Goal: Task Accomplishment & Management: Complete application form

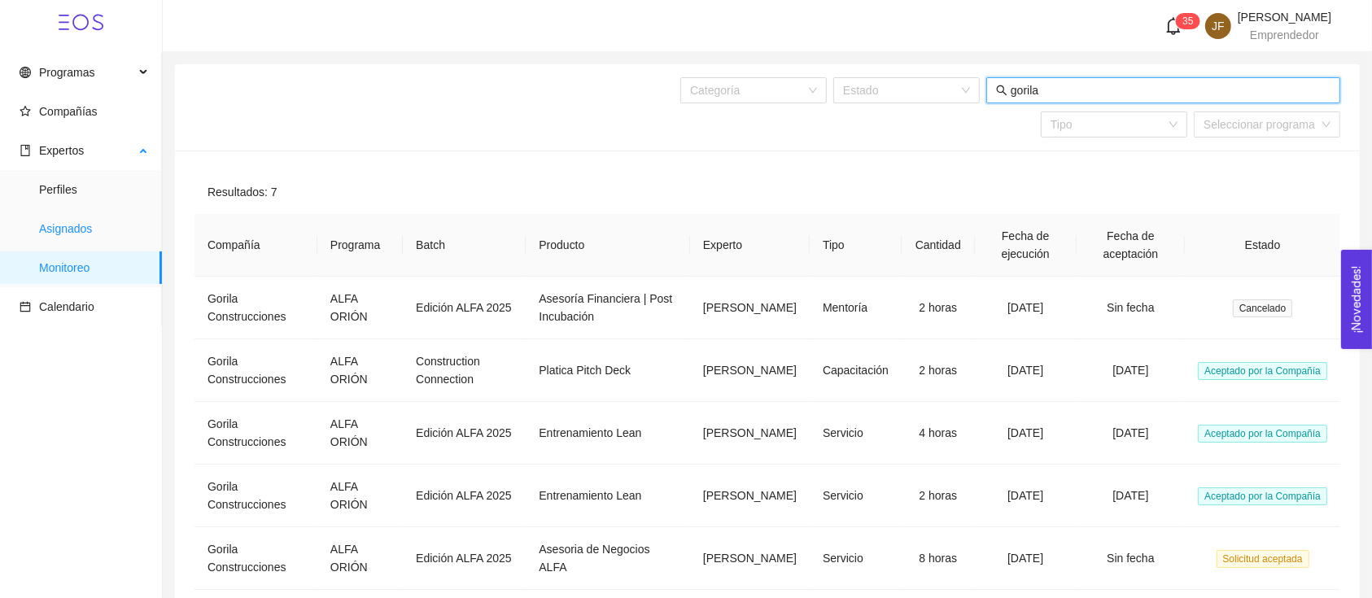
click at [129, 242] on span "Asignados" at bounding box center [94, 228] width 110 height 33
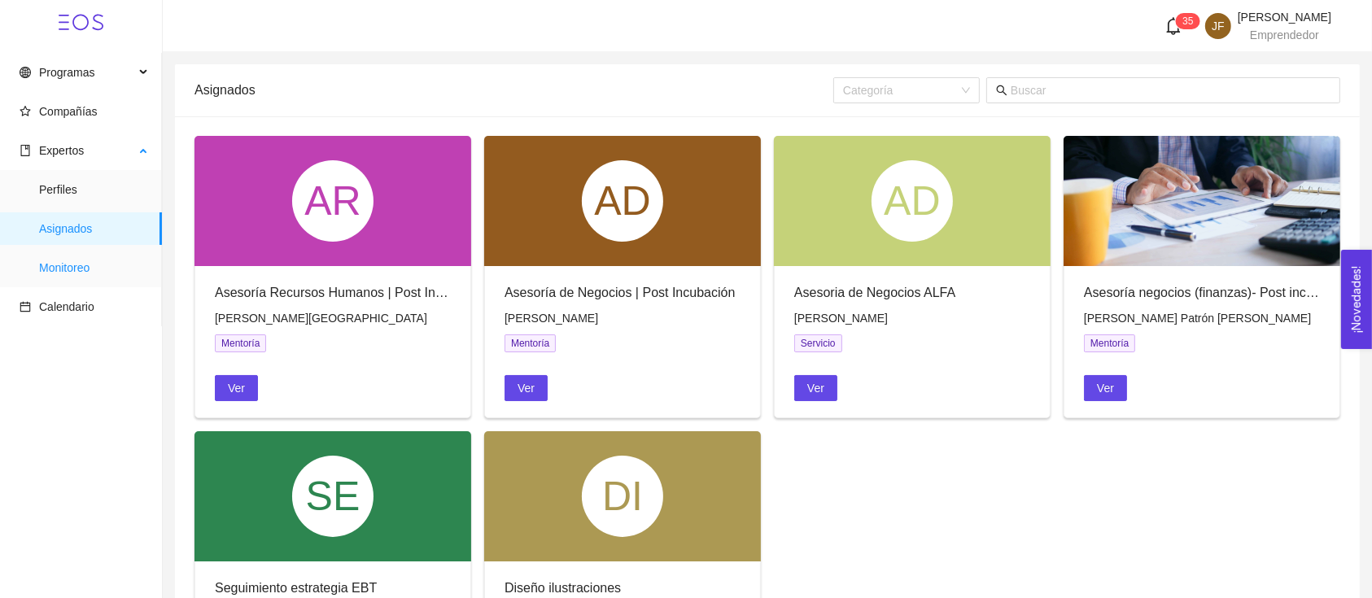
click at [68, 258] on span "Monitoreo" at bounding box center [94, 267] width 110 height 33
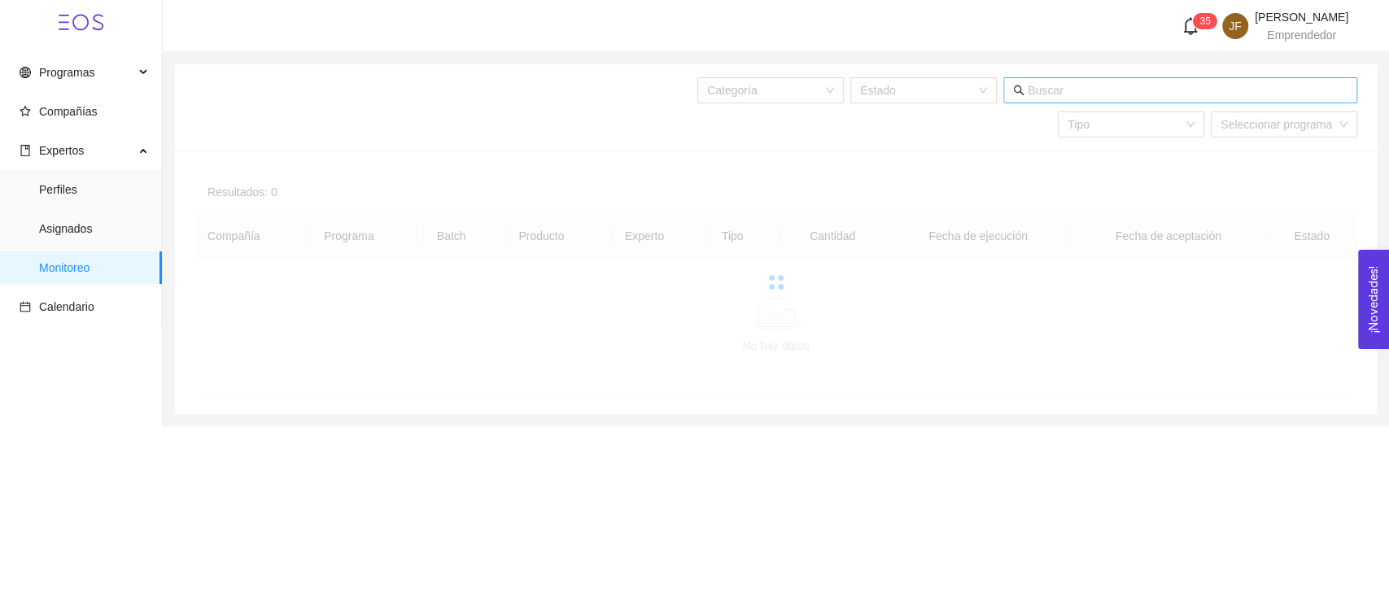
click at [1154, 85] on input "text" at bounding box center [1187, 90] width 320 height 18
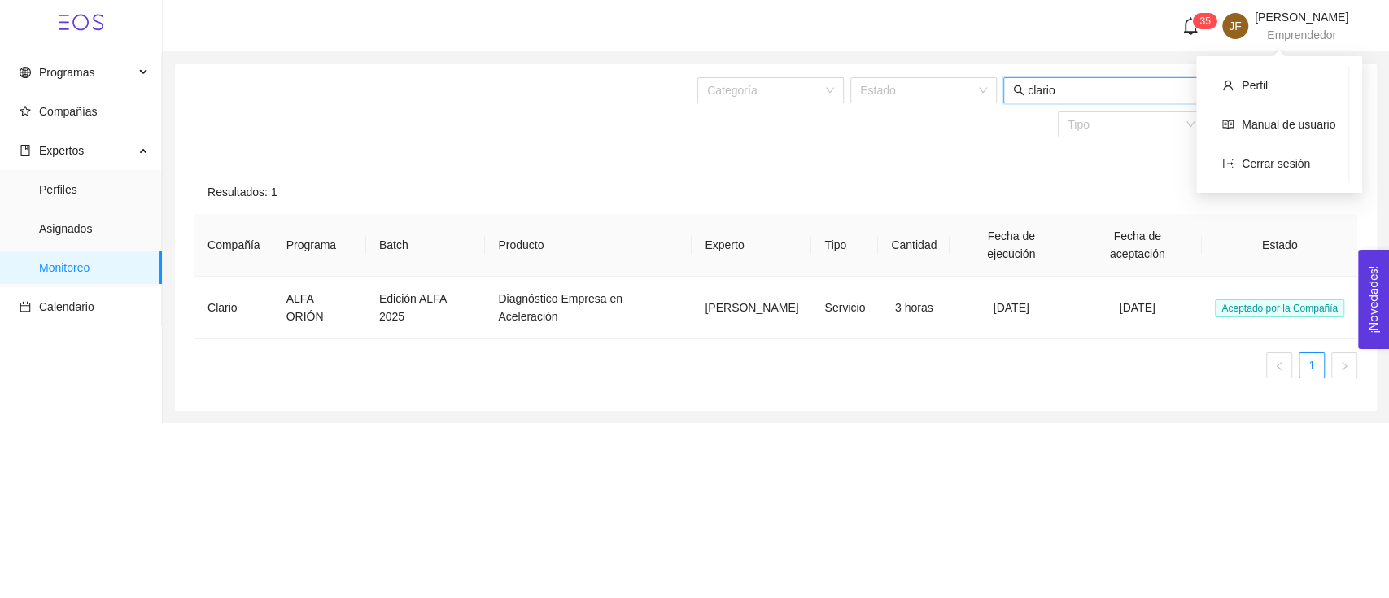
type input "clario"
click at [1285, 30] on span "Emprendedor" at bounding box center [1301, 34] width 69 height 13
drag, startPoint x: 1284, startPoint y: 165, endPoint x: 1269, endPoint y: 184, distance: 23.8
click at [1284, 165] on span "Cerrar sesión" at bounding box center [1275, 163] width 68 height 13
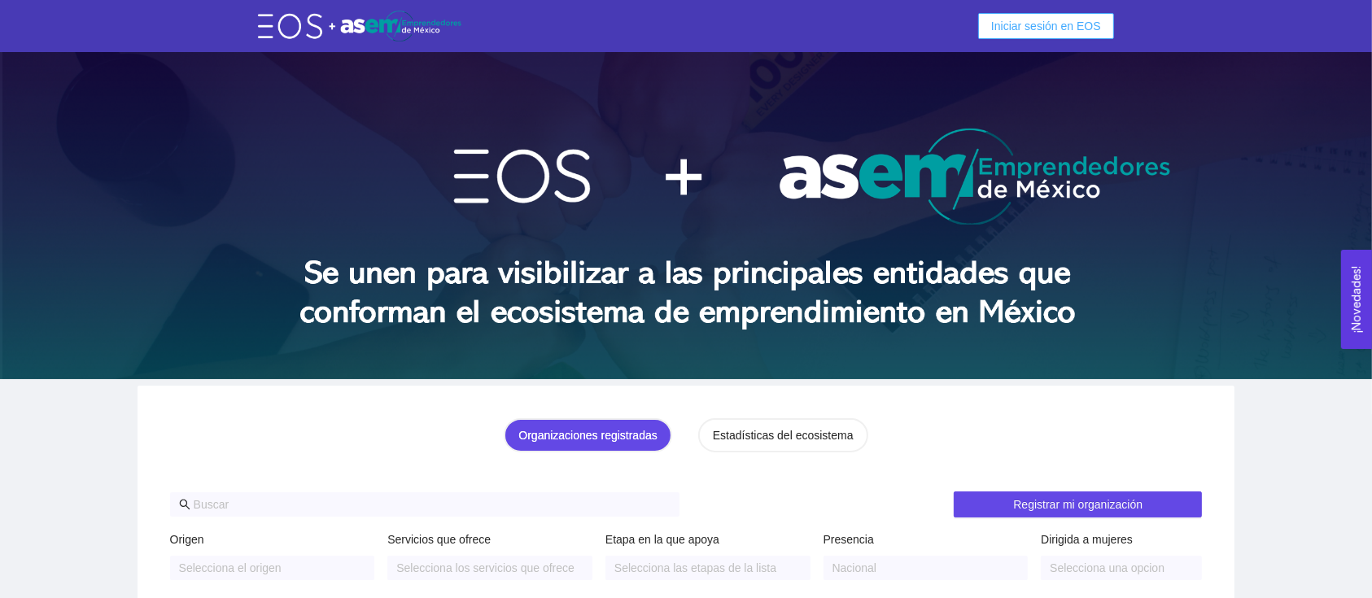
click at [1042, 18] on span "Iniciar sesión en EOS" at bounding box center [1046, 26] width 110 height 18
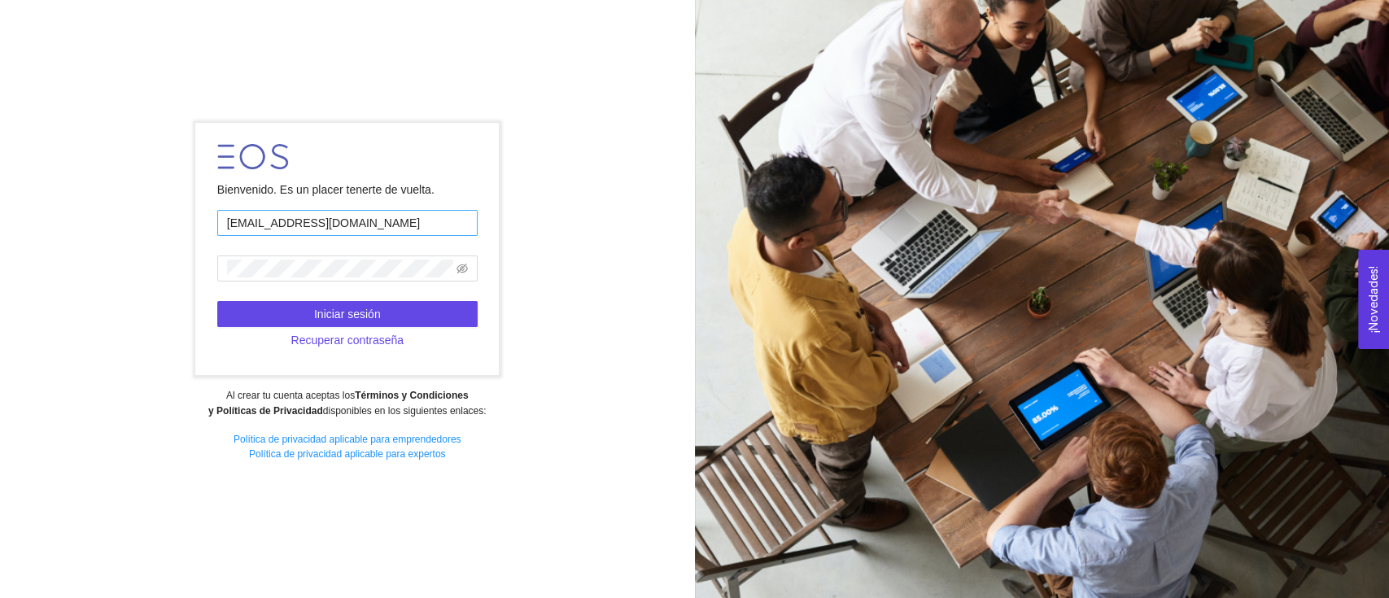
click at [397, 226] on input "josera1958@hotmail.com" at bounding box center [347, 223] width 260 height 26
type input "jose.fdz@tec.mx"
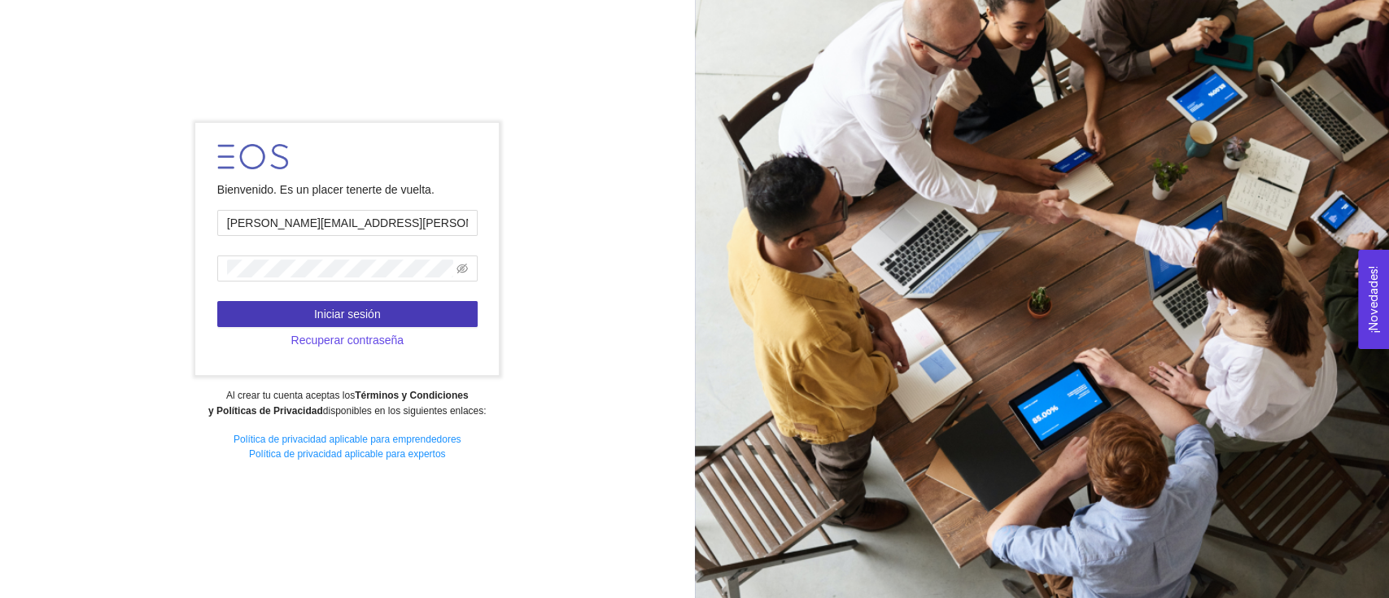
click at [377, 311] on span "Iniciar sesión" at bounding box center [347, 314] width 67 height 18
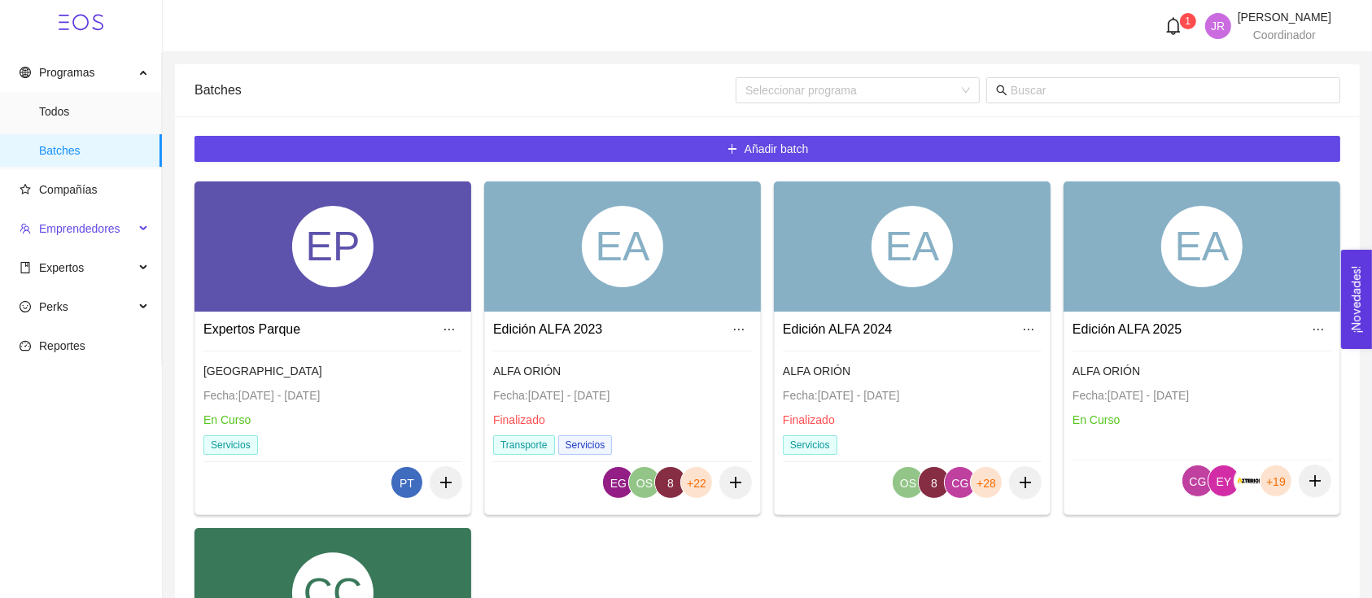
click at [77, 216] on span "Emprendedores" at bounding box center [77, 228] width 115 height 33
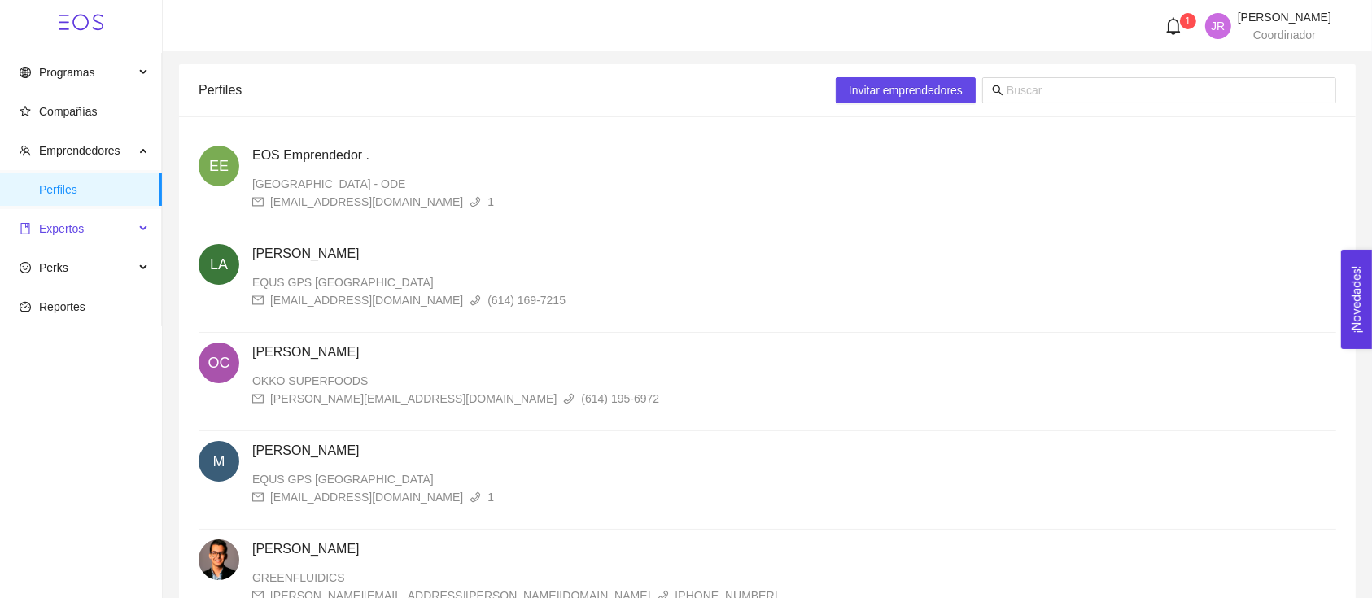
click at [114, 234] on span "Expertos" at bounding box center [77, 228] width 115 height 33
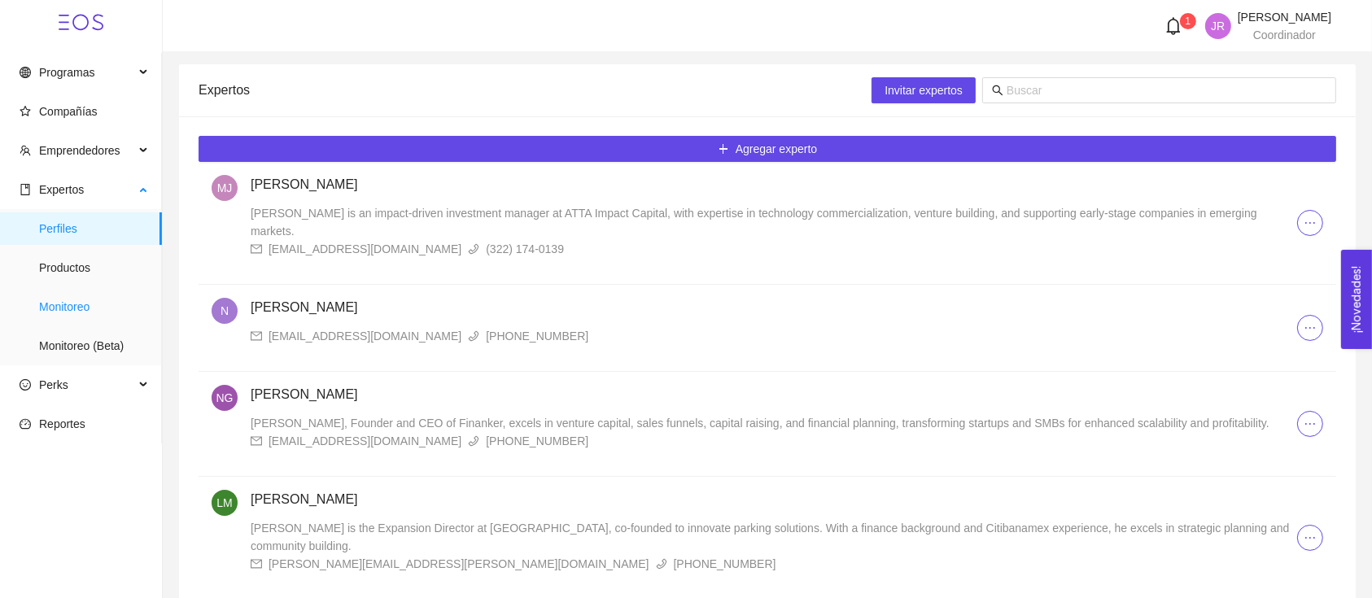
click at [90, 321] on span "Monitoreo" at bounding box center [94, 306] width 110 height 33
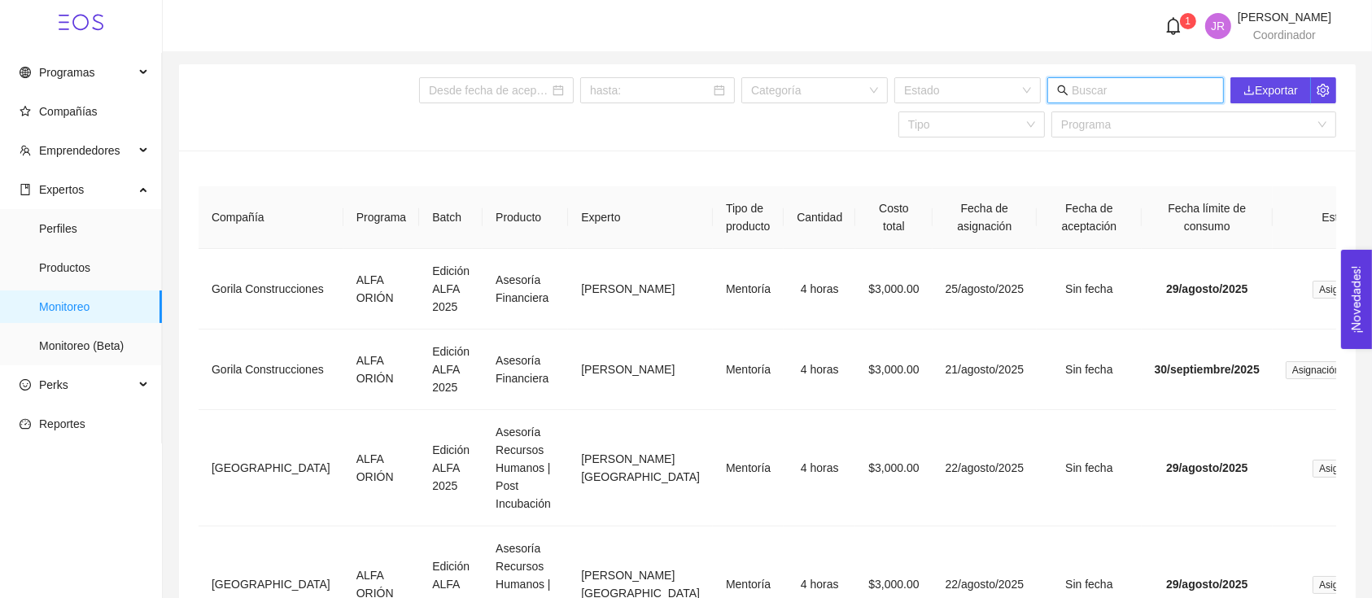
click at [1105, 91] on input "text" at bounding box center [1142, 90] width 142 height 18
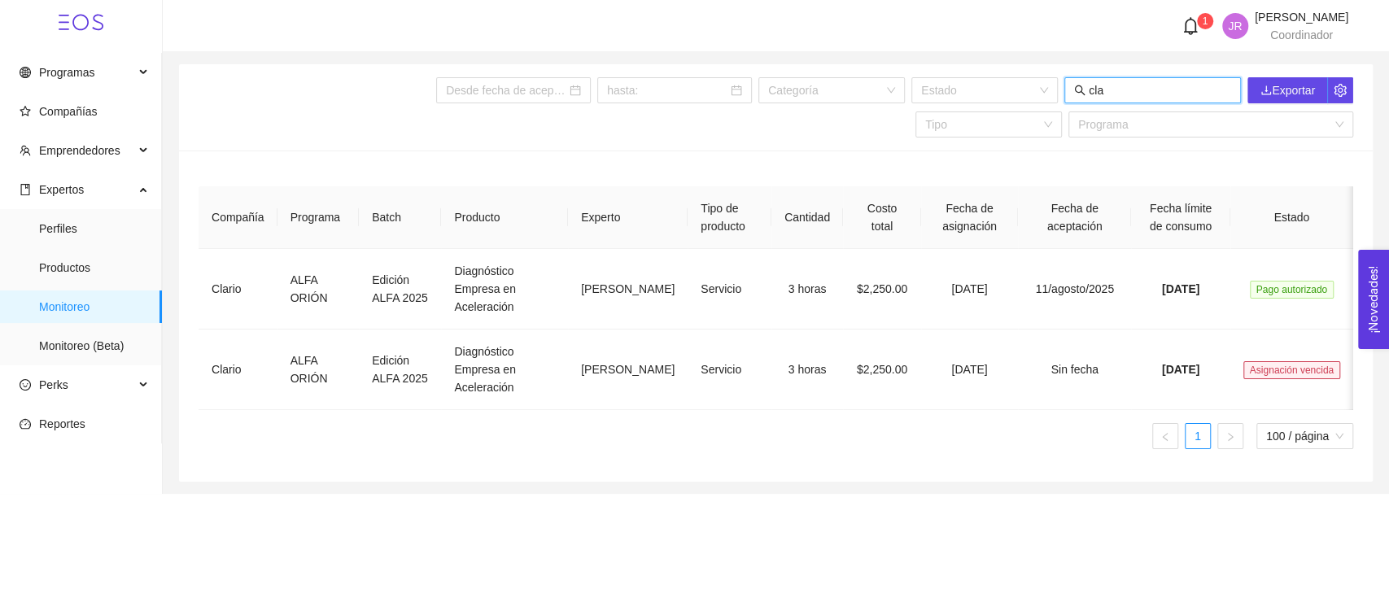
type input "clar"
click at [129, 264] on span "Productos" at bounding box center [94, 267] width 110 height 33
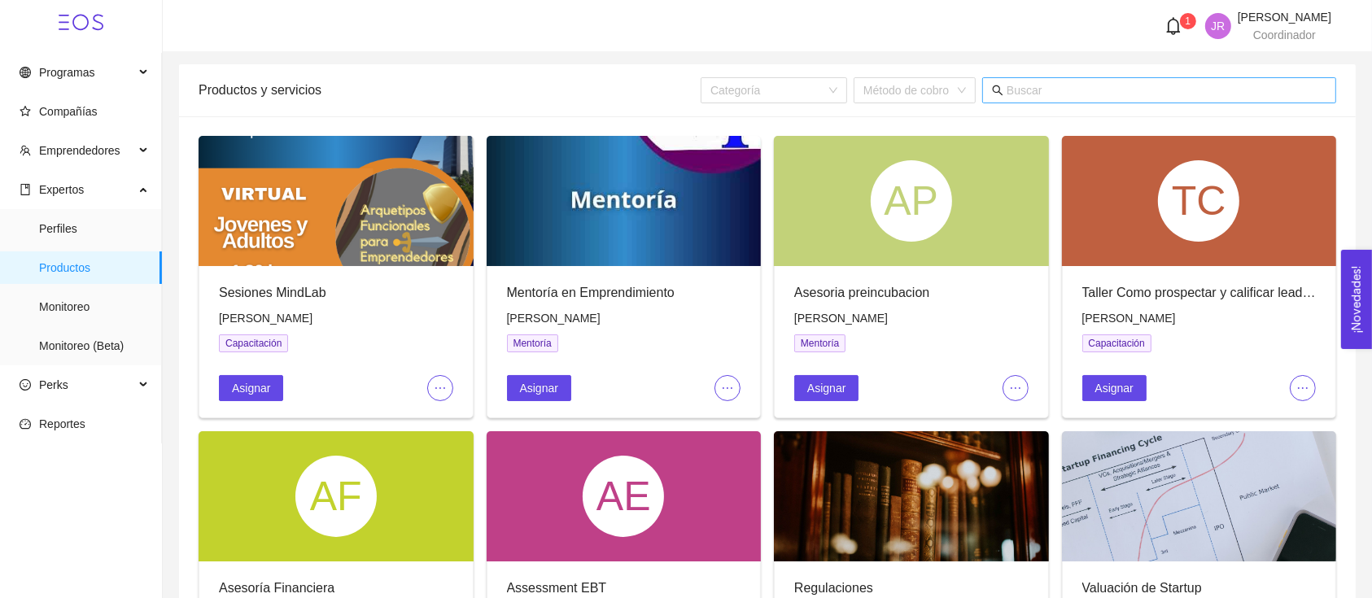
click at [1068, 81] on span at bounding box center [1159, 90] width 354 height 26
click at [1079, 92] on input "text" at bounding box center [1166, 90] width 320 height 18
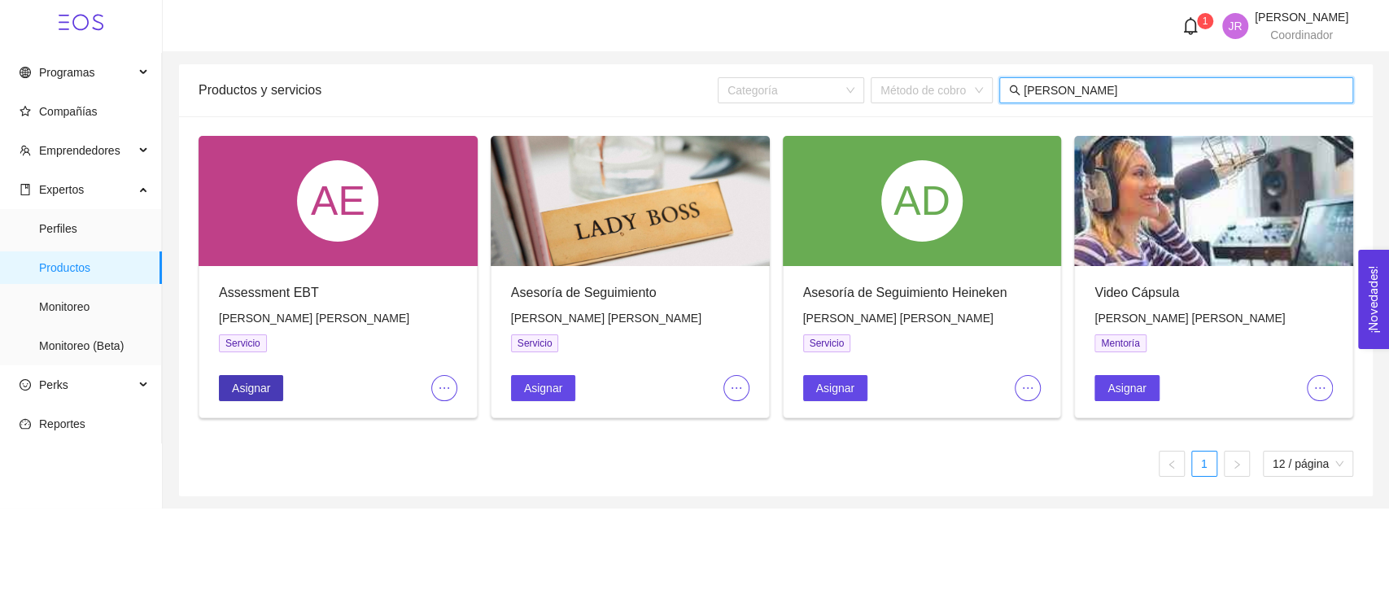
type input "itzeel"
click at [242, 387] on span "Asignar" at bounding box center [251, 388] width 38 height 18
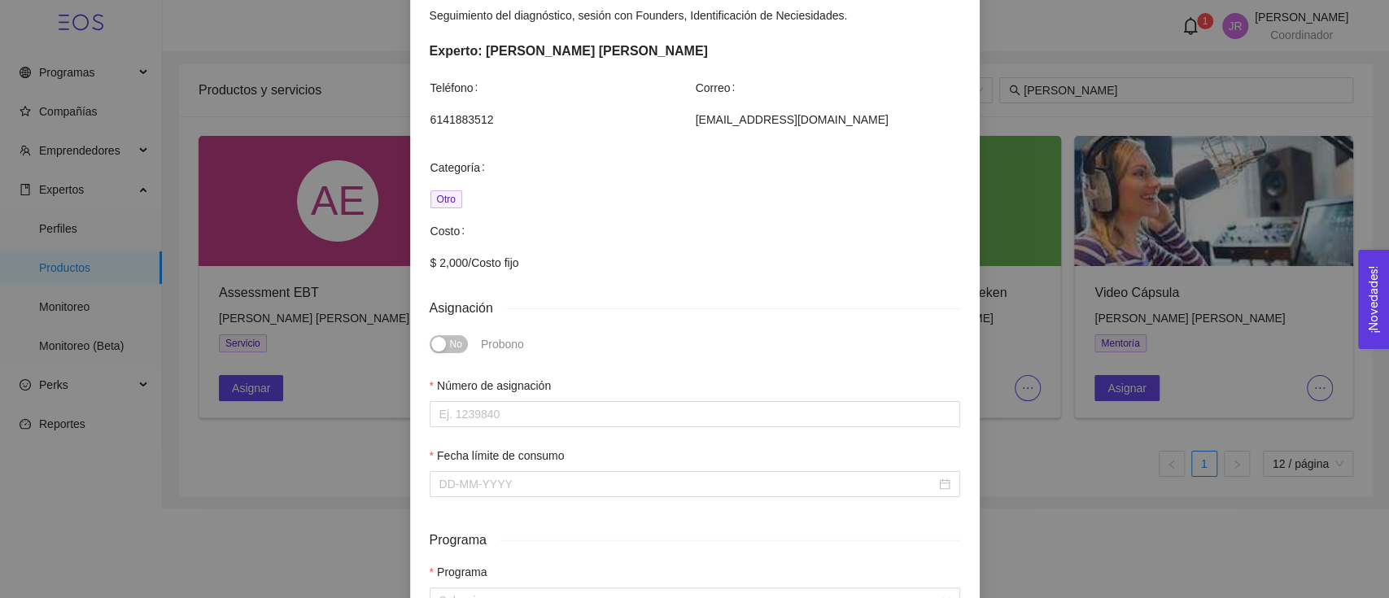
scroll to position [216, 0]
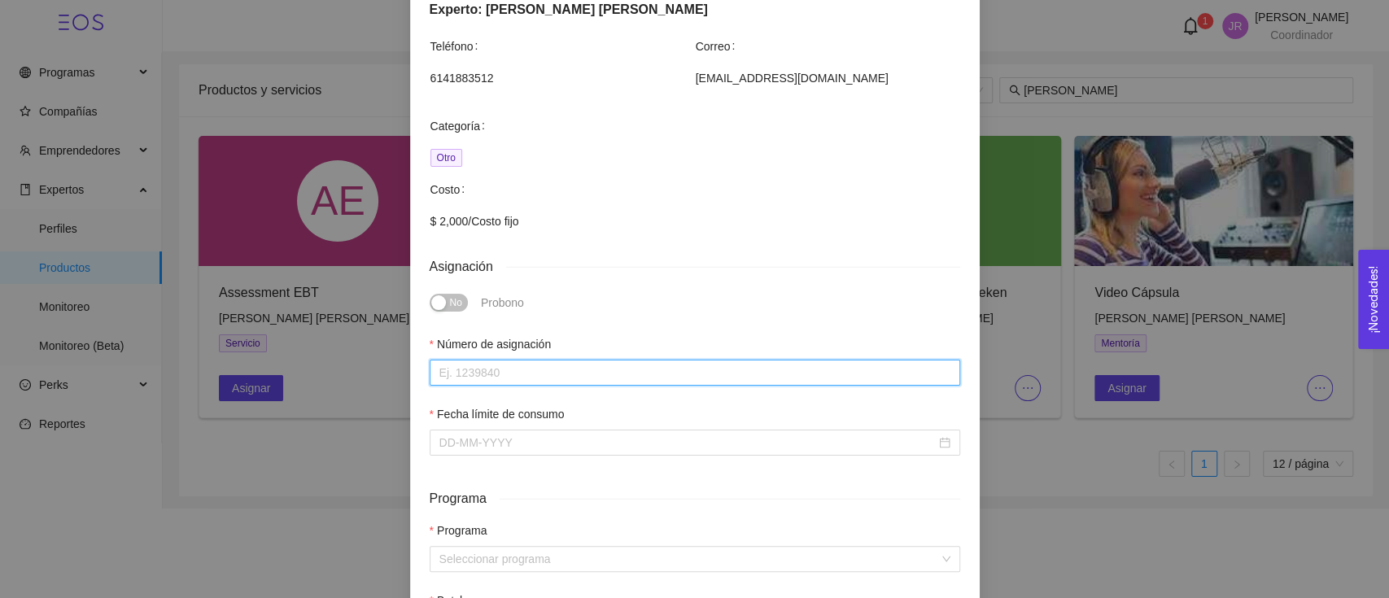
click at [560, 368] on input "Número de asignación" at bounding box center [695, 373] width 530 height 26
type input "0"
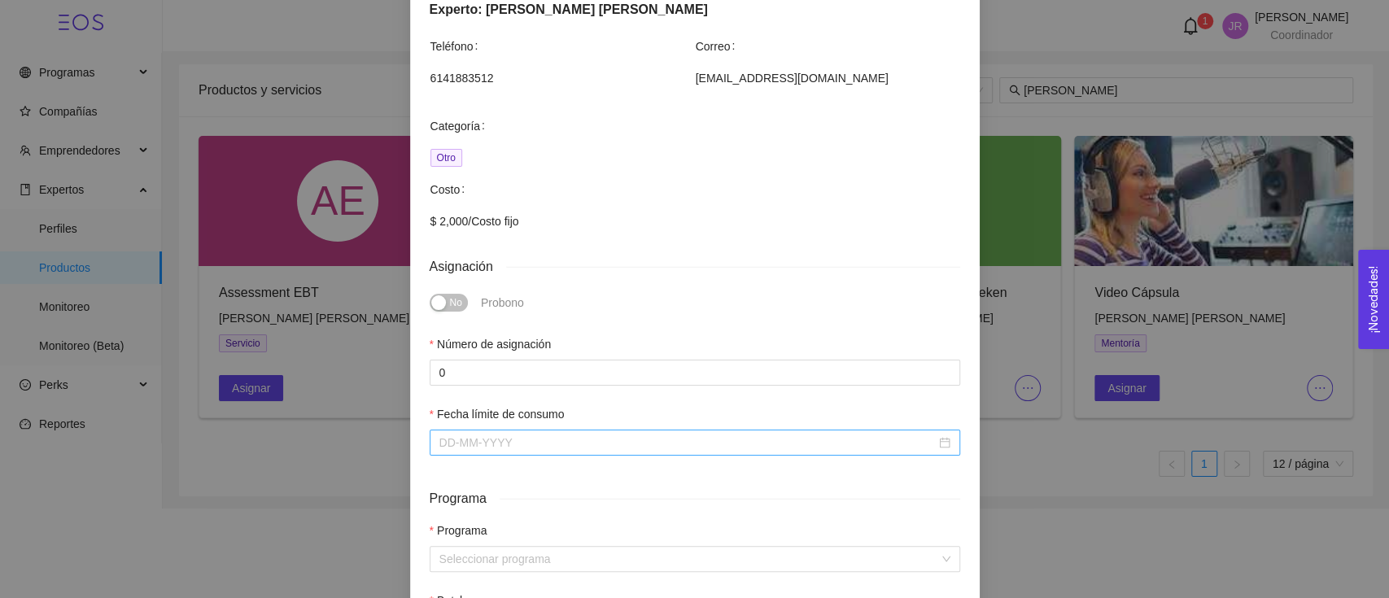
click at [539, 430] on div at bounding box center [695, 443] width 530 height 26
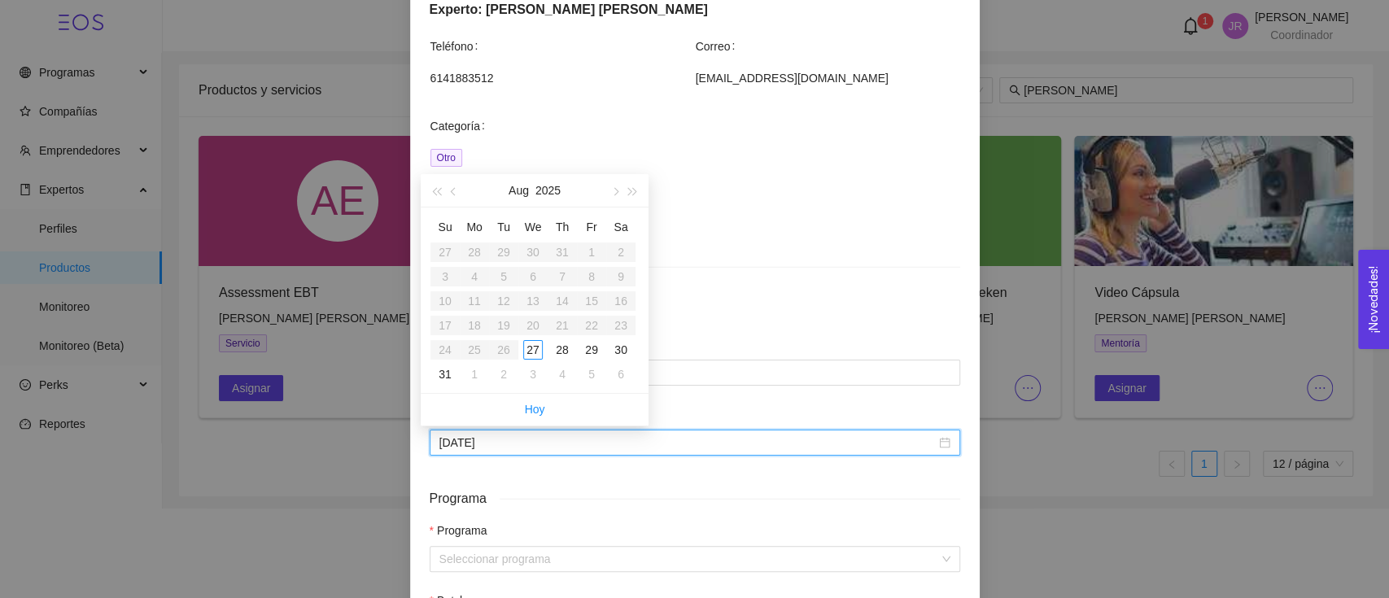
type input "August 27, 2025"
type input "August 29, 2025"
click at [609, 198] on button "button" at bounding box center [614, 190] width 18 height 33
type input "September 30, 2025"
click at [502, 352] on div "30" at bounding box center [504, 350] width 20 height 20
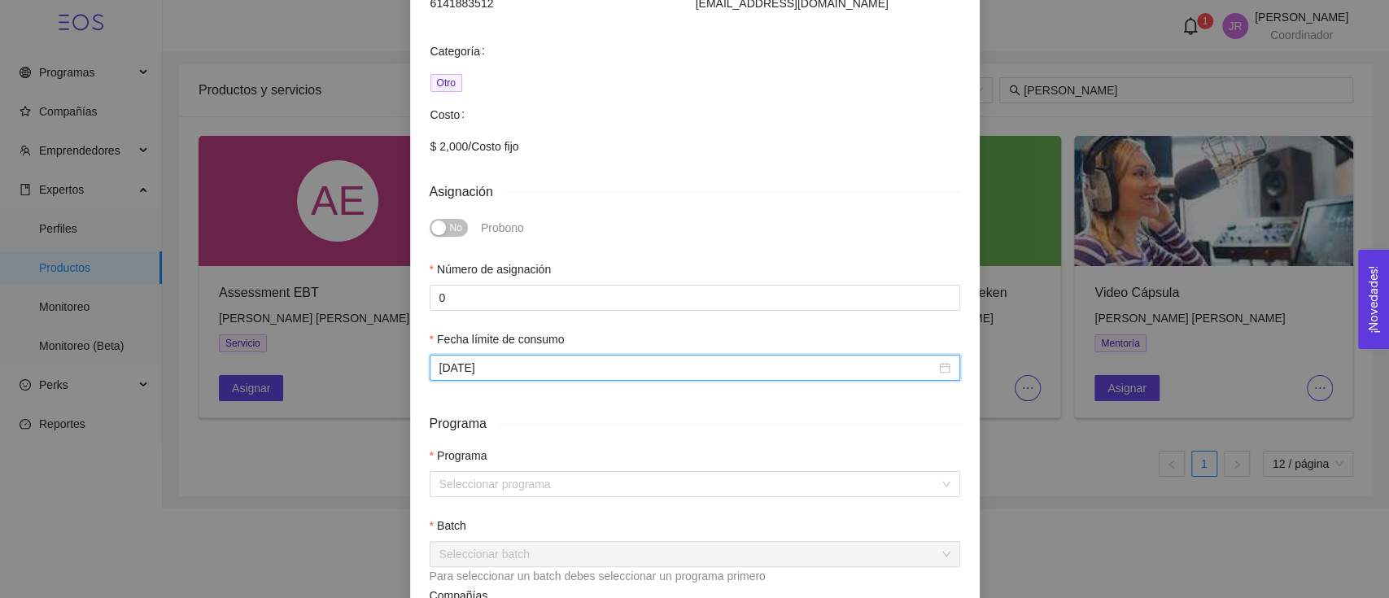
scroll to position [325, 0]
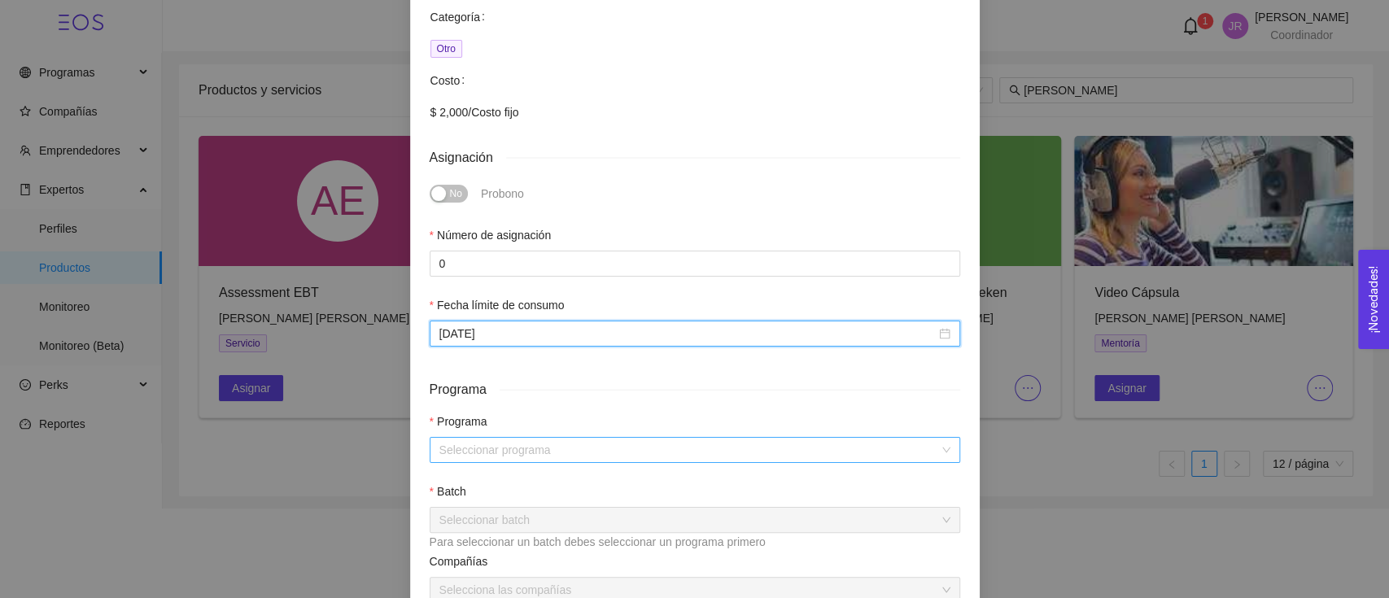
click at [543, 452] on input "search" at bounding box center [688, 450] width 499 height 24
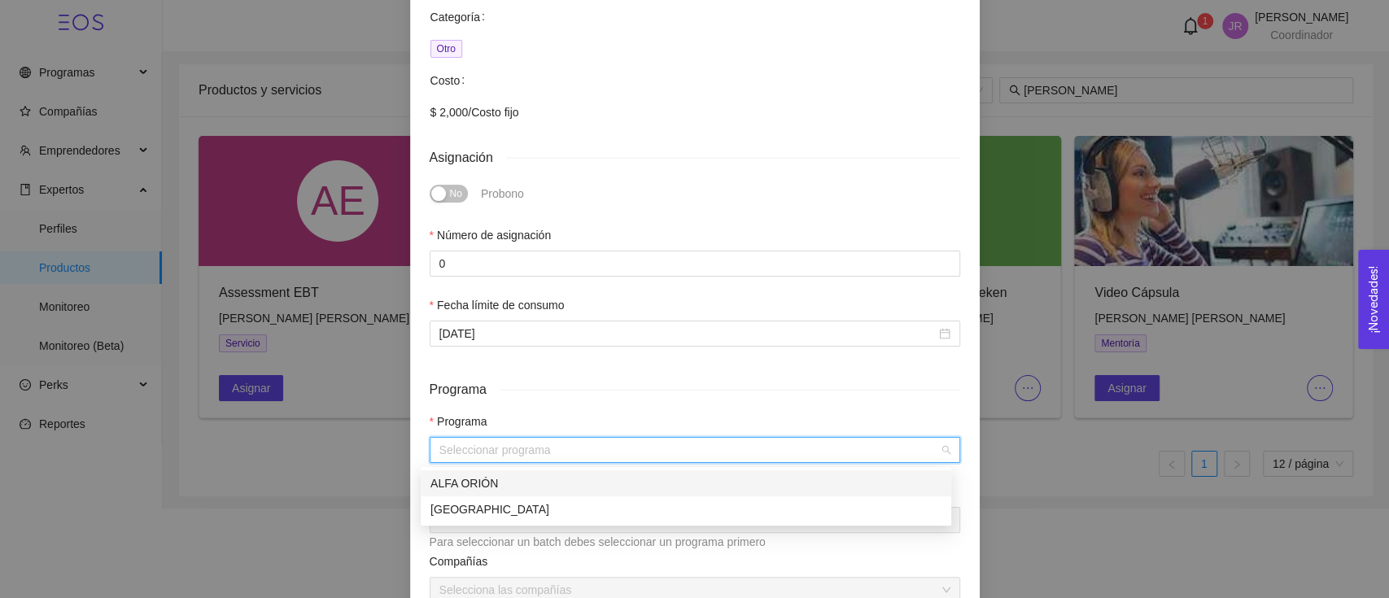
click at [539, 486] on div "ALFA ORIÓN" at bounding box center [685, 483] width 511 height 18
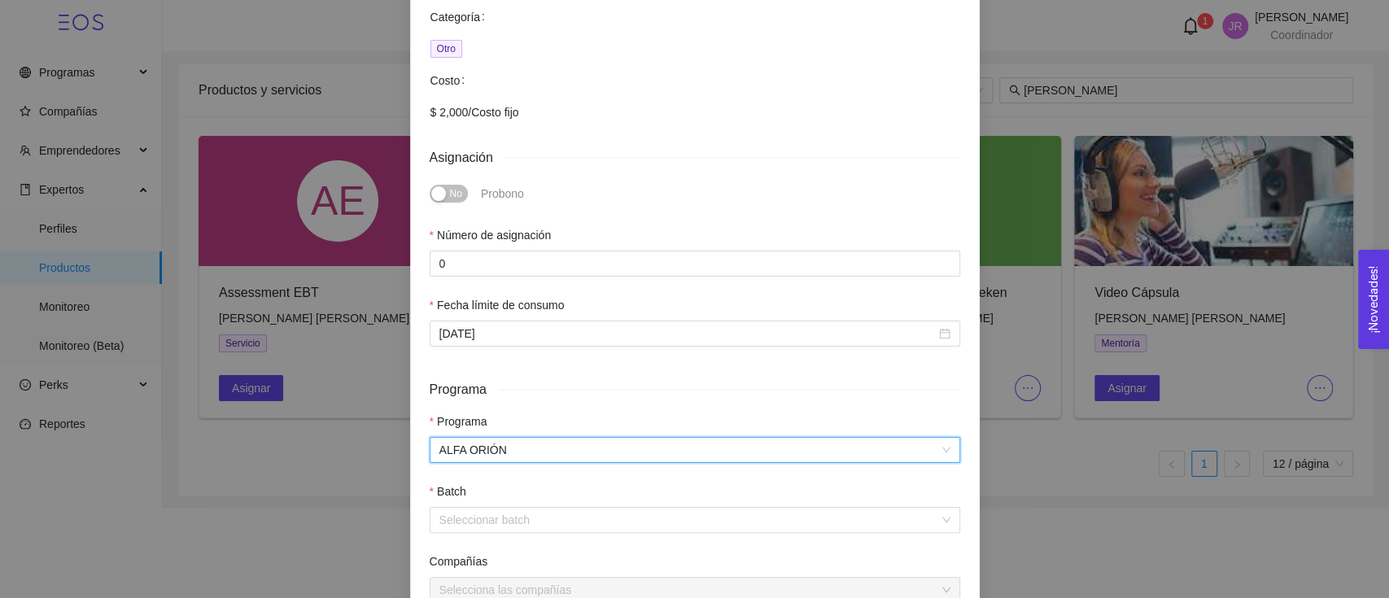
click at [535, 511] on input "search" at bounding box center [688, 520] width 499 height 24
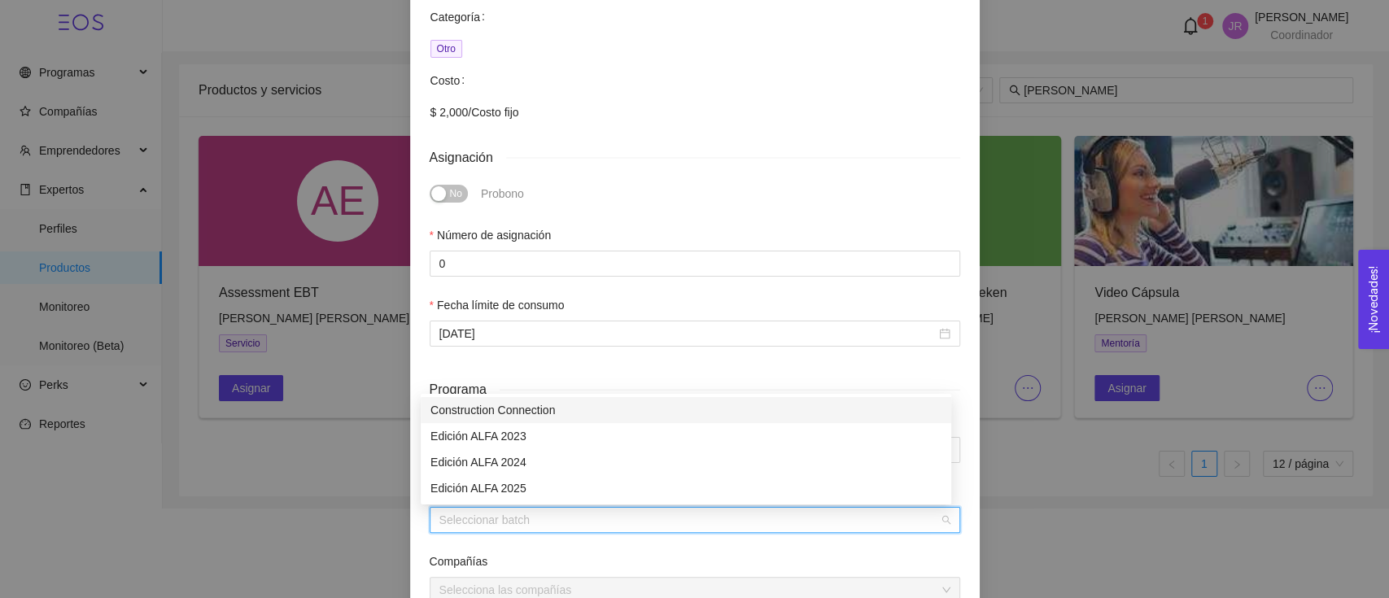
click at [543, 488] on div "Edición ALFA 2025" at bounding box center [685, 488] width 511 height 18
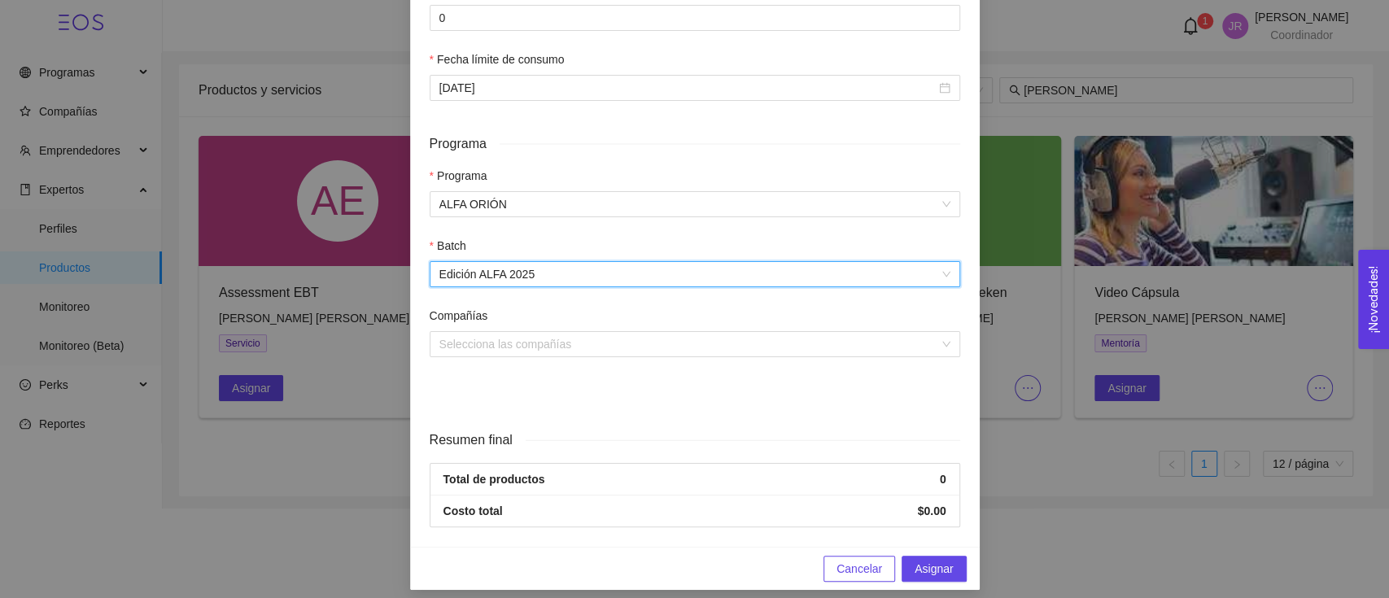
scroll to position [582, 0]
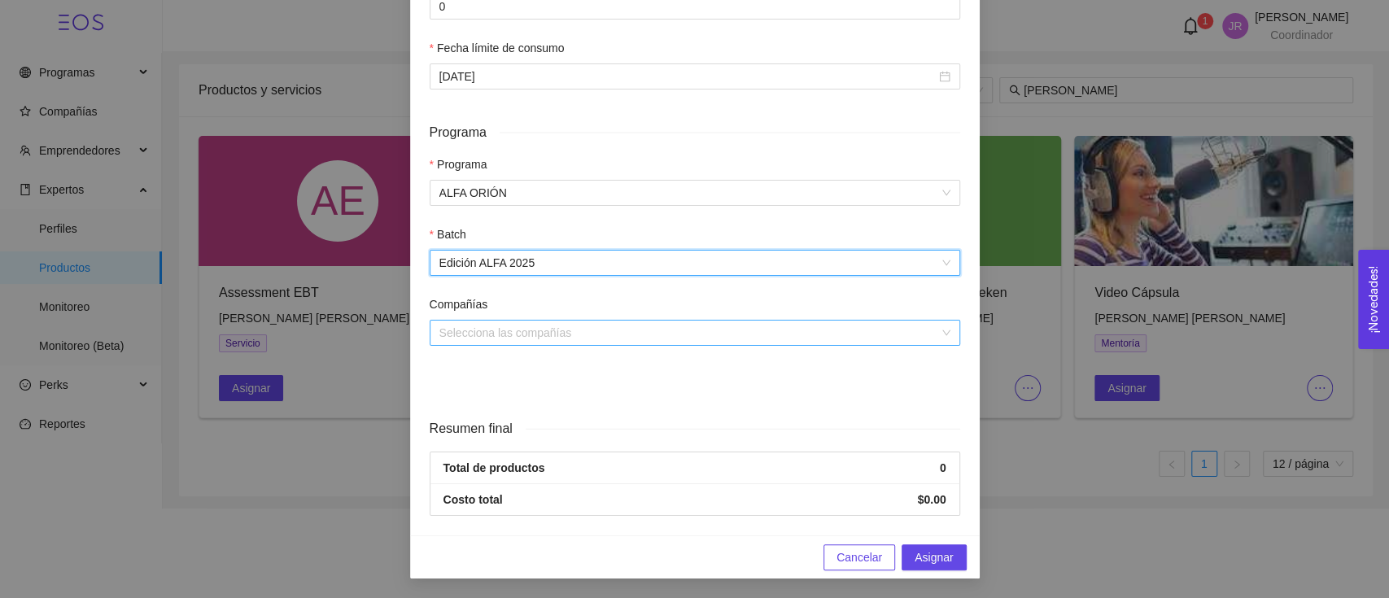
click at [549, 339] on input "search" at bounding box center [688, 333] width 499 height 24
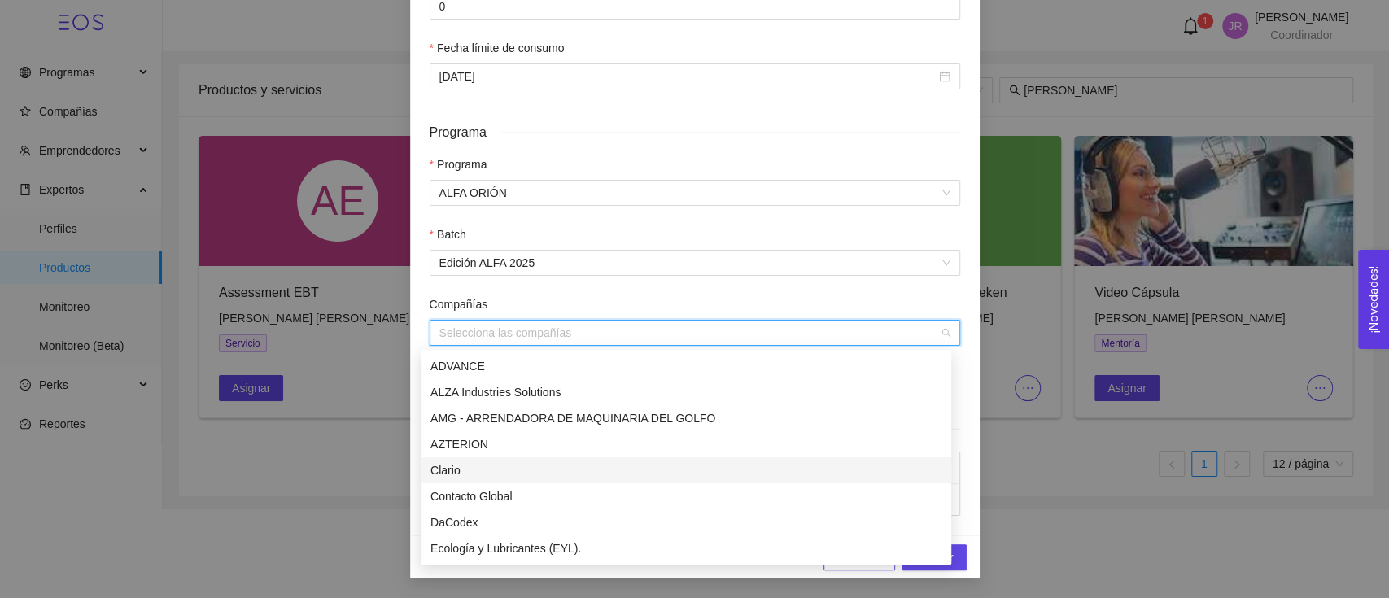
click at [514, 469] on div "Clario" at bounding box center [685, 470] width 511 height 18
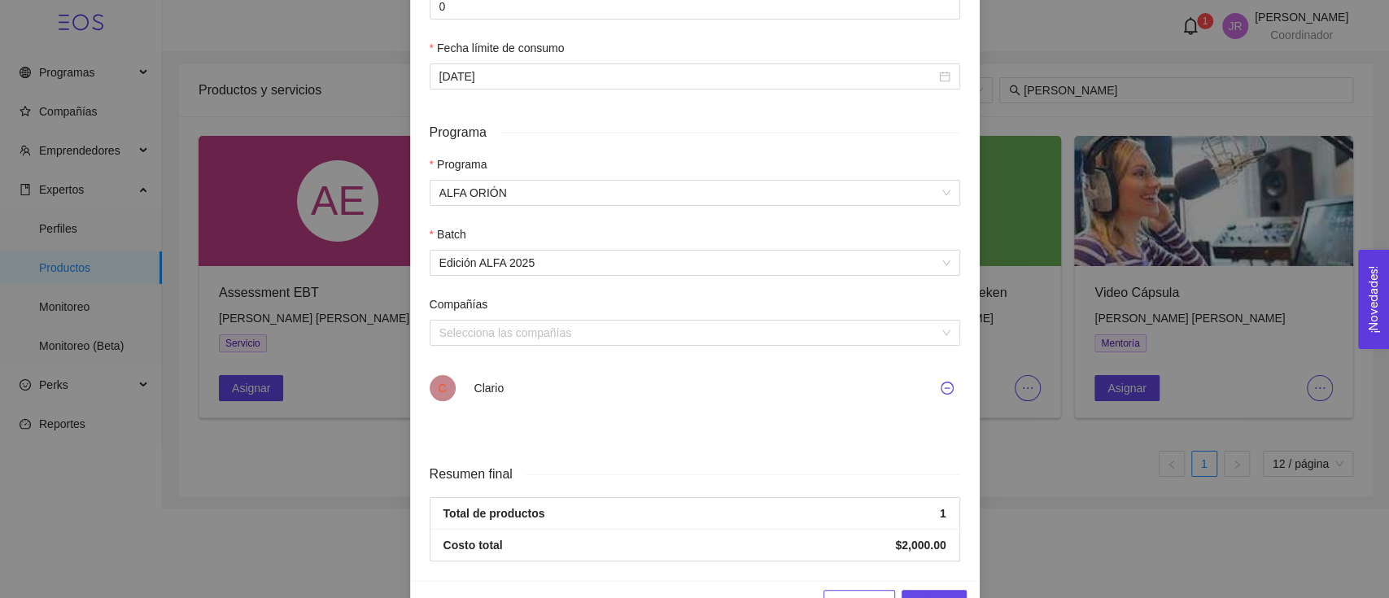
scroll to position [628, 0]
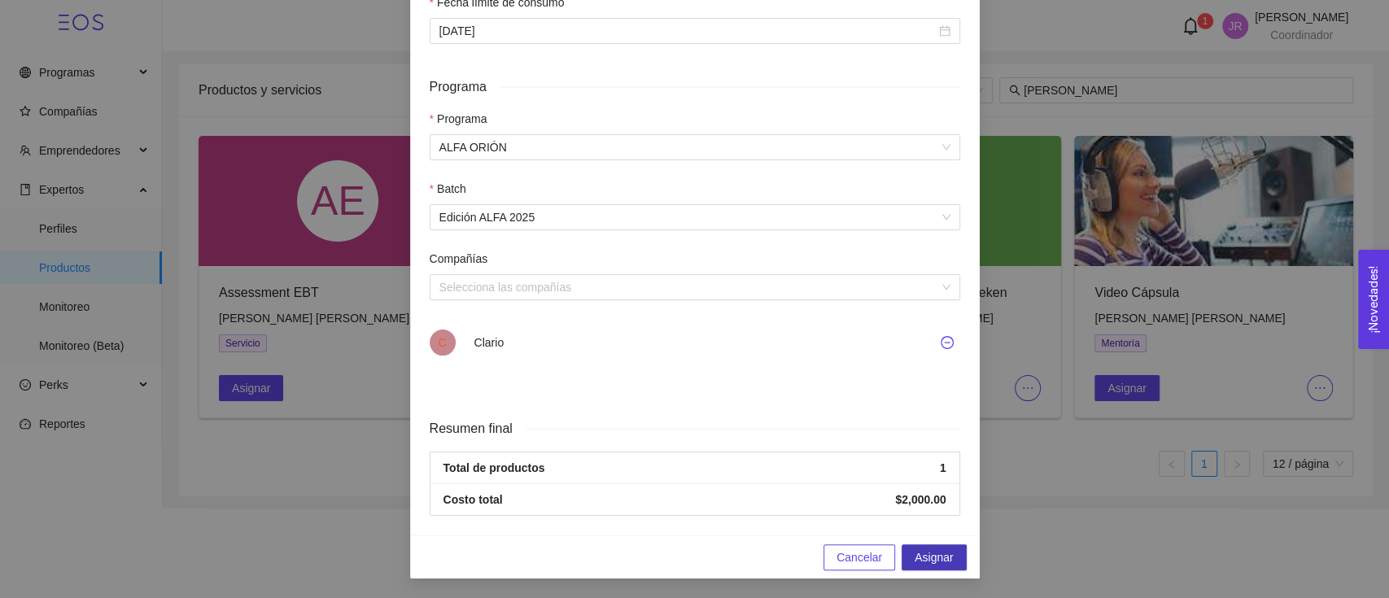
click at [924, 550] on span "Asignar" at bounding box center [933, 557] width 38 height 18
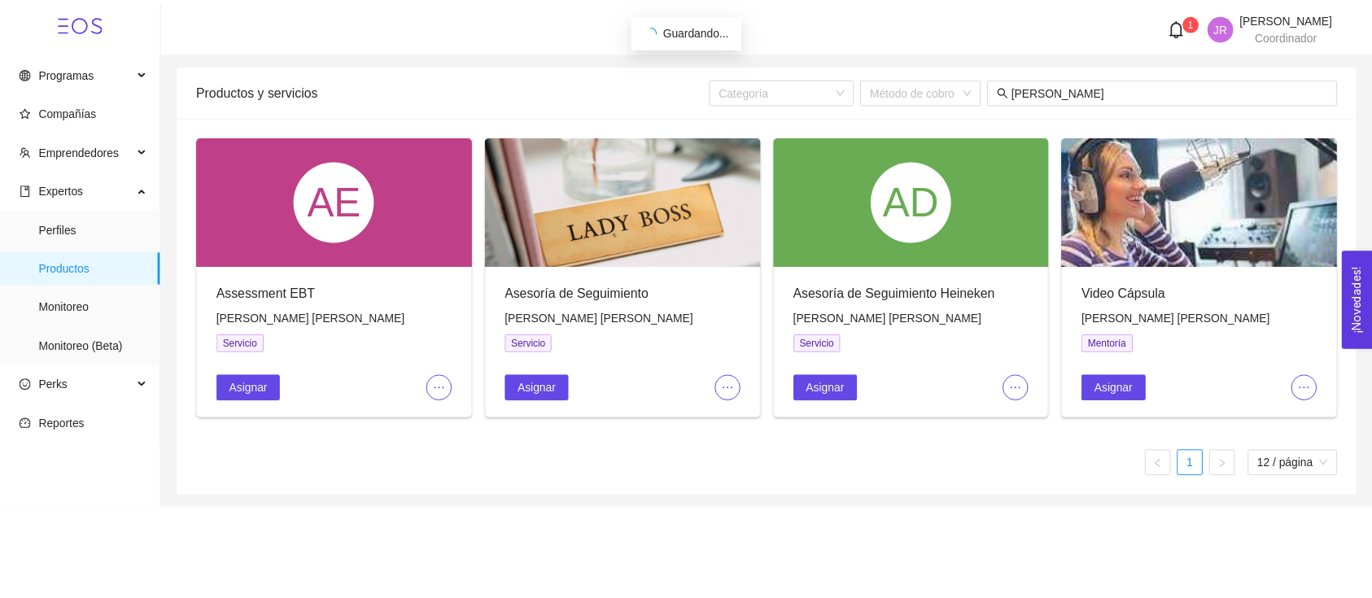
scroll to position [482, 0]
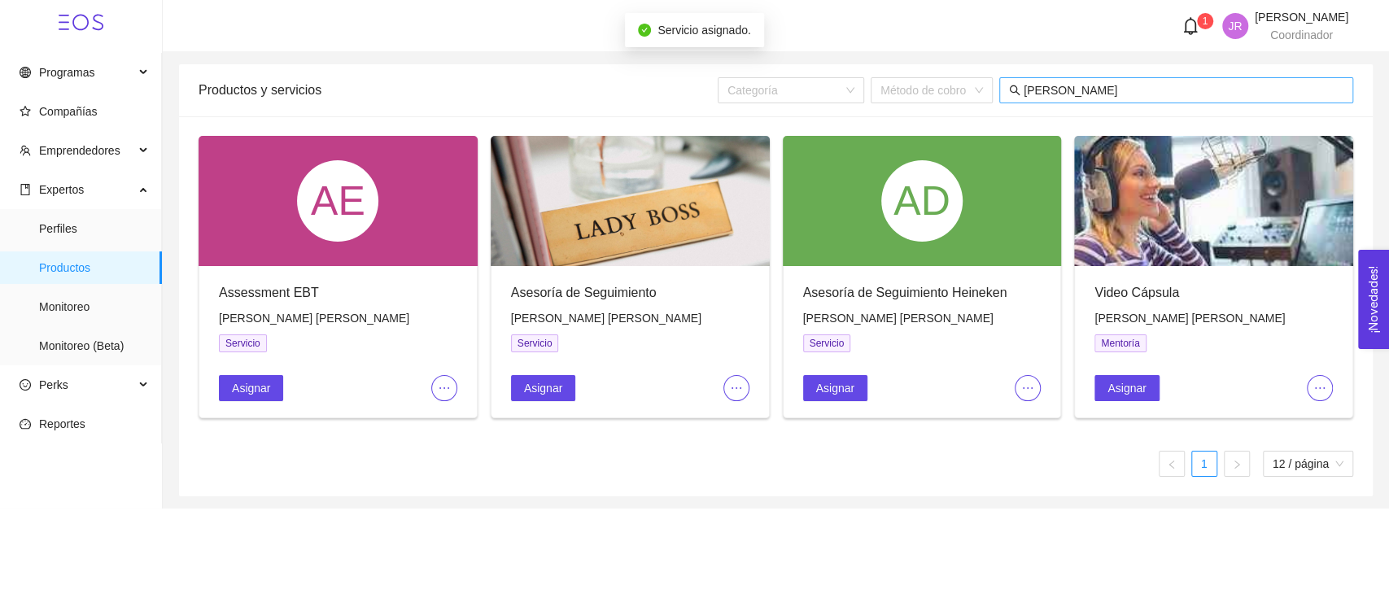
click at [1067, 92] on input "itzeel" at bounding box center [1183, 90] width 320 height 18
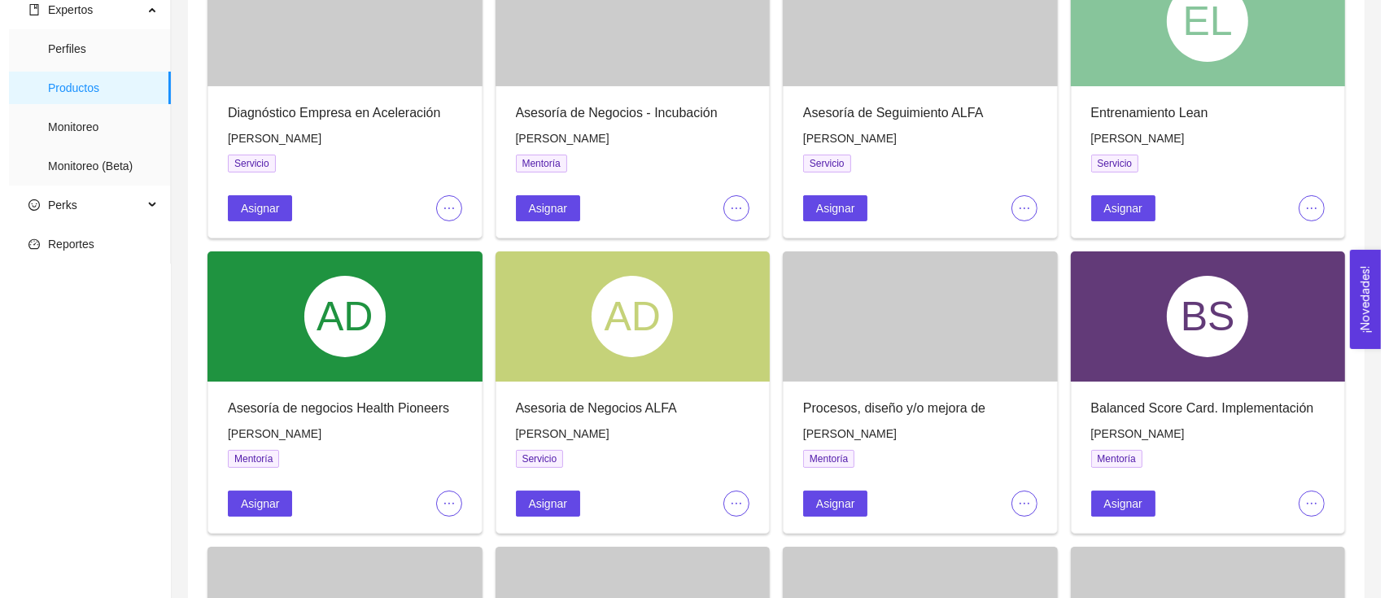
scroll to position [216, 0]
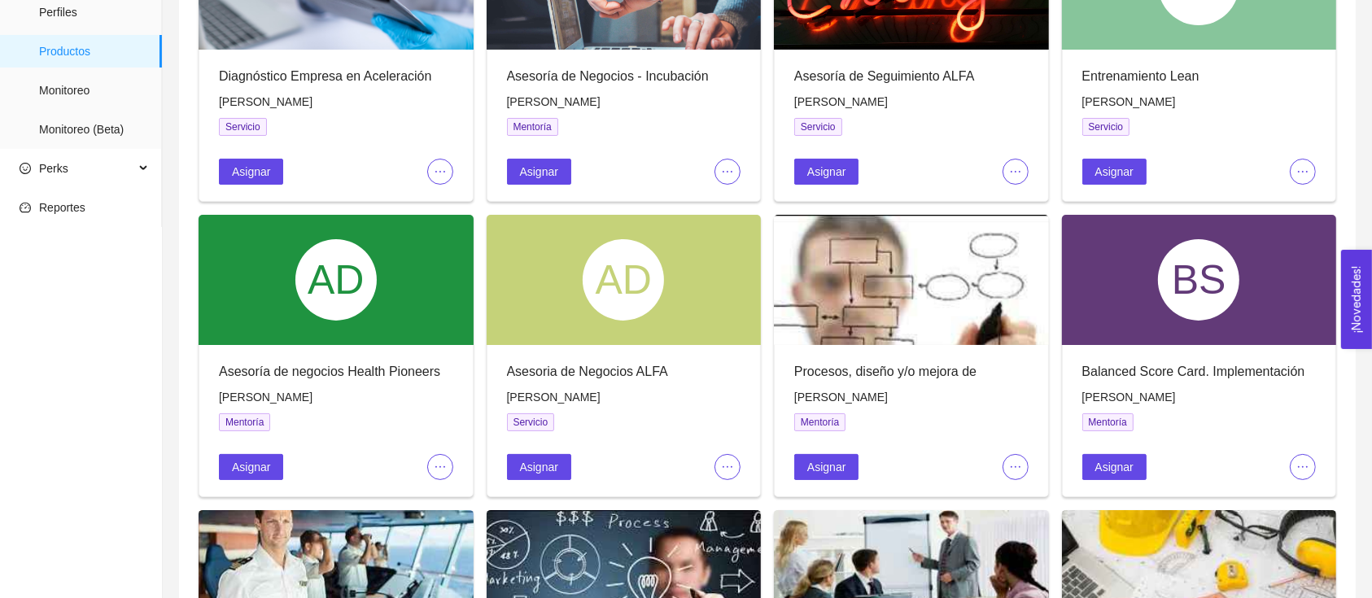
type input "raul miguel"
click at [540, 450] on div "Asignar" at bounding box center [624, 459] width 234 height 42
click at [540, 465] on span "Asignar" at bounding box center [539, 467] width 38 height 18
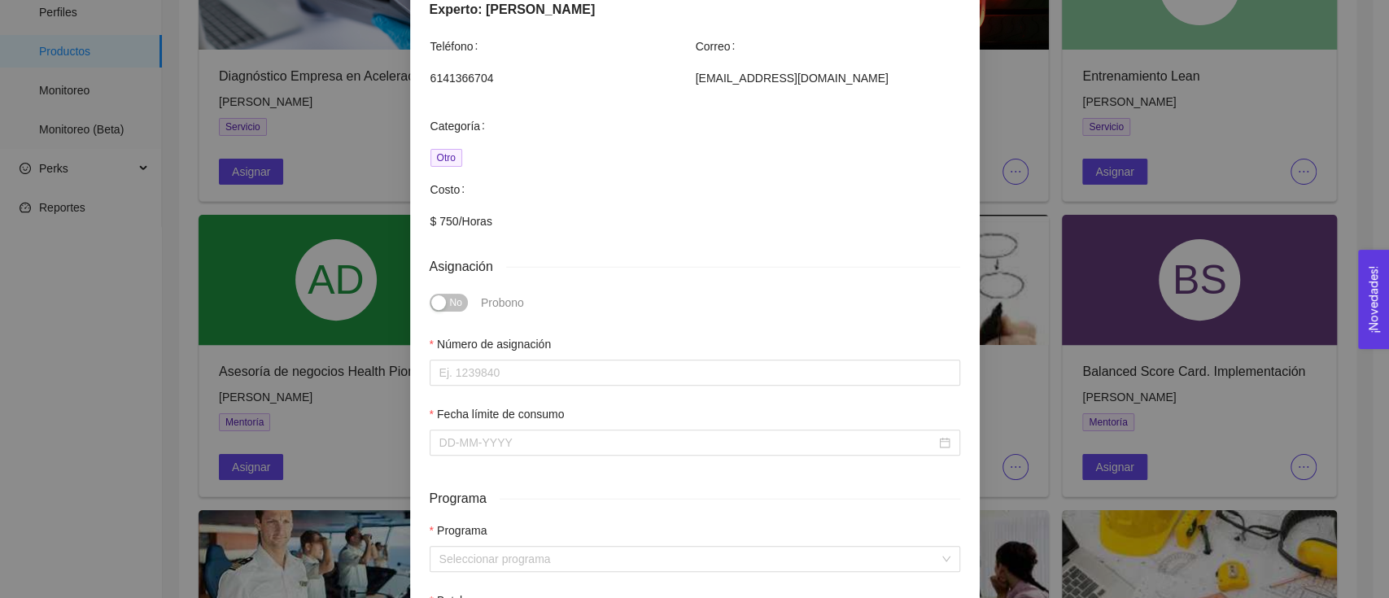
click at [540, 387] on div "Número de asignación" at bounding box center [694, 370] width 543 height 70
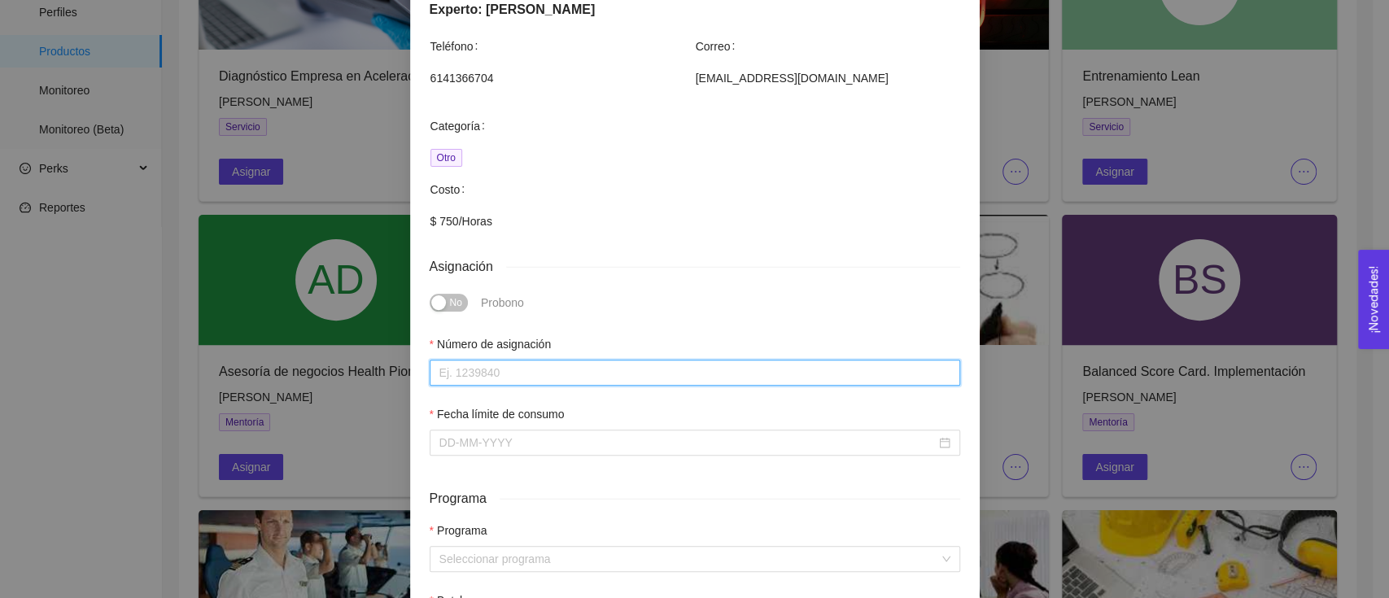
click at [541, 373] on input "Número de asignación" at bounding box center [695, 373] width 530 height 26
type input "0"
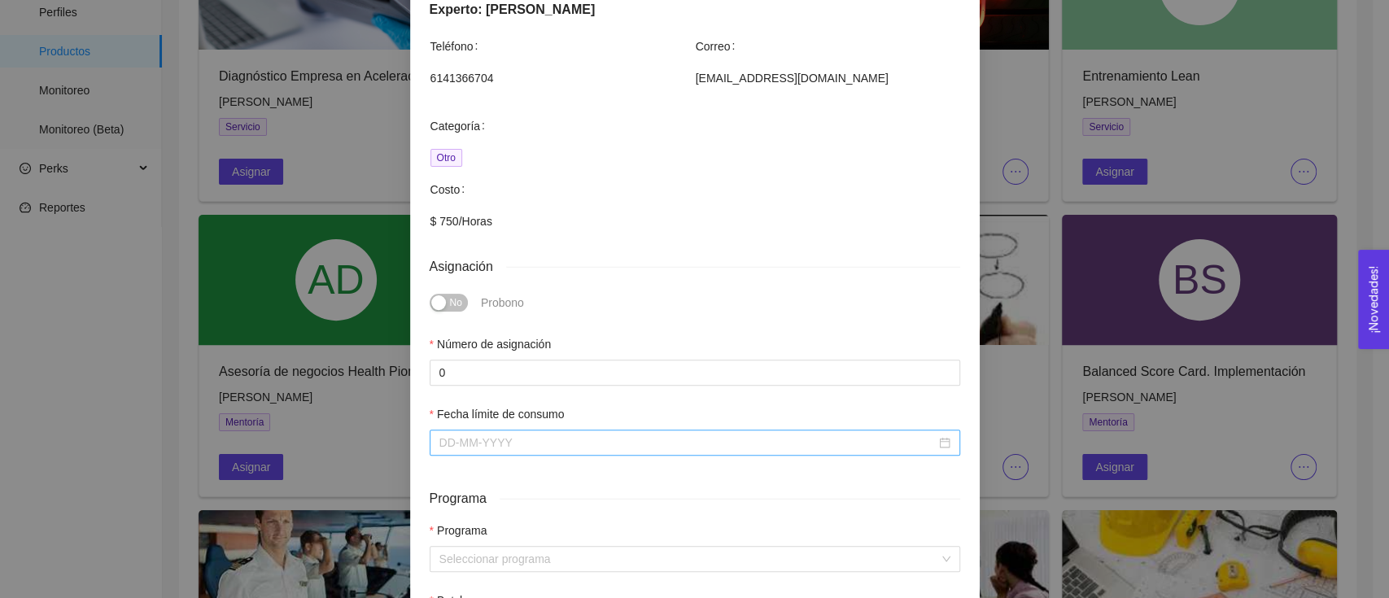
click at [525, 450] on input "Fecha límite de consumo" at bounding box center [687, 443] width 496 height 18
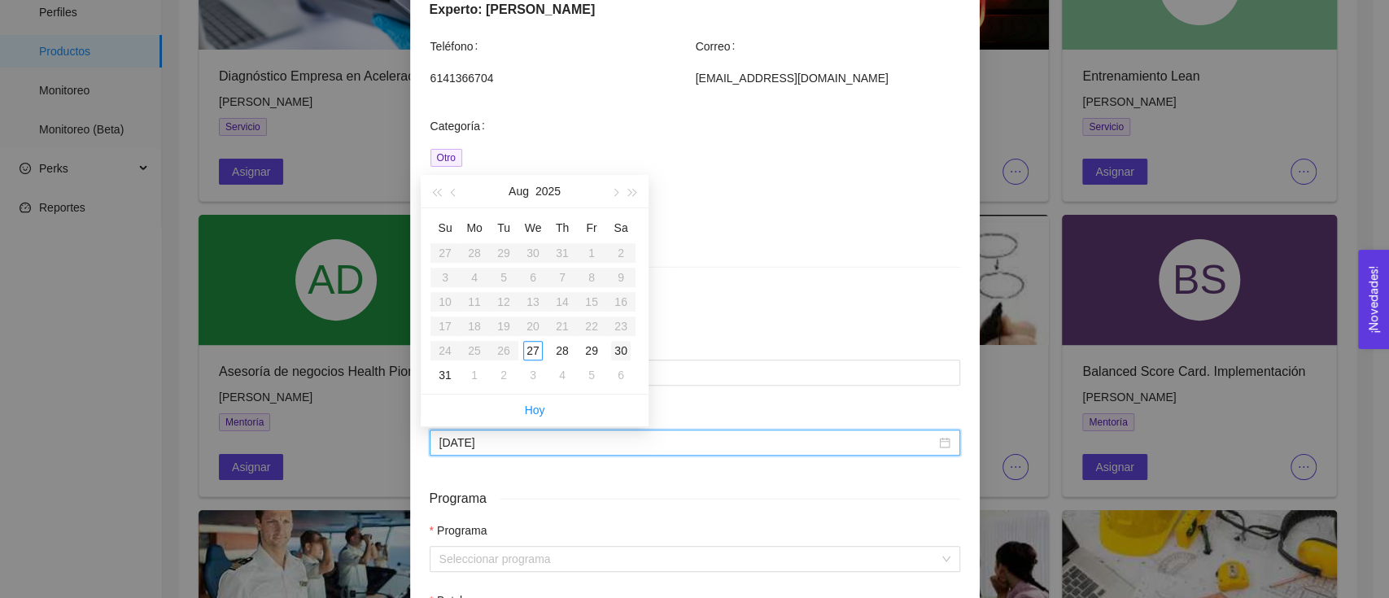
type input "August 30, 2025"
click at [618, 198] on button "button" at bounding box center [614, 191] width 18 height 33
type input "September 30, 2025"
click at [501, 346] on div "30" at bounding box center [504, 351] width 20 height 20
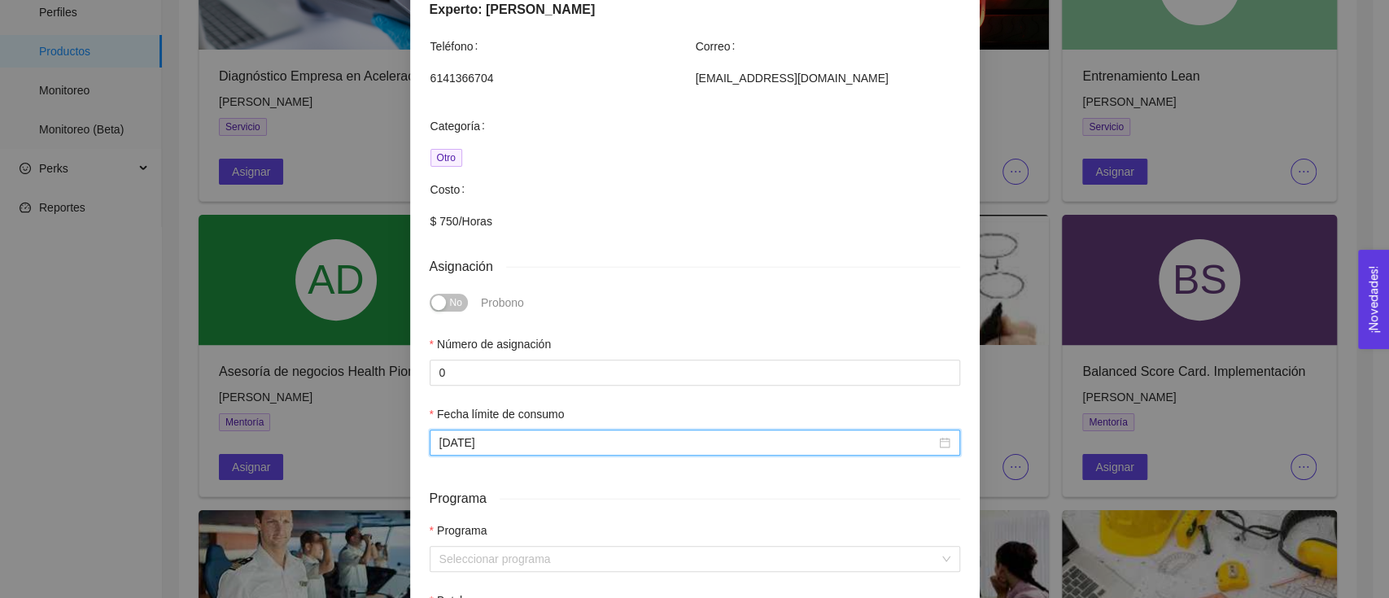
scroll to position [325, 0]
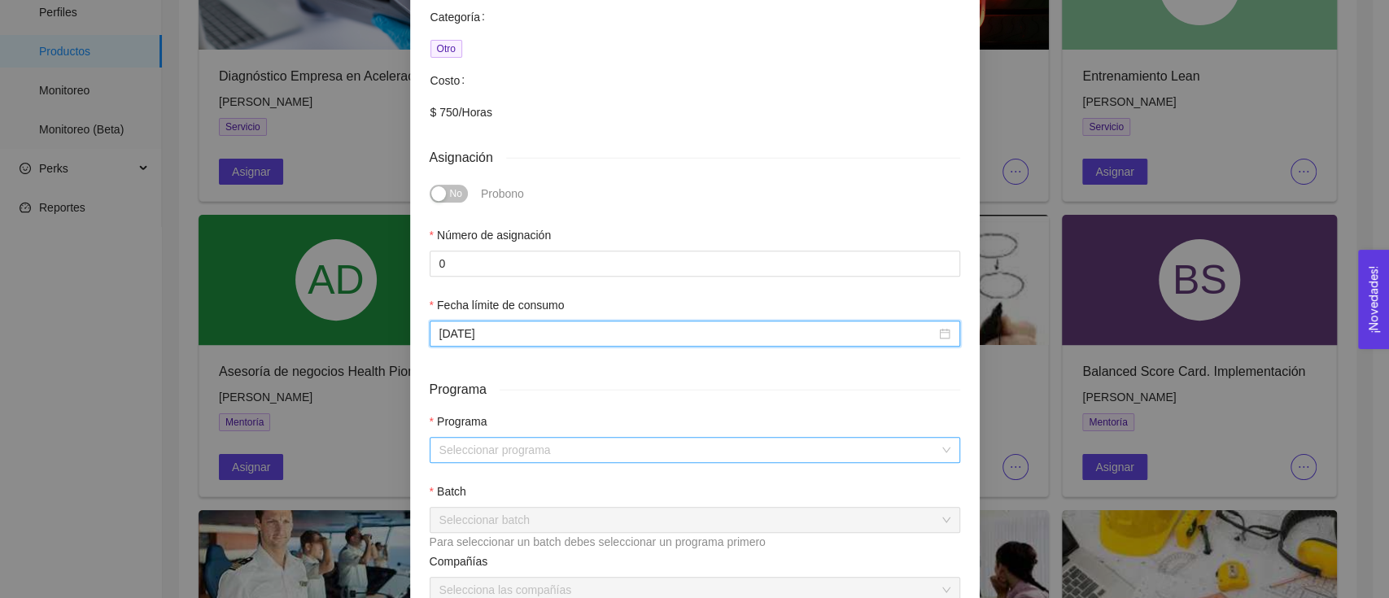
click at [519, 456] on input "search" at bounding box center [688, 450] width 499 height 24
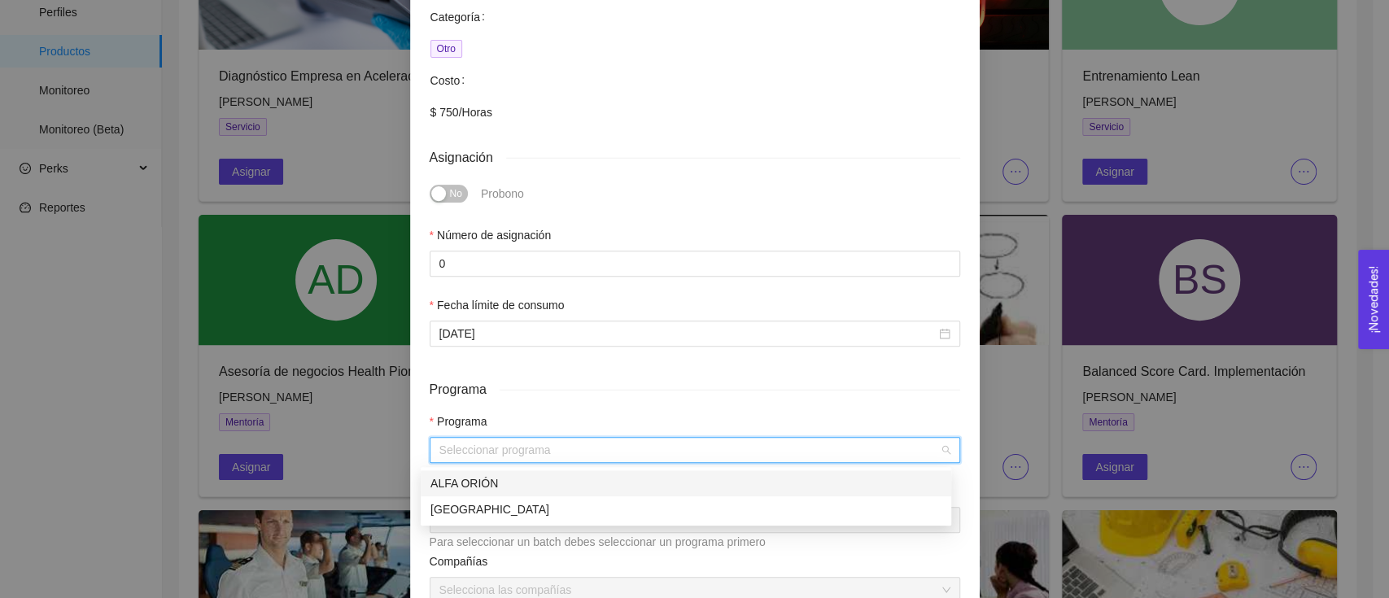
click at [512, 490] on div "ALFA ORIÓN" at bounding box center [685, 483] width 511 height 18
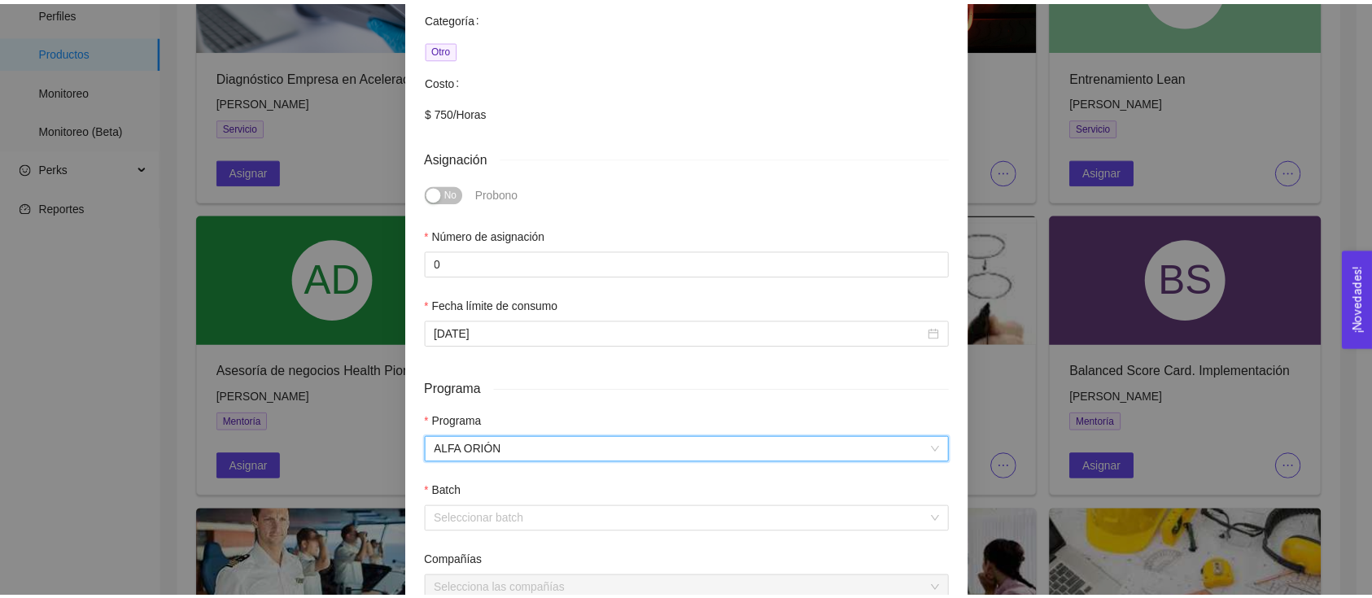
scroll to position [434, 0]
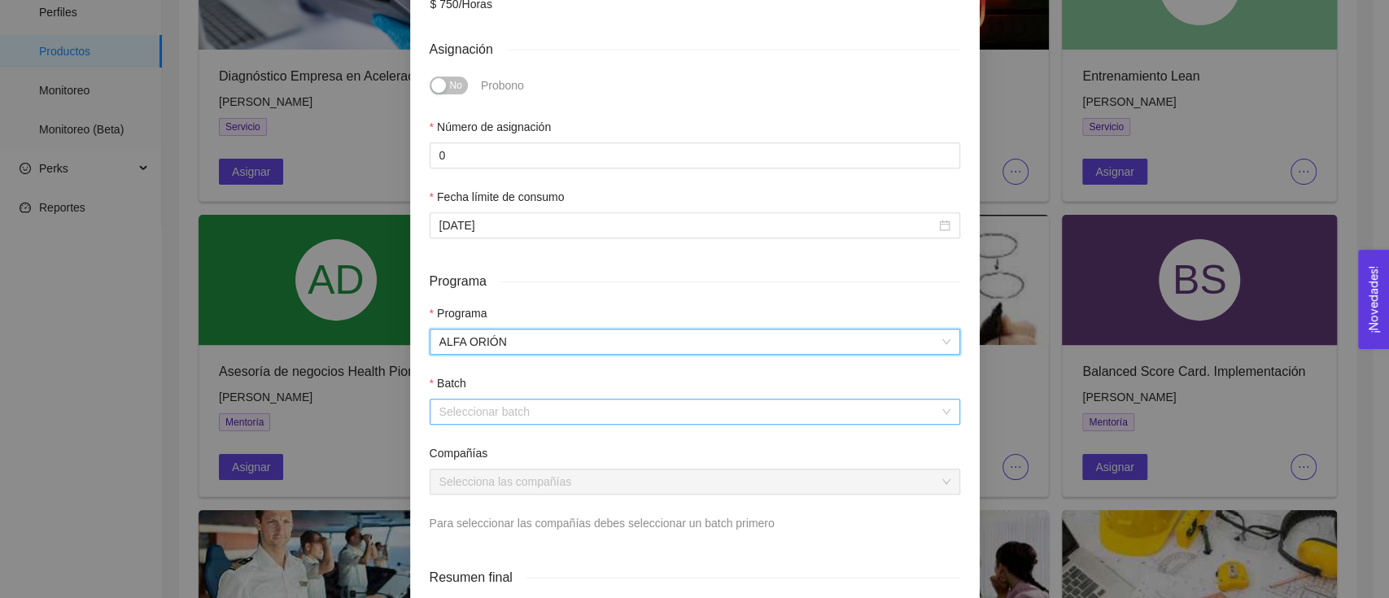
click at [546, 405] on input "search" at bounding box center [688, 411] width 499 height 24
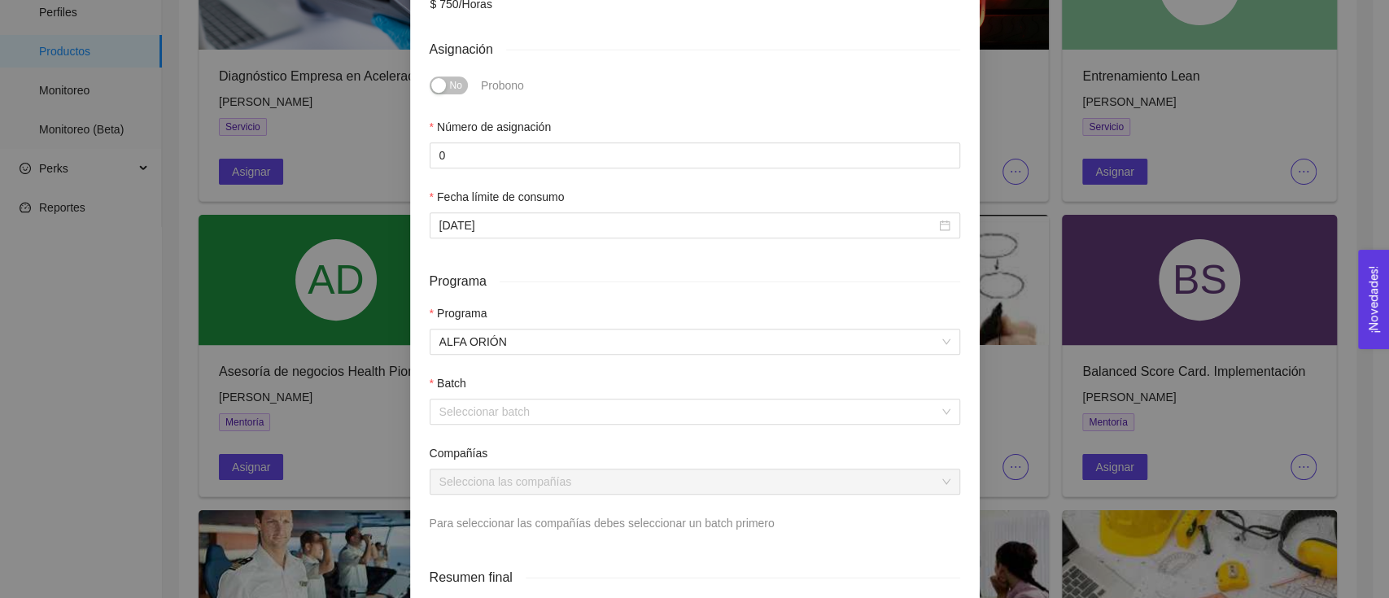
click at [487, 397] on div "Batch" at bounding box center [695, 386] width 530 height 24
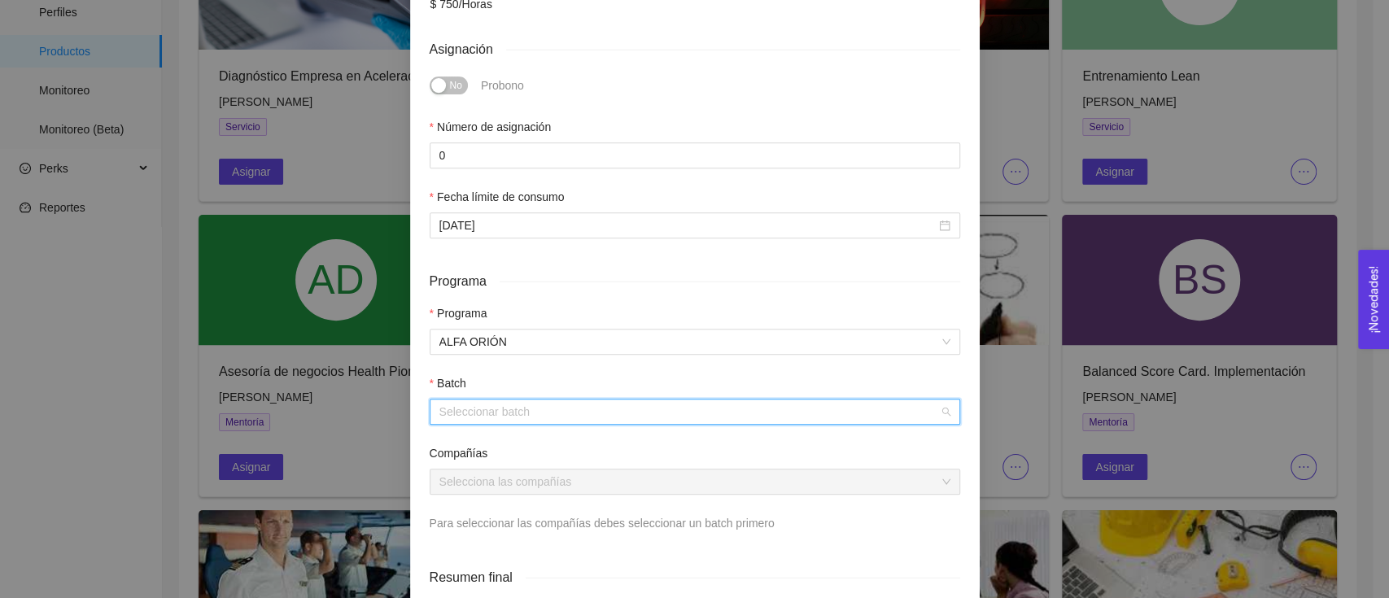
click at [462, 417] on input "search" at bounding box center [688, 411] width 499 height 24
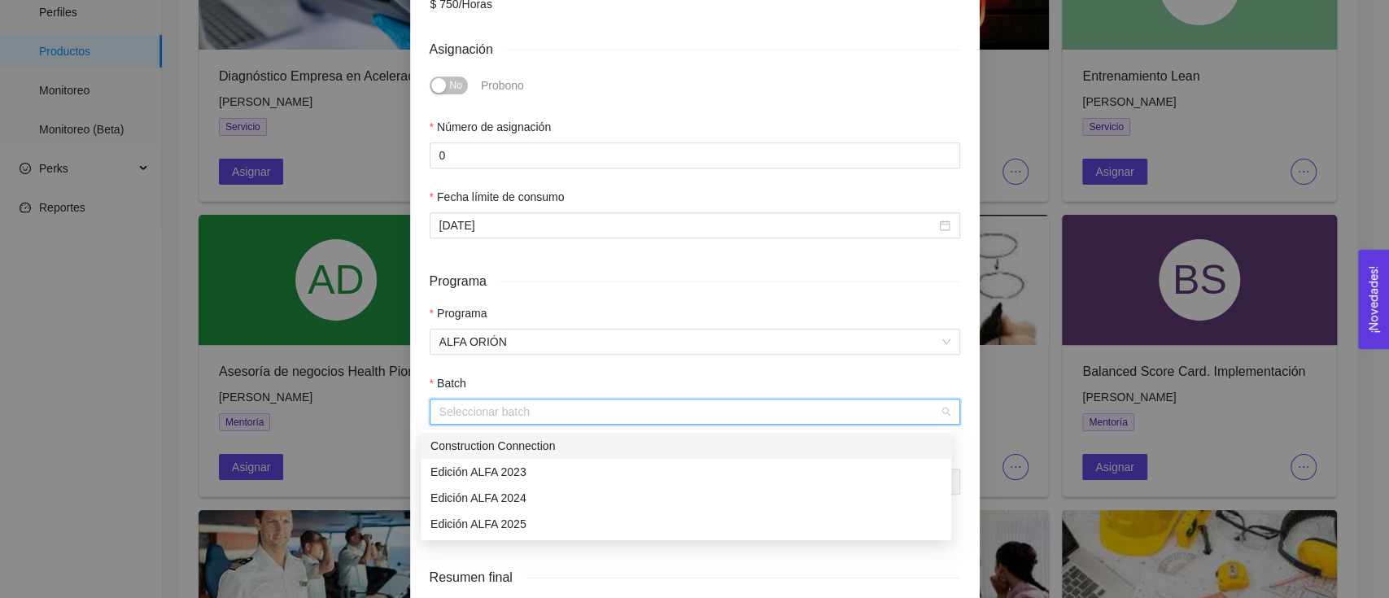
click at [496, 451] on div "Construction Connection" at bounding box center [685, 446] width 511 height 18
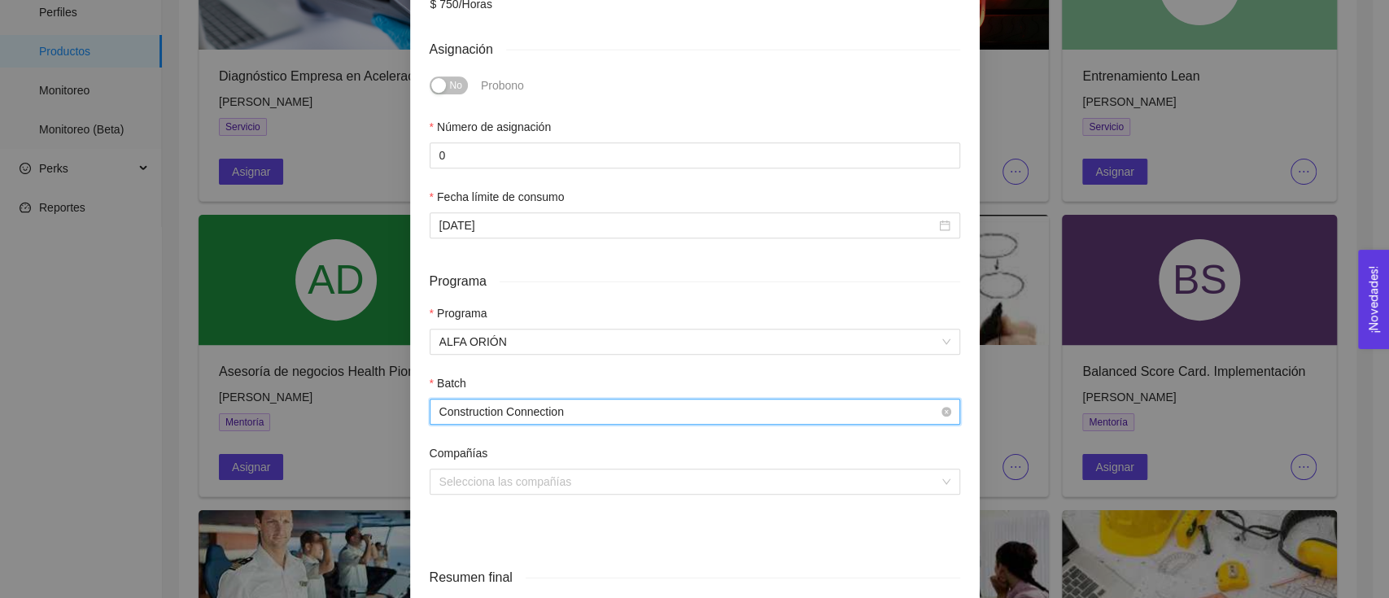
click at [505, 420] on span "Construction Connection" at bounding box center [694, 411] width 511 height 24
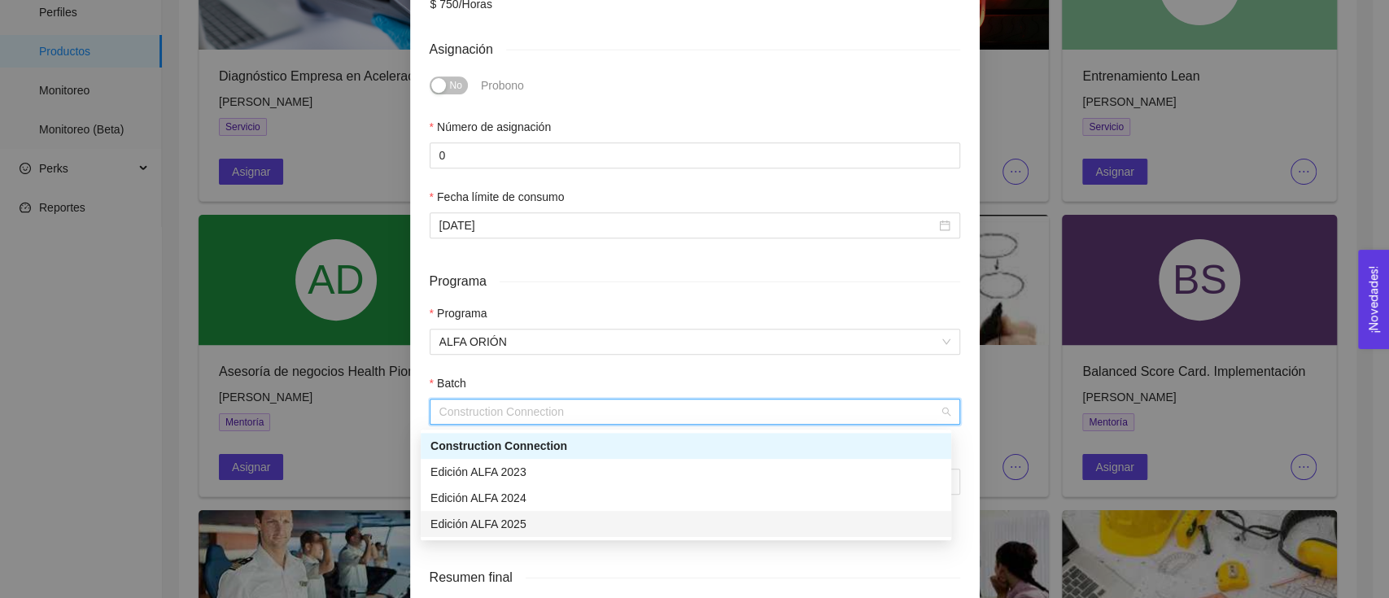
click at [522, 518] on div "Edición ALFA 2025" at bounding box center [685, 524] width 511 height 18
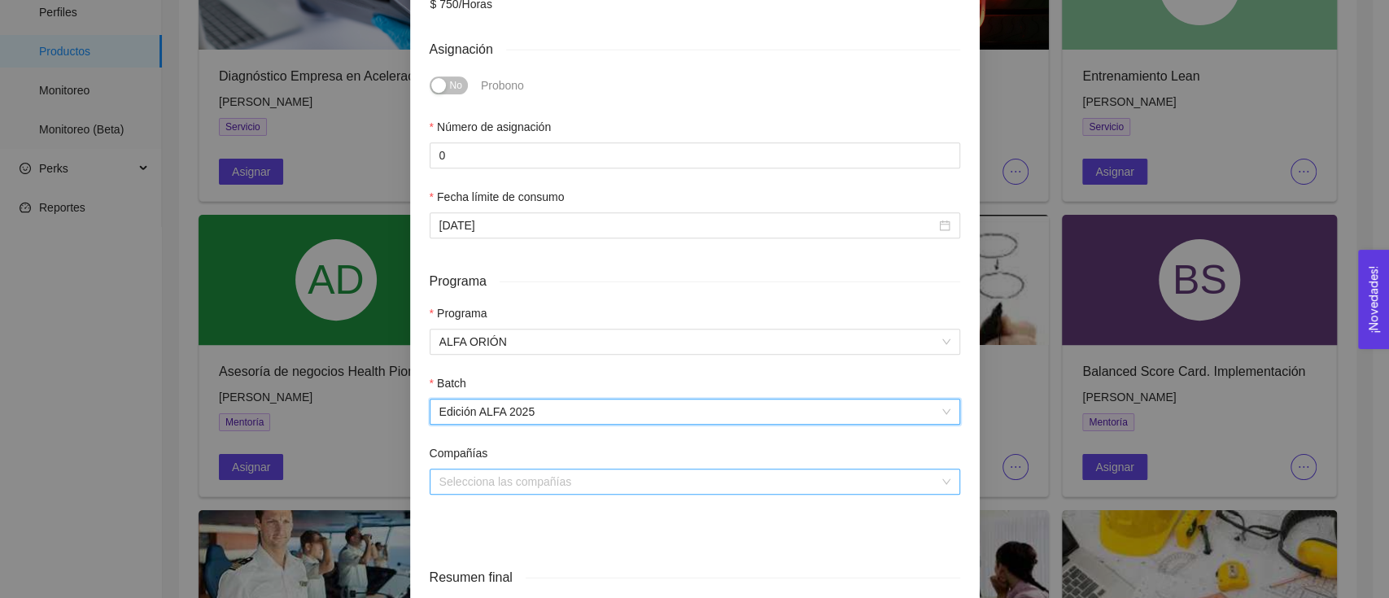
click at [518, 491] on input "search" at bounding box center [688, 481] width 499 height 24
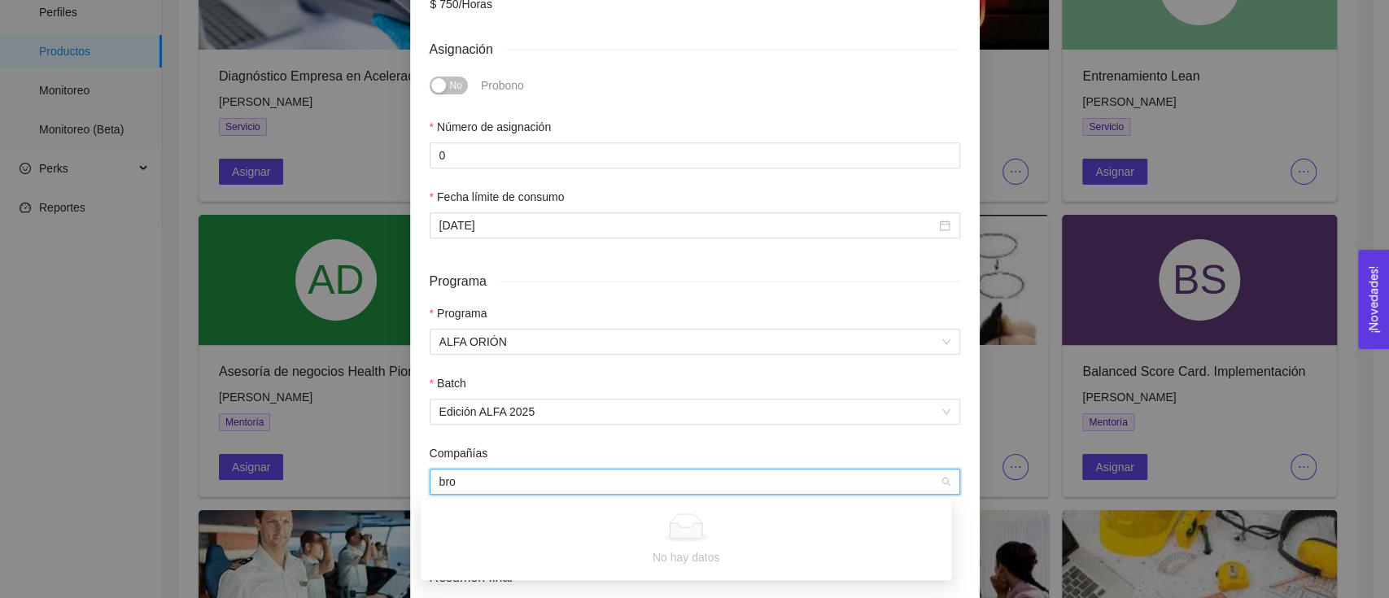
type input "bro"
click at [195, 400] on div "Asignación de servicio Asesoria de Negocios ALFA Mentoría 1 a 1 en proyectos es…" at bounding box center [694, 299] width 1389 height 598
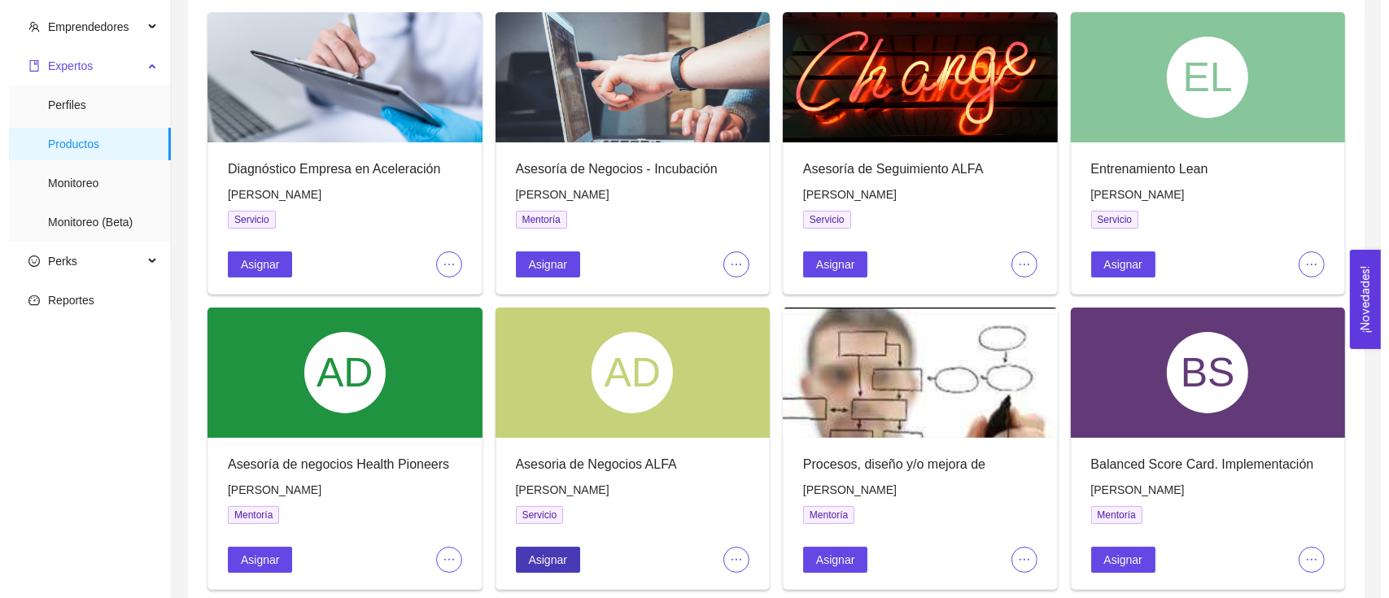
scroll to position [0, 0]
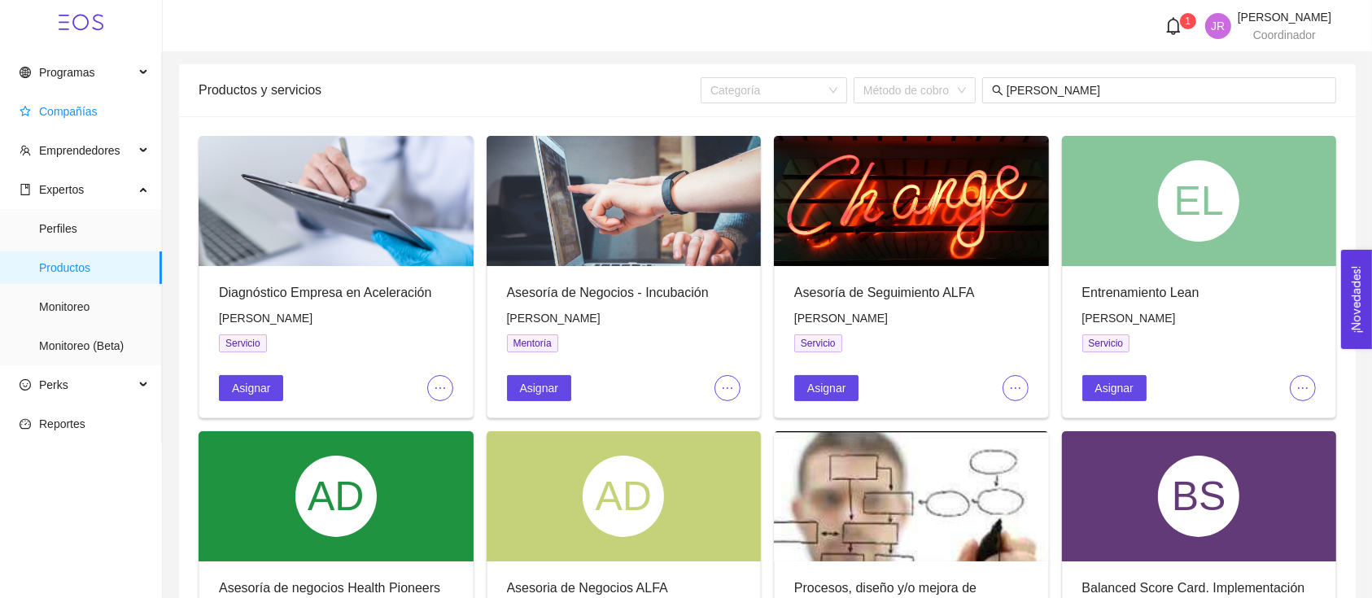
click at [117, 117] on span "Compañías" at bounding box center [84, 111] width 129 height 33
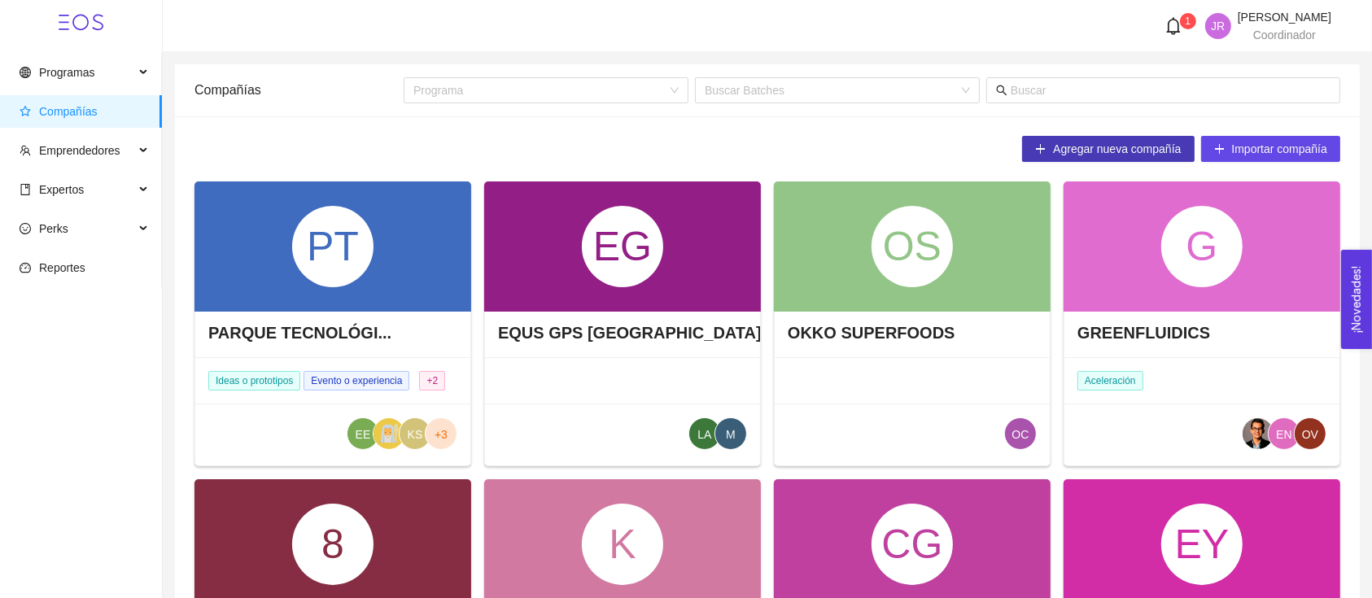
click at [1145, 142] on span "Agregar nueva compañía" at bounding box center [1117, 149] width 128 height 18
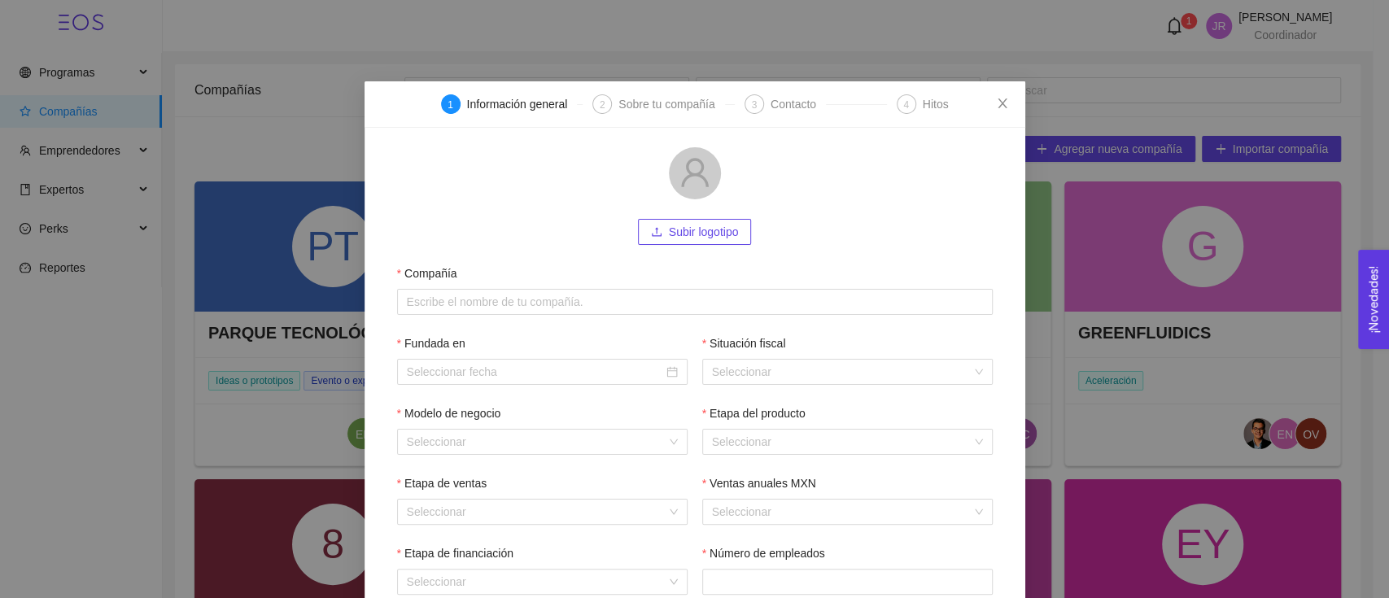
click at [215, 421] on div "1 Información general 2 Sobre tu compañía 3 Contacto 4 Hitos Subir logotipo Com…" at bounding box center [694, 299] width 1389 height 598
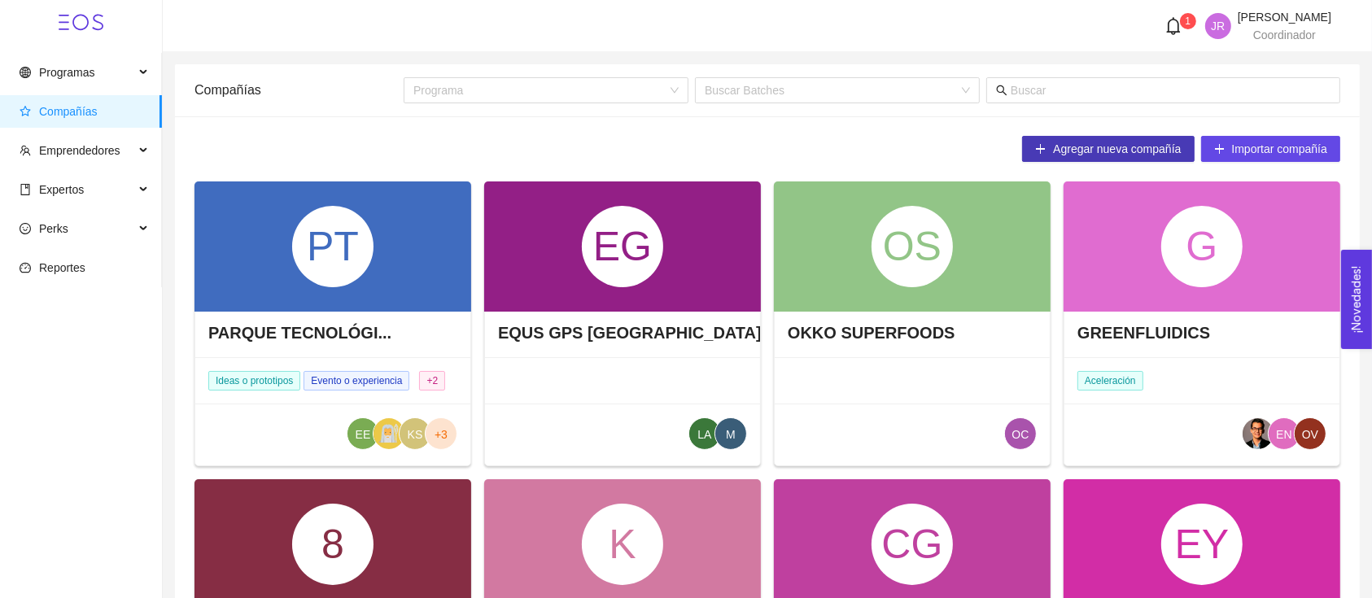
click at [1038, 138] on button "Agregar nueva compañía" at bounding box center [1108, 149] width 172 height 26
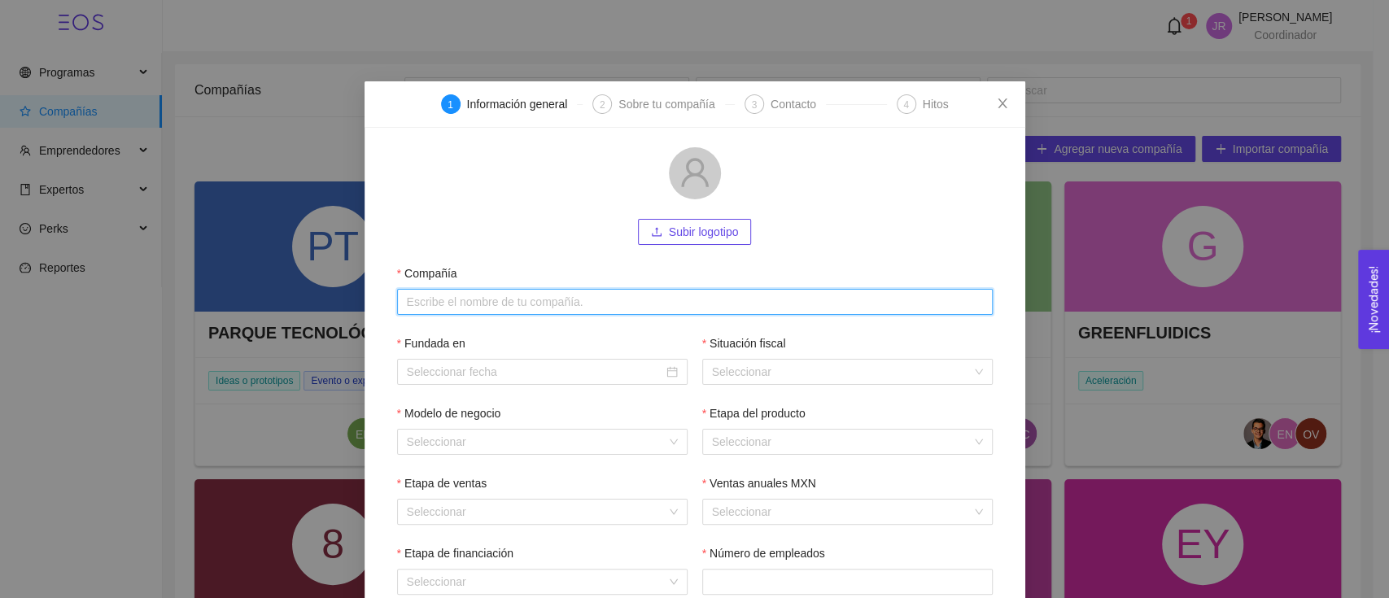
click at [570, 291] on input "Compañía" at bounding box center [694, 302] width 595 height 26
type input "BROKO Real State"
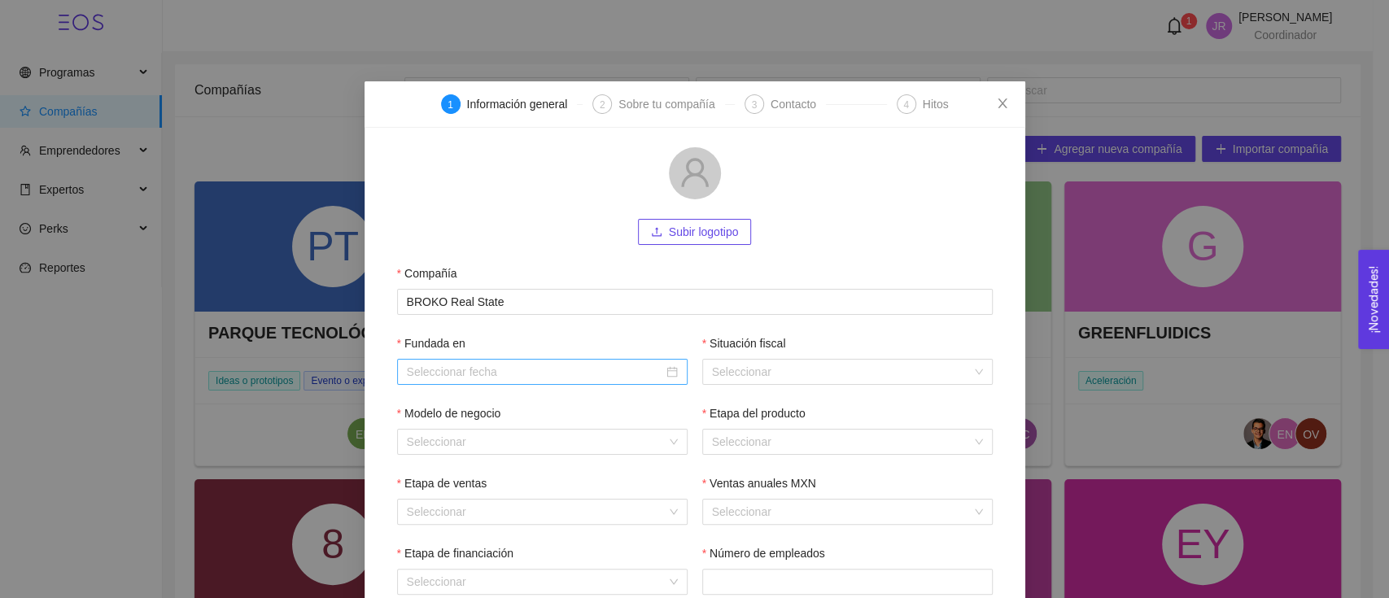
click at [409, 373] on input "Fundada en" at bounding box center [535, 372] width 256 height 18
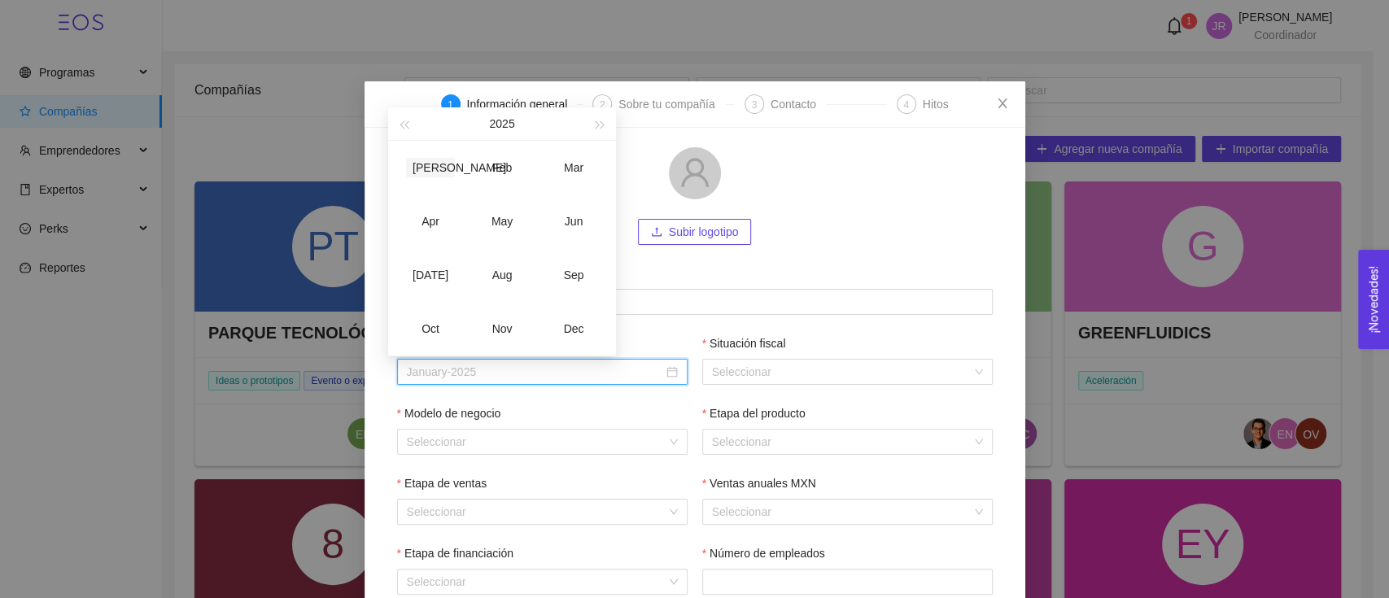
click at [437, 166] on div "Jan" at bounding box center [430, 168] width 49 height 20
type input "January-2025"
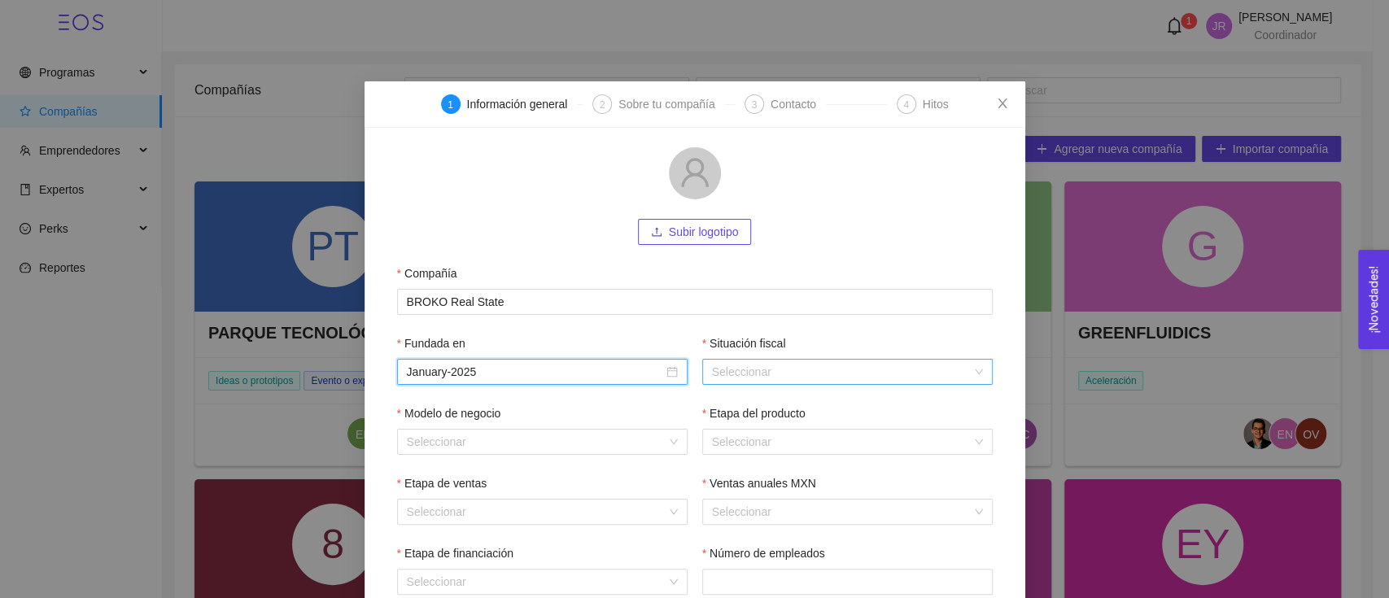
click at [748, 379] on input "Situación fiscal" at bounding box center [841, 372] width 259 height 24
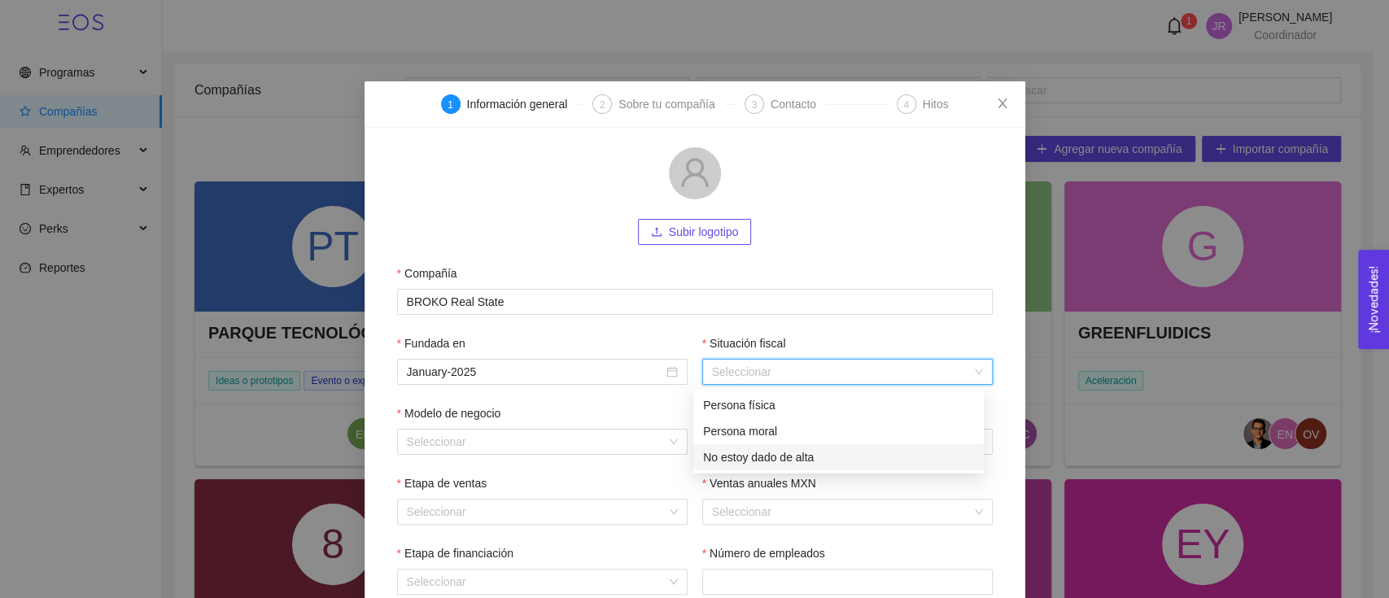
click at [742, 452] on div "No estoy dado de alta" at bounding box center [838, 457] width 271 height 18
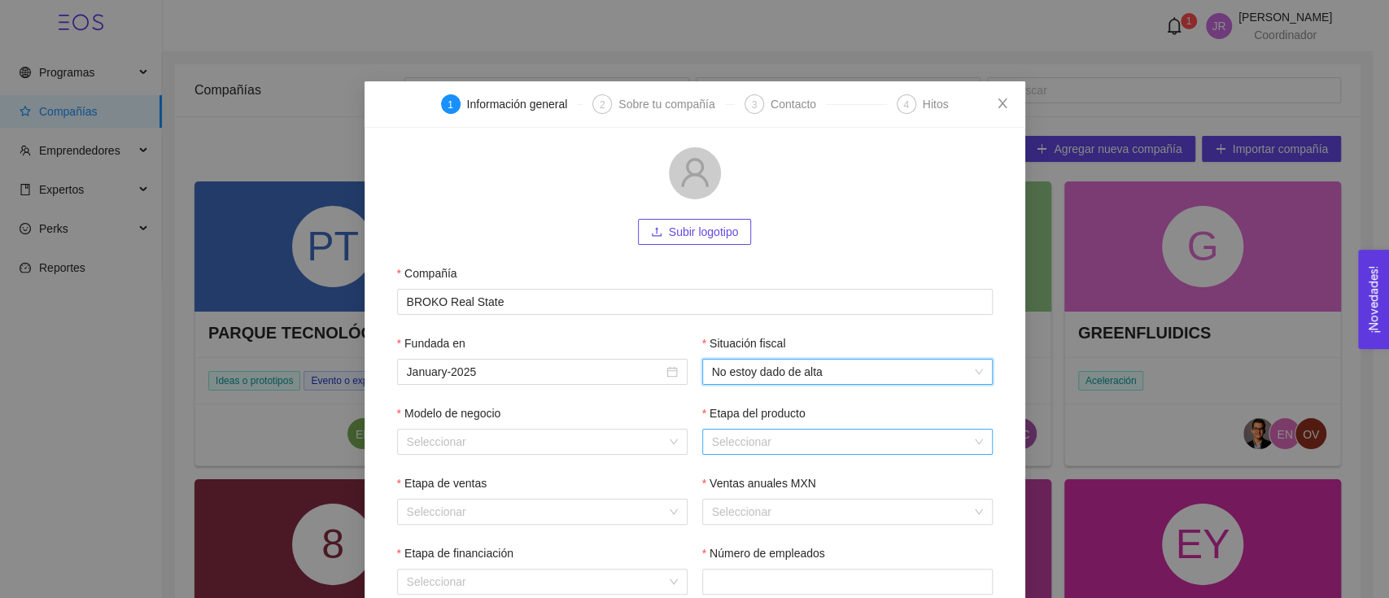
click at [787, 448] on input "Etapa del producto" at bounding box center [841, 442] width 259 height 24
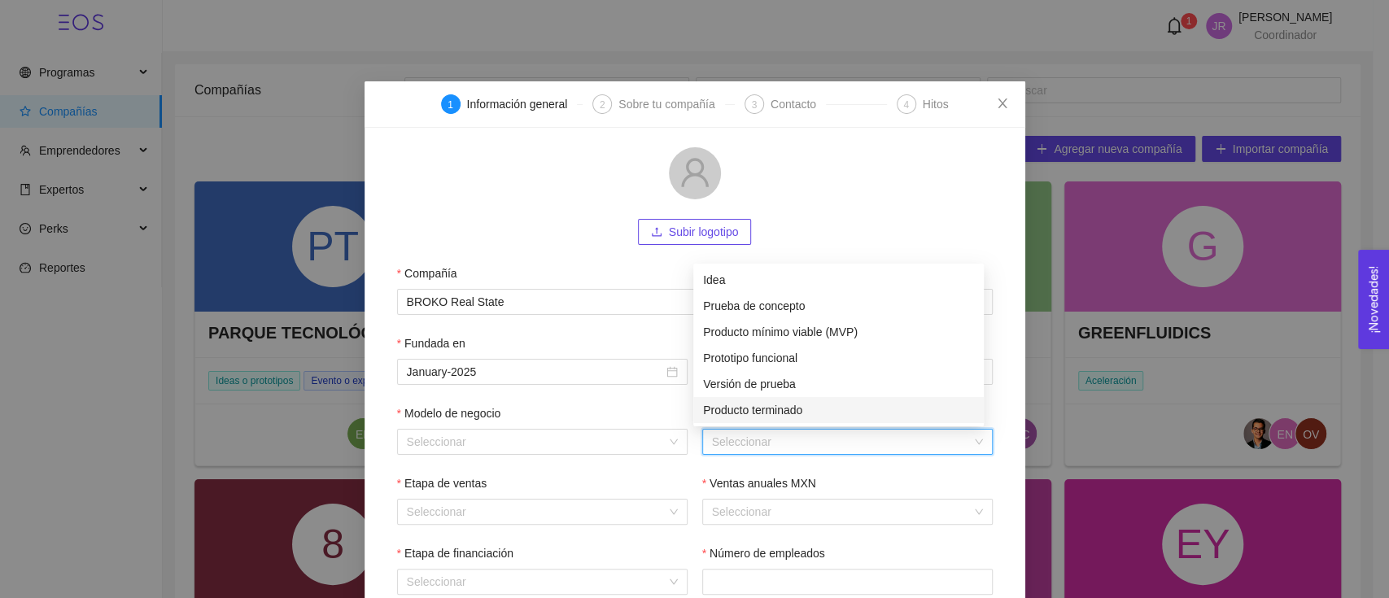
click at [788, 412] on div "Producto terminado" at bounding box center [838, 410] width 271 height 18
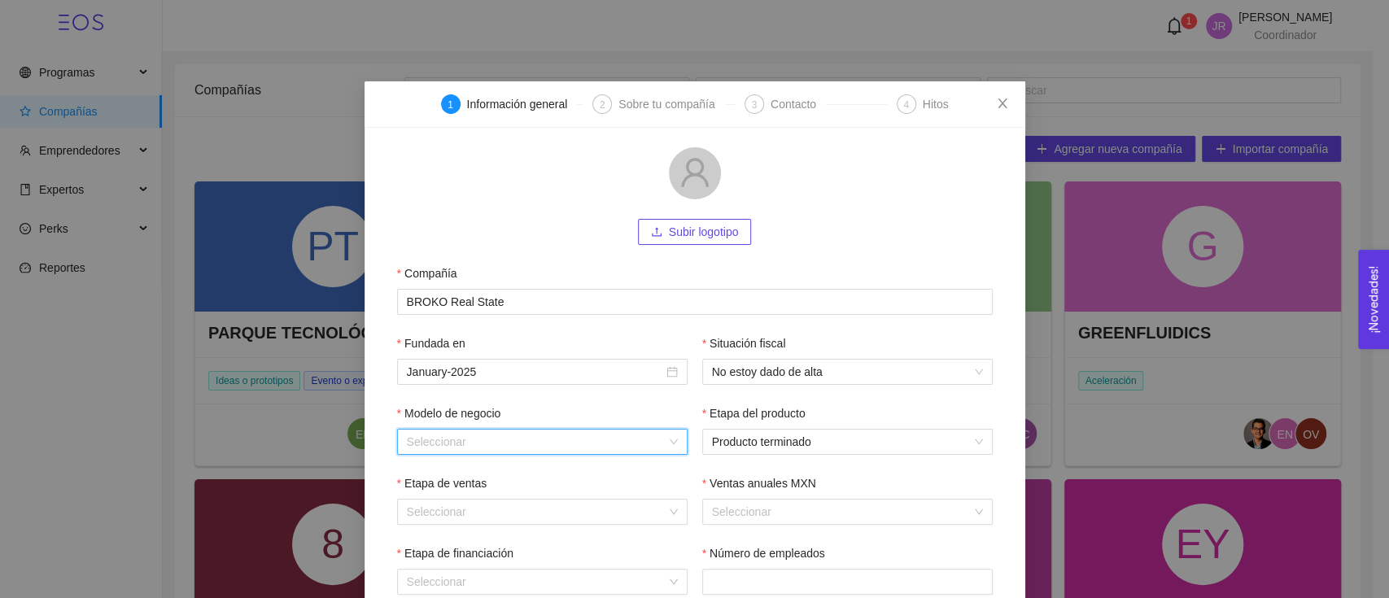
click at [598, 440] on input "Modelo de negocio" at bounding box center [536, 442] width 259 height 24
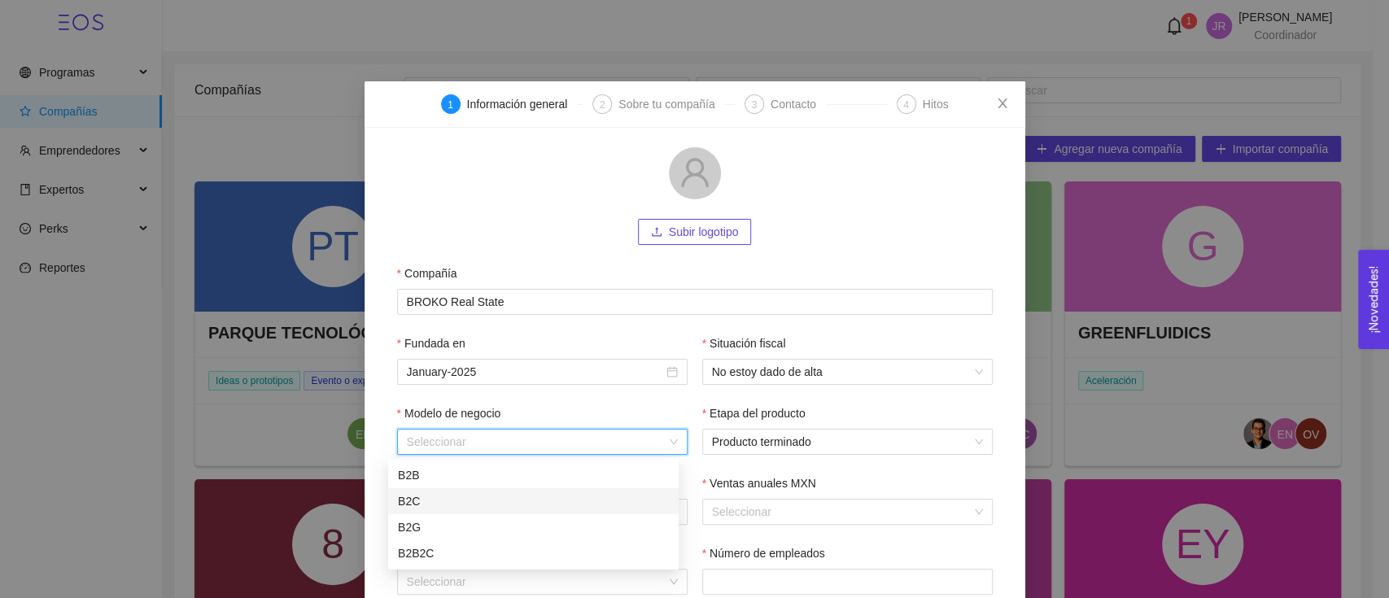
click at [537, 504] on div "B2C" at bounding box center [533, 501] width 271 height 18
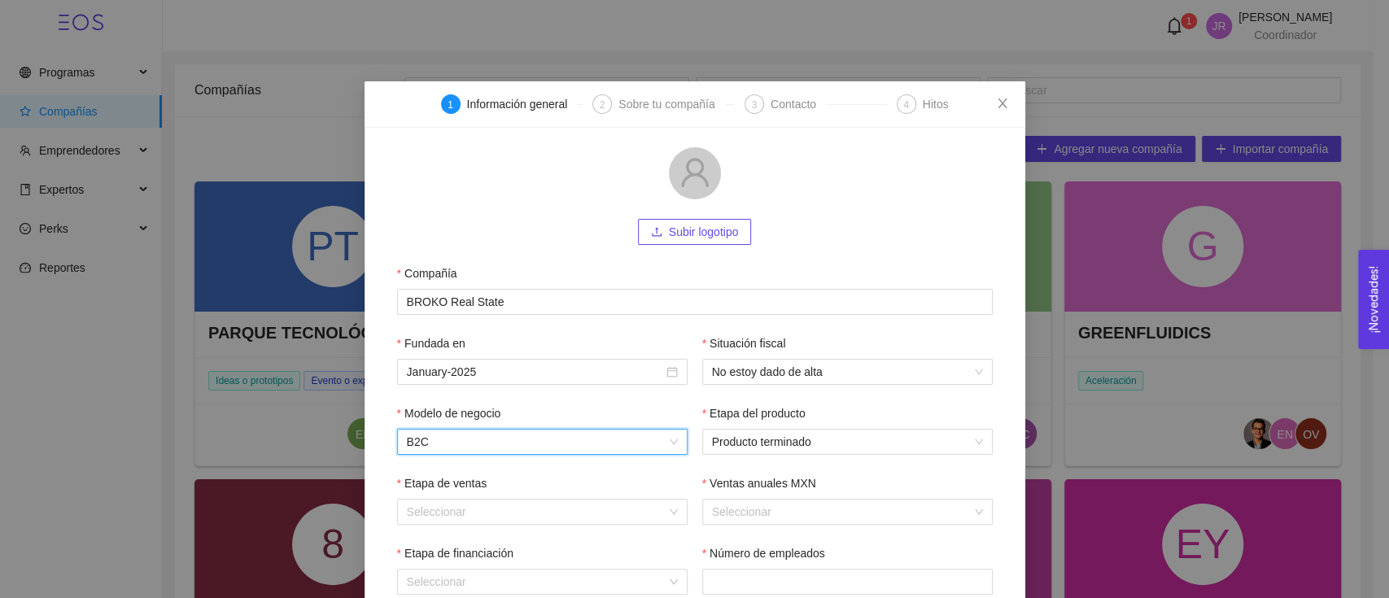
scroll to position [99, 0]
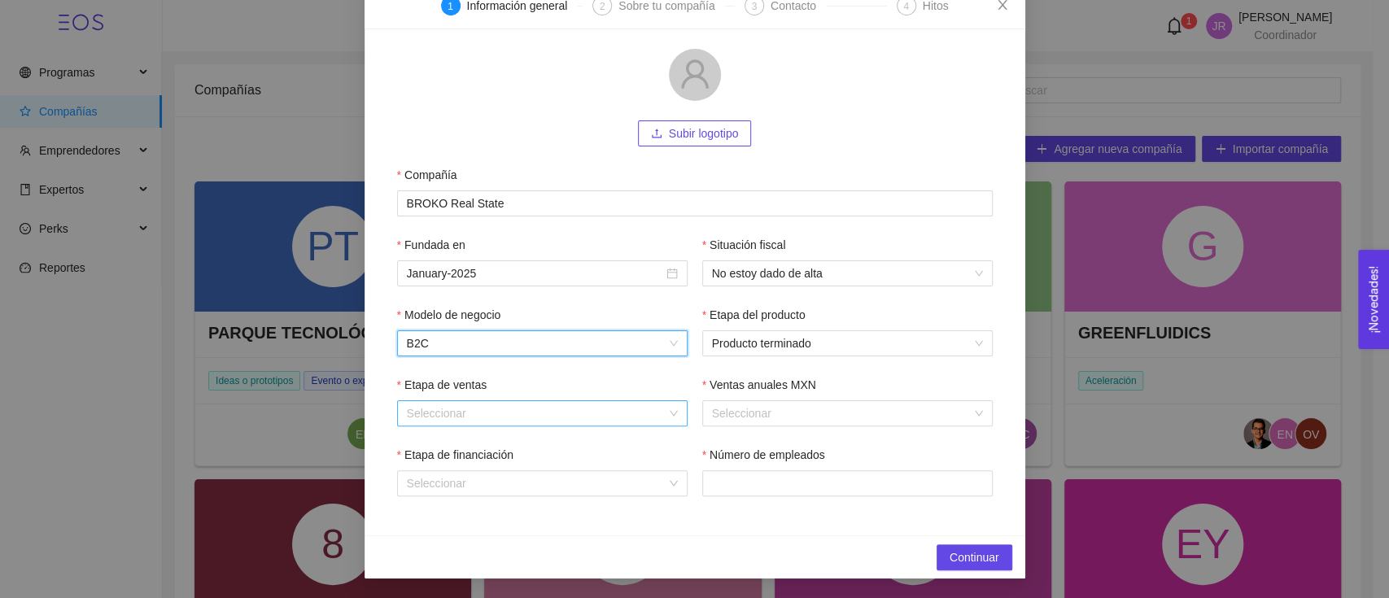
click at [520, 420] on input "Etapa de ventas" at bounding box center [536, 413] width 259 height 24
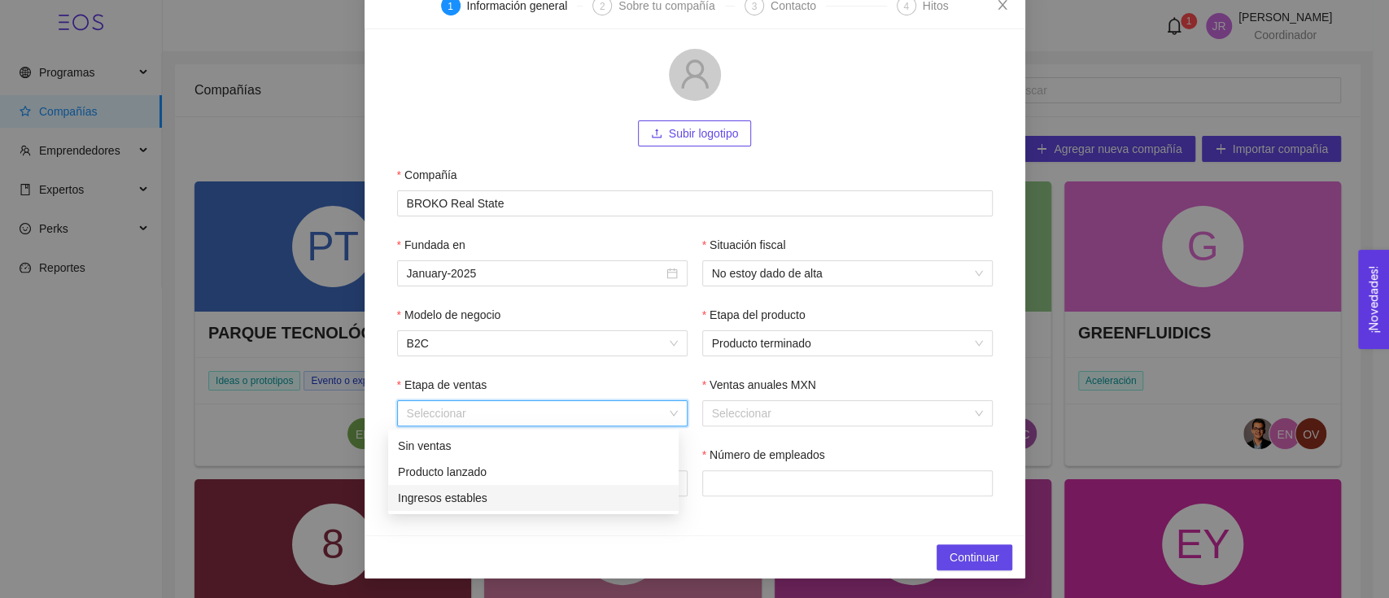
click at [477, 500] on div "Ingresos estables" at bounding box center [533, 498] width 271 height 18
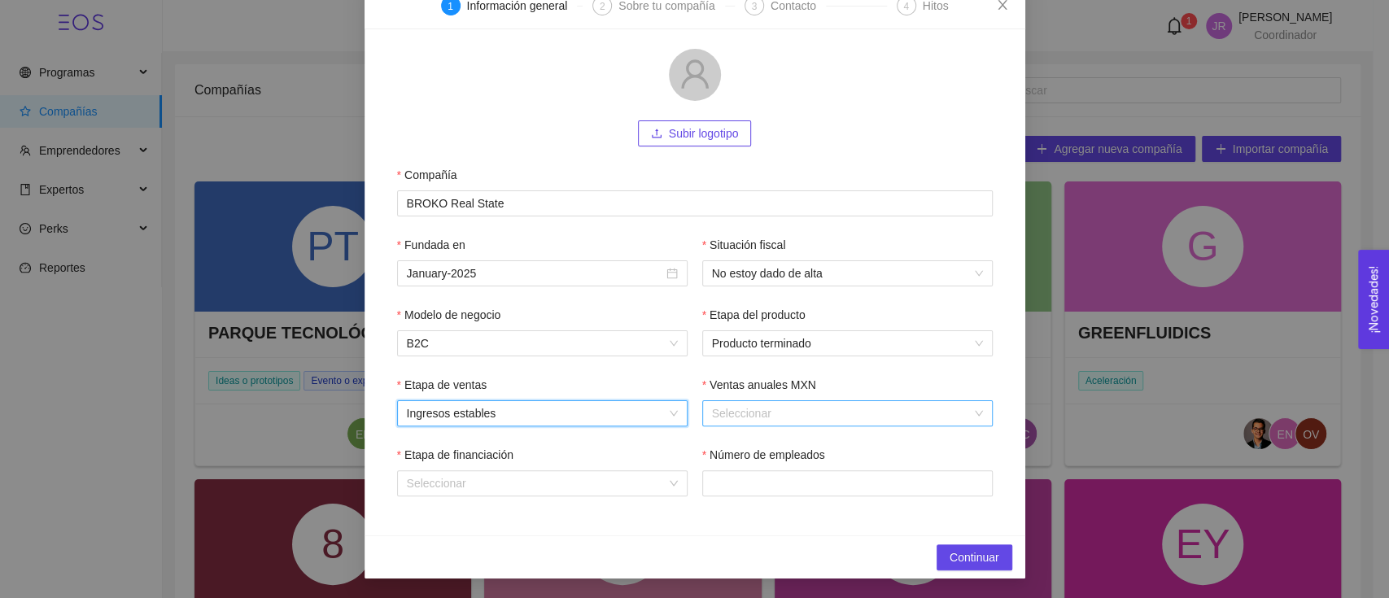
click at [729, 421] on input "Ventas anuales MXN" at bounding box center [841, 413] width 259 height 24
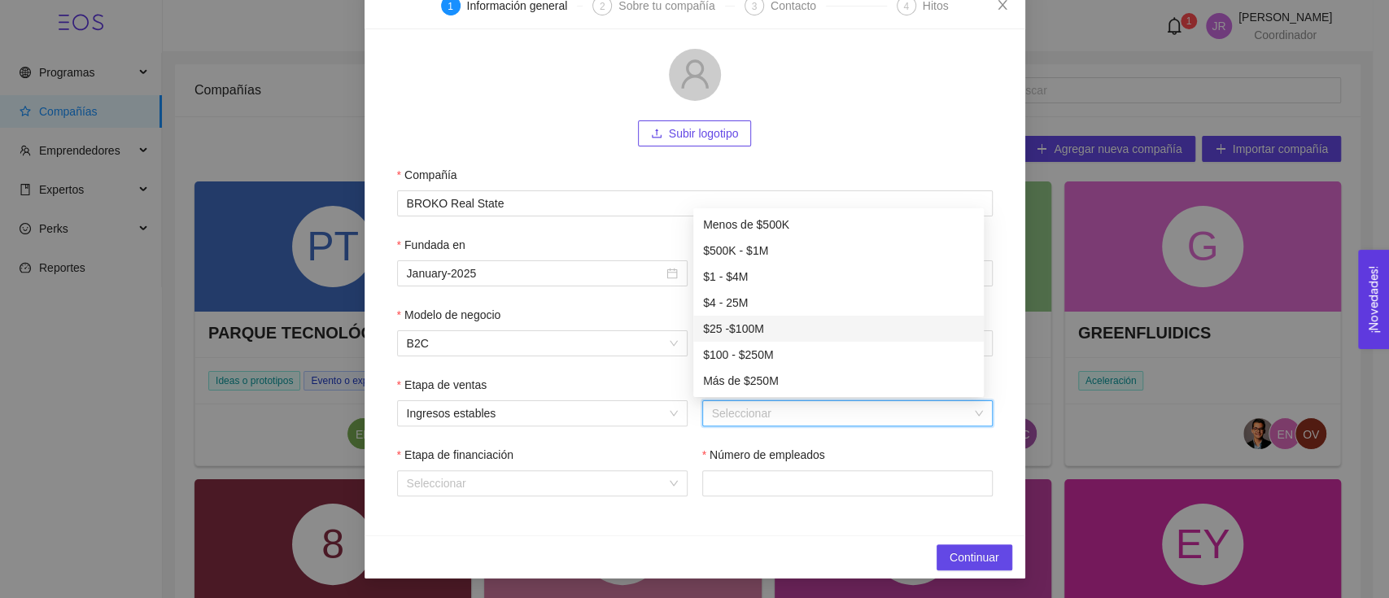
click at [801, 321] on div "$25 -$100M" at bounding box center [838, 329] width 271 height 18
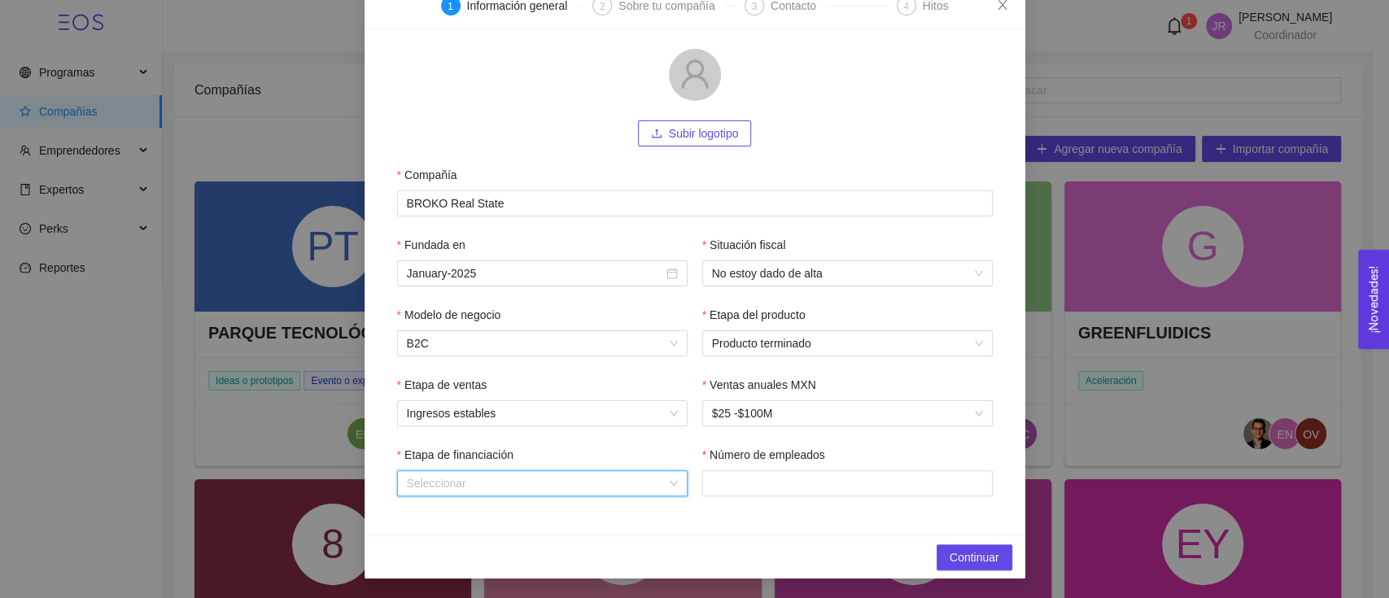
click at [508, 478] on input "Etapa de financiación" at bounding box center [536, 483] width 259 height 24
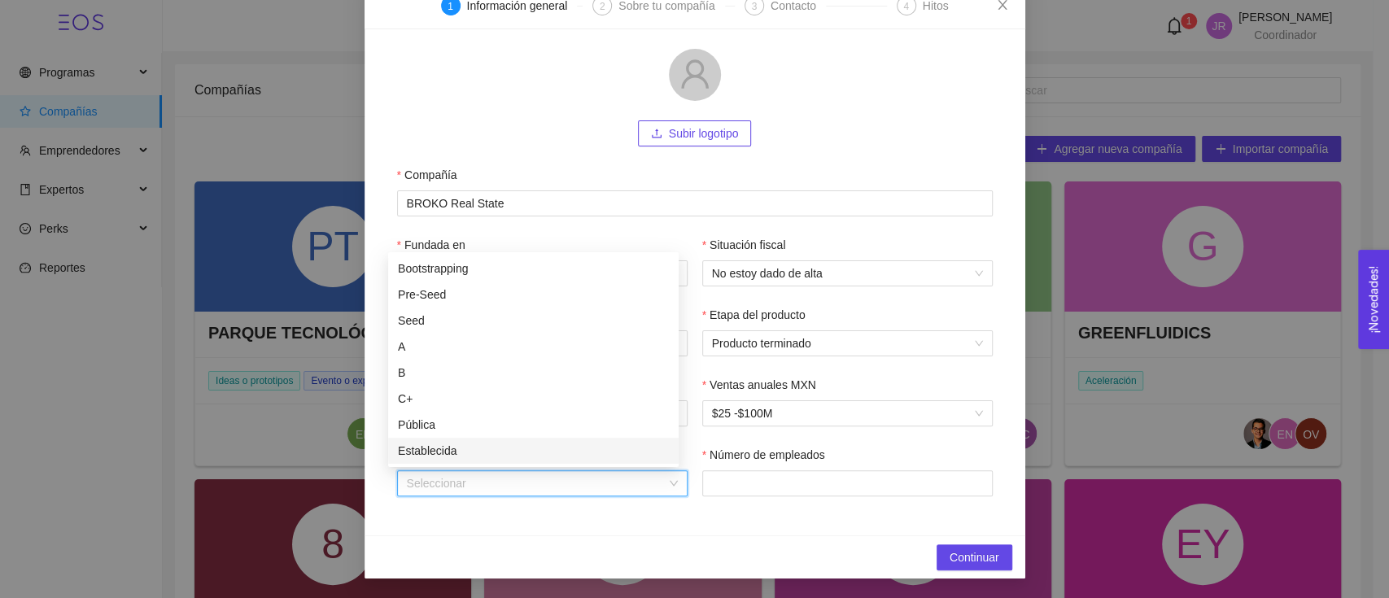
click at [512, 442] on div "Establecida" at bounding box center [533, 451] width 271 height 18
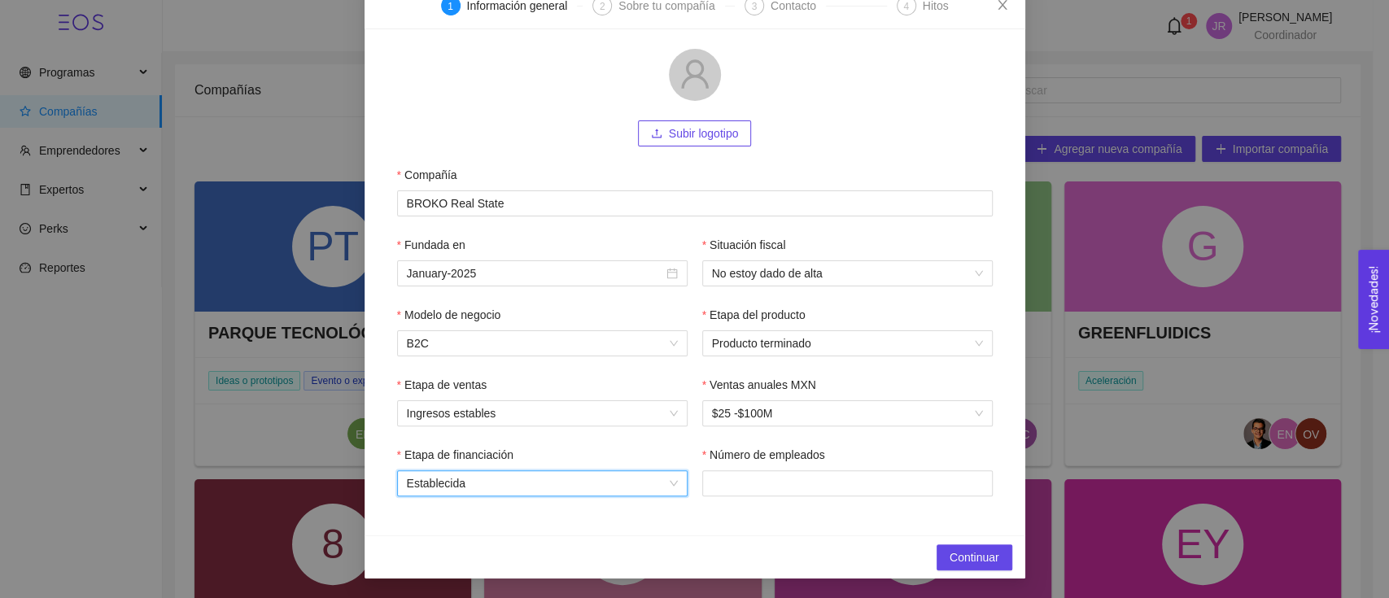
click at [560, 482] on span "Establecida" at bounding box center [542, 483] width 271 height 24
click at [508, 548] on div "Continuar" at bounding box center [694, 556] width 661 height 43
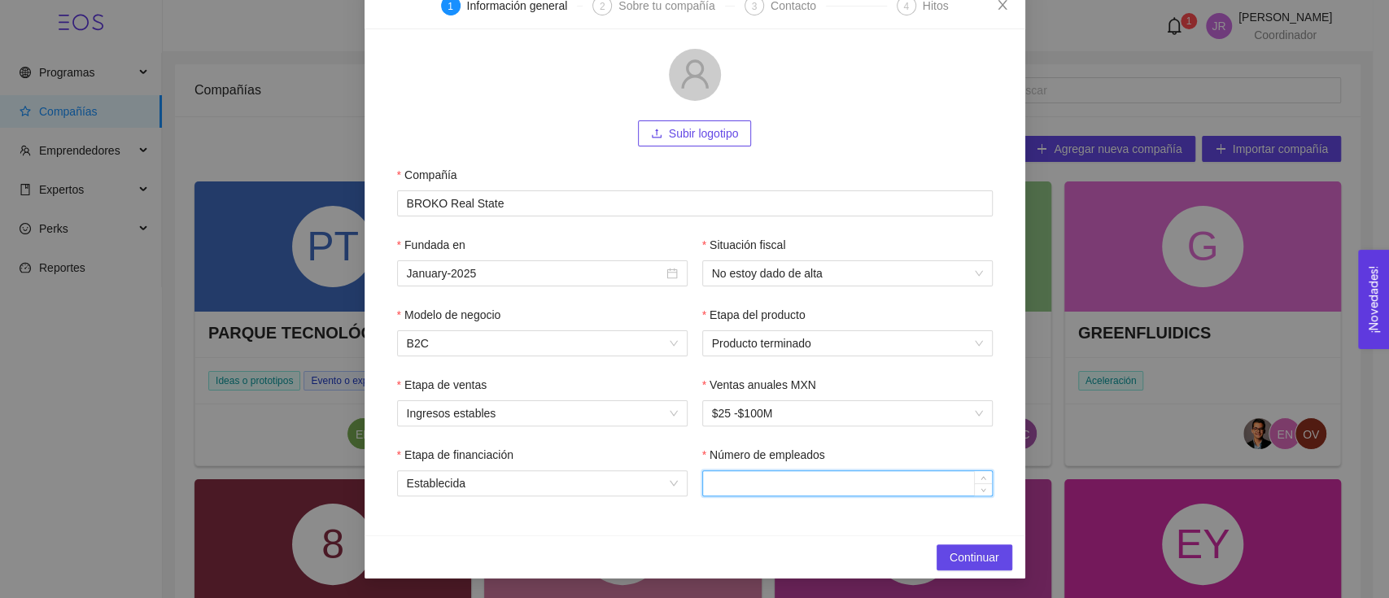
click at [705, 479] on input "Número de empleados" at bounding box center [847, 483] width 289 height 24
type input "10"
click at [872, 521] on div "Subir logotipo Compañía BROKO Real State Fundada en January-2025 Situación fisc…" at bounding box center [694, 282] width 661 height 506
click at [956, 552] on span "Continuar" at bounding box center [974, 557] width 50 height 18
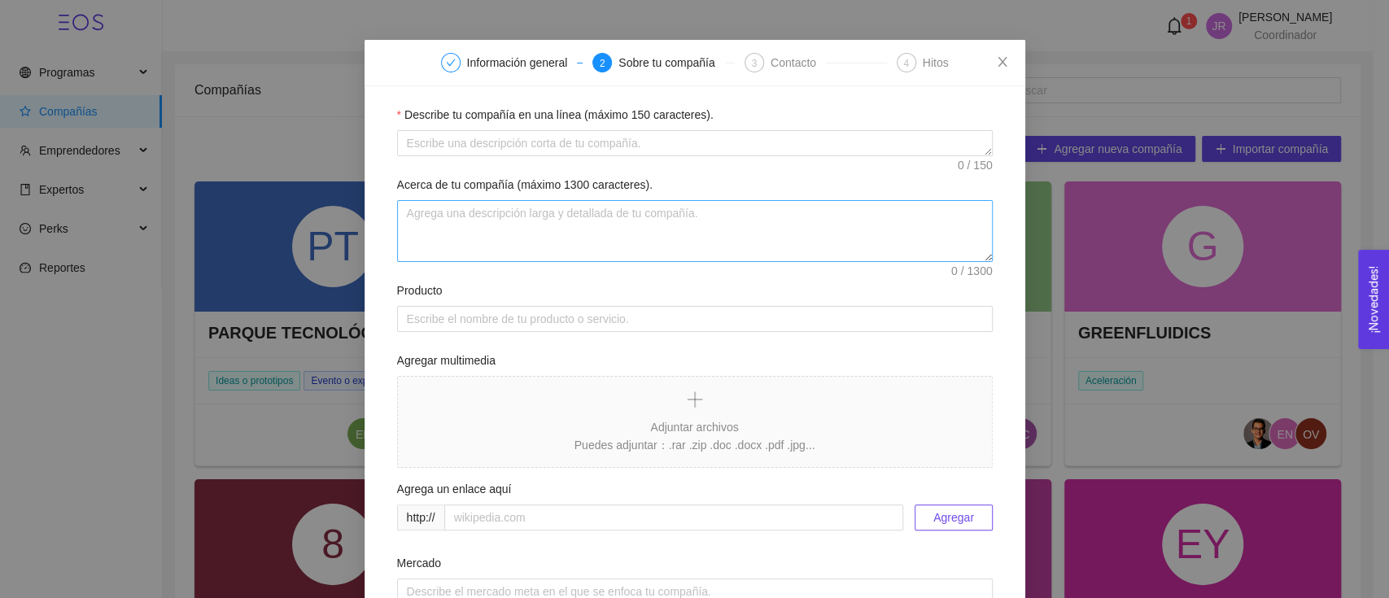
scroll to position [0, 0]
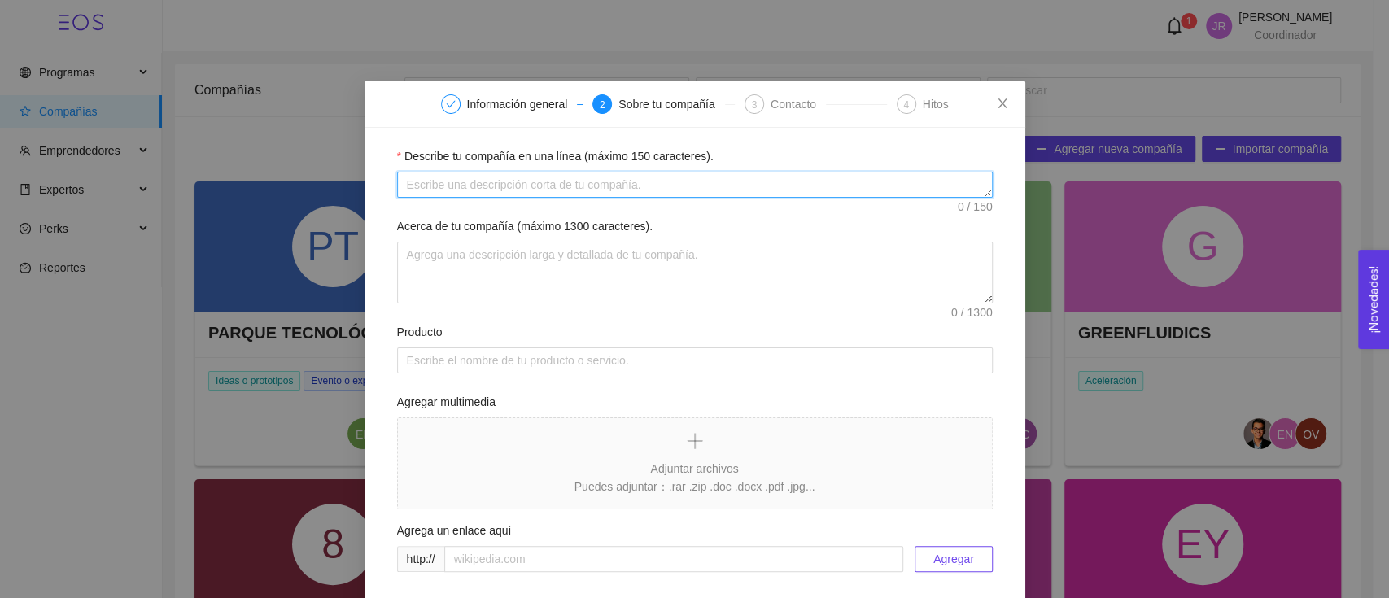
click at [479, 190] on textarea "Describe tu compañía en una línea (máximo 150 caracteres)." at bounding box center [694, 185] width 595 height 26
click at [511, 184] on textarea "Describe tu compañía en una línea (máximo 150 caracteres)." at bounding box center [694, 185] width 595 height 26
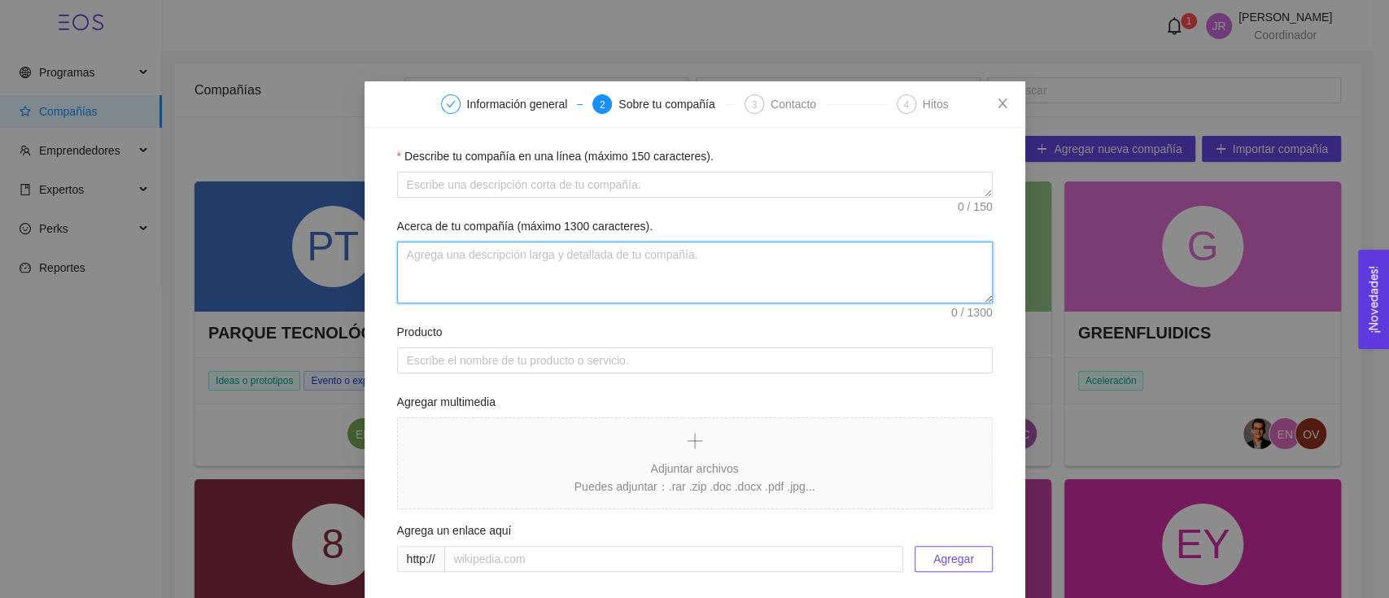
click at [527, 264] on textarea "Acerca de tu compañía (máximo 1300 caracteres)." at bounding box center [694, 273] width 595 height 62
paste textarea "Somos una empresa inmobiliaria en la cual contamos con años de experiencia en e…"
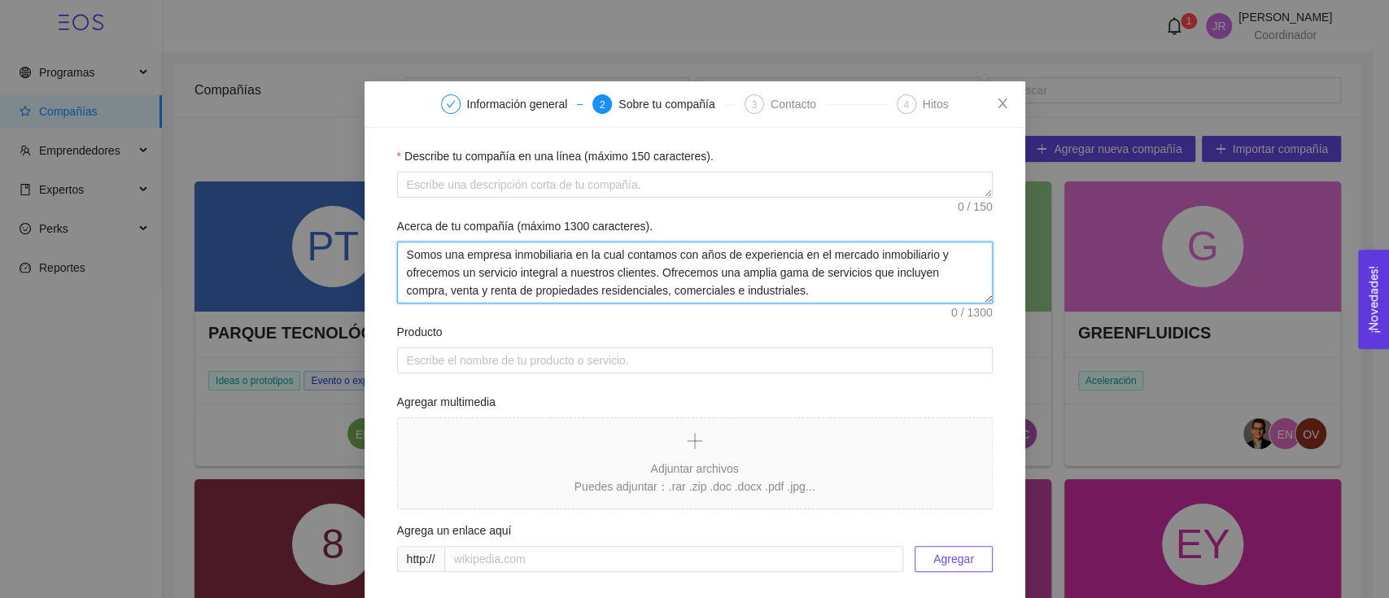
scroll to position [30, 0]
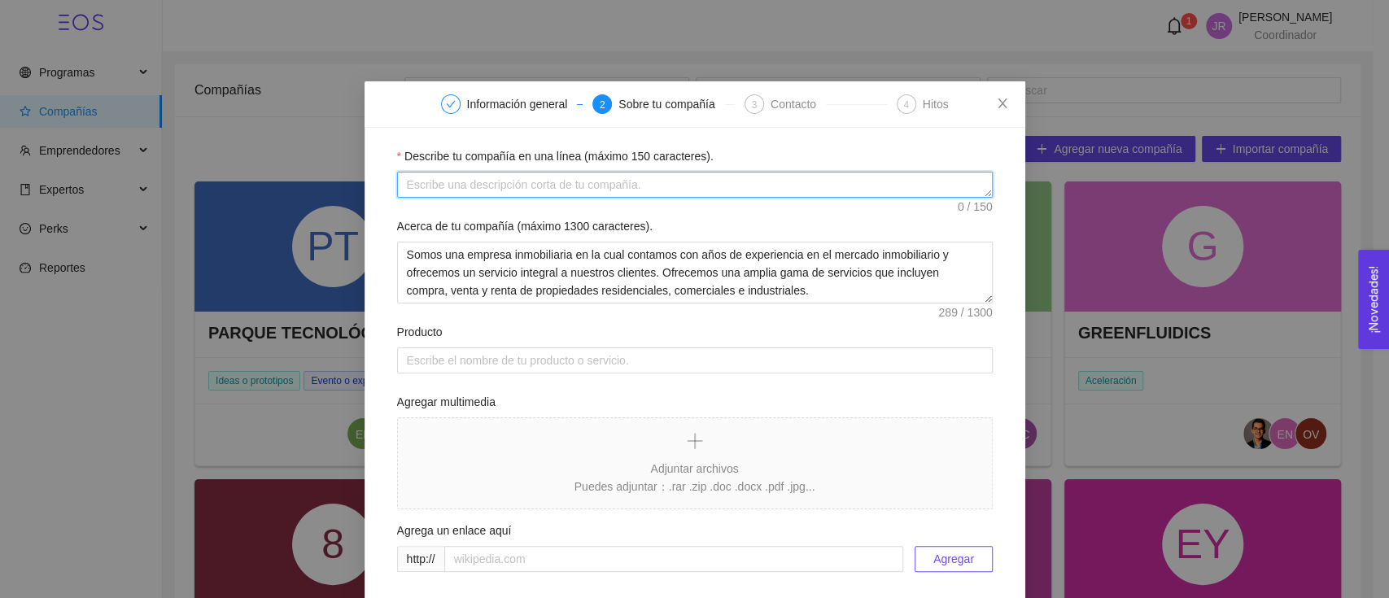
click at [558, 194] on textarea "Describe tu compañía en una línea (máximo 150 caracteres)." at bounding box center [694, 185] width 595 height 26
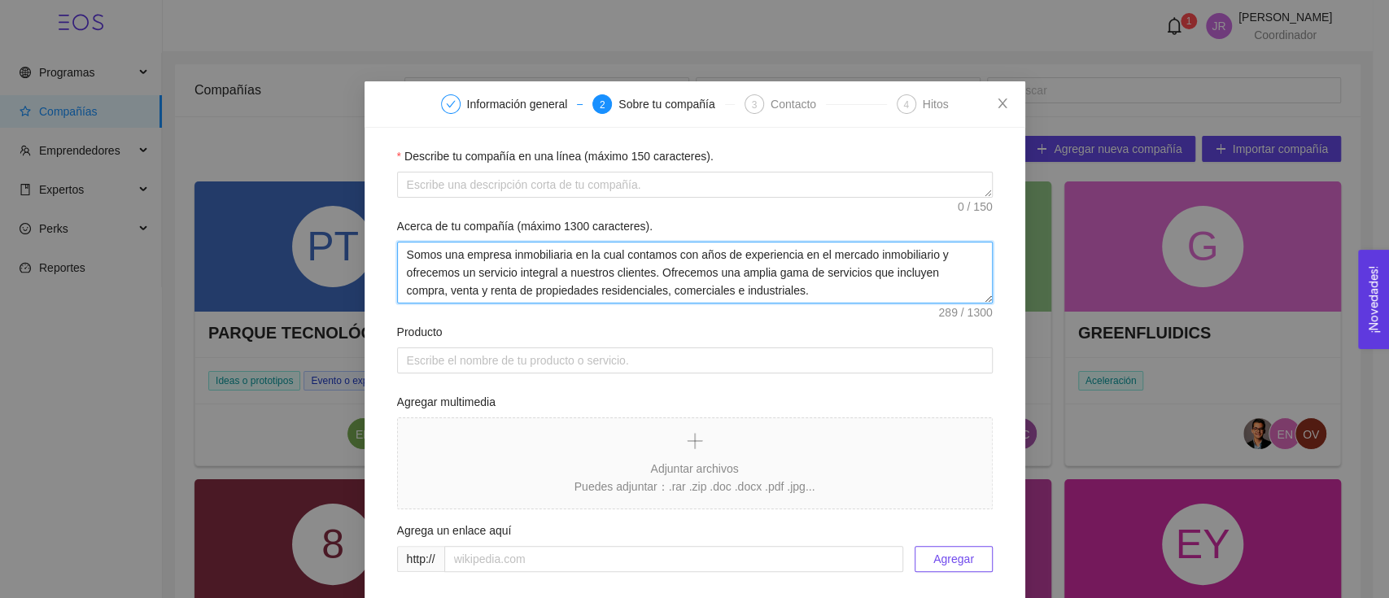
click at [515, 290] on textarea "Somos una empresa inmobiliaria en la cual contamos con años de experiencia en e…" at bounding box center [694, 273] width 595 height 62
click at [728, 283] on textarea "Somos una empresa inmobiliaria en la cual contamos con años de experiencia en e…" at bounding box center [694, 273] width 595 height 62
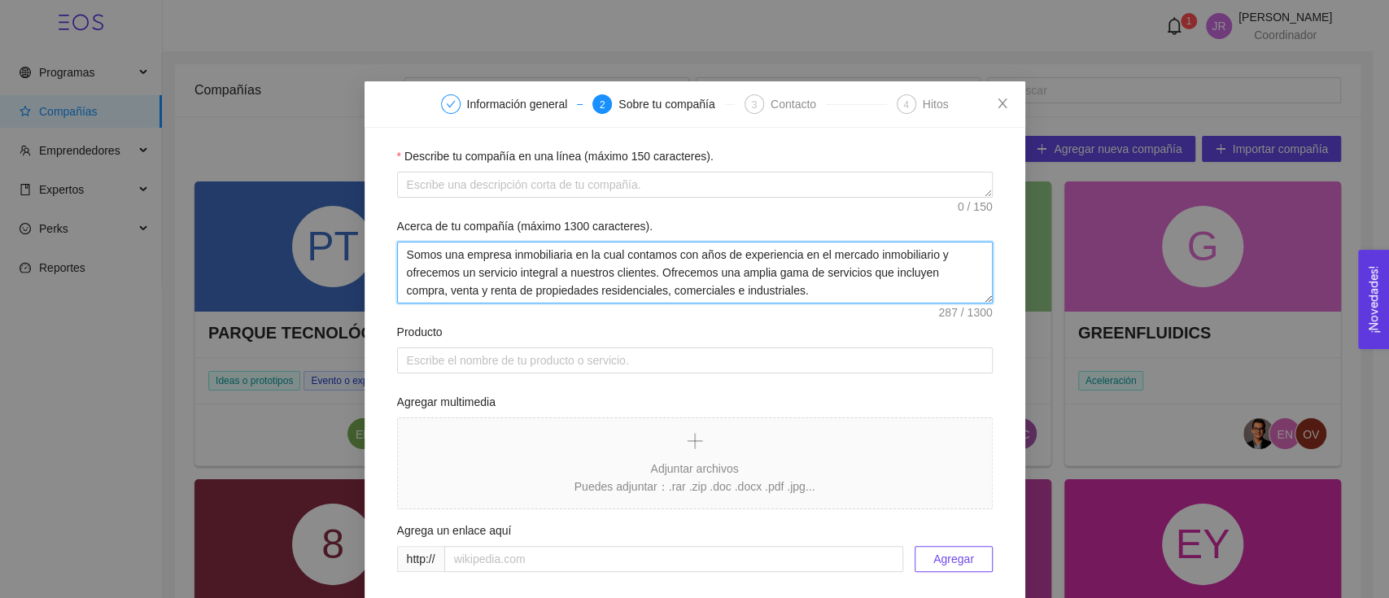
click at [728, 283] on textarea "Somos una empresa inmobiliaria en la cual contamos con años de experiencia en e…" at bounding box center [694, 273] width 595 height 62
click at [735, 276] on textarea "Somos una empresa inmobiliaria en la cual contamos con años de experiencia en e…" at bounding box center [694, 273] width 595 height 62
type textarea "Somos una empresa inmobiliaria en la cual contamos con años de experiencia en e…"
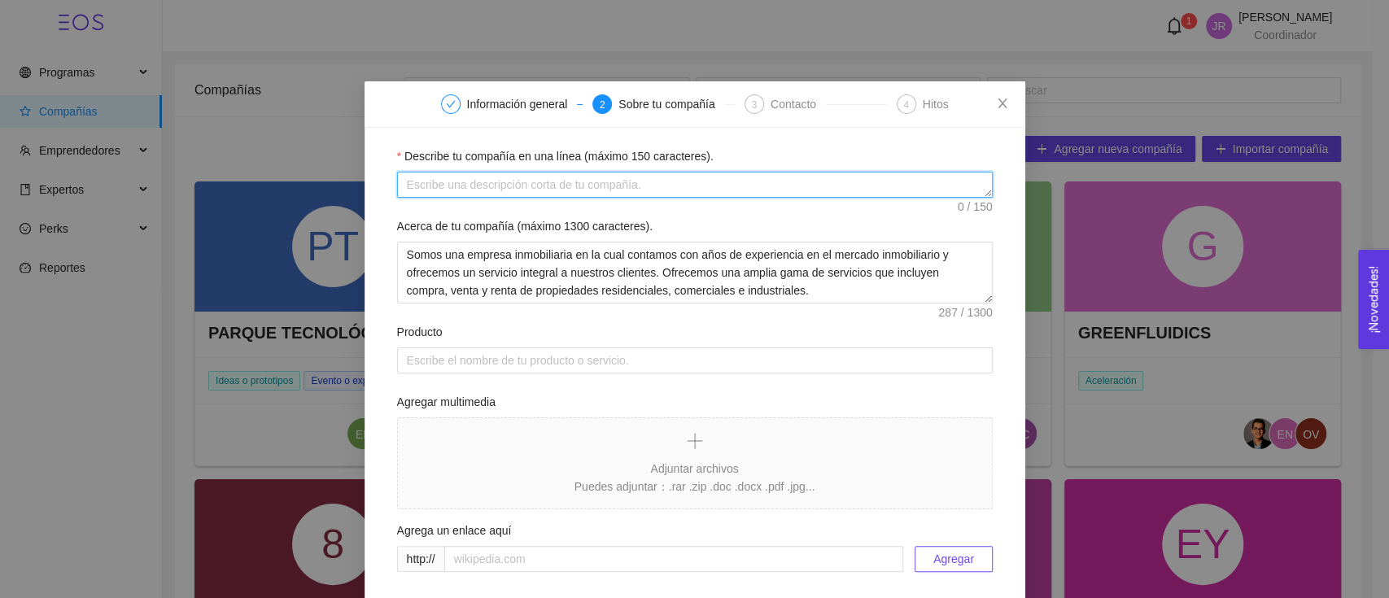
click at [624, 185] on textarea "Describe tu compañía en una línea (máximo 150 caracteres)." at bounding box center [694, 185] width 595 height 26
click at [817, 191] on textarea "Describe tu compañía en una línea (máximo 150 caracteres)." at bounding box center [694, 185] width 595 height 26
type textarea "I"
type textarea "V"
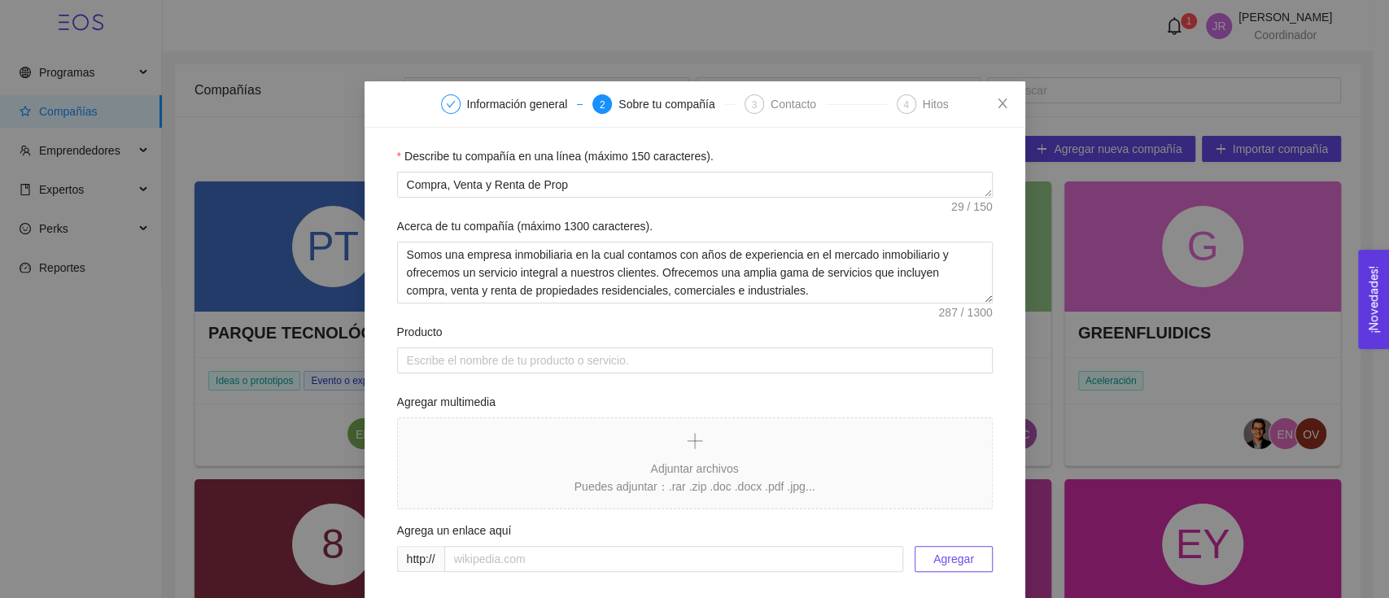
click at [581, 166] on div "Describe tu compañía en una línea (máximo 150 caracteres)." at bounding box center [694, 159] width 595 height 24
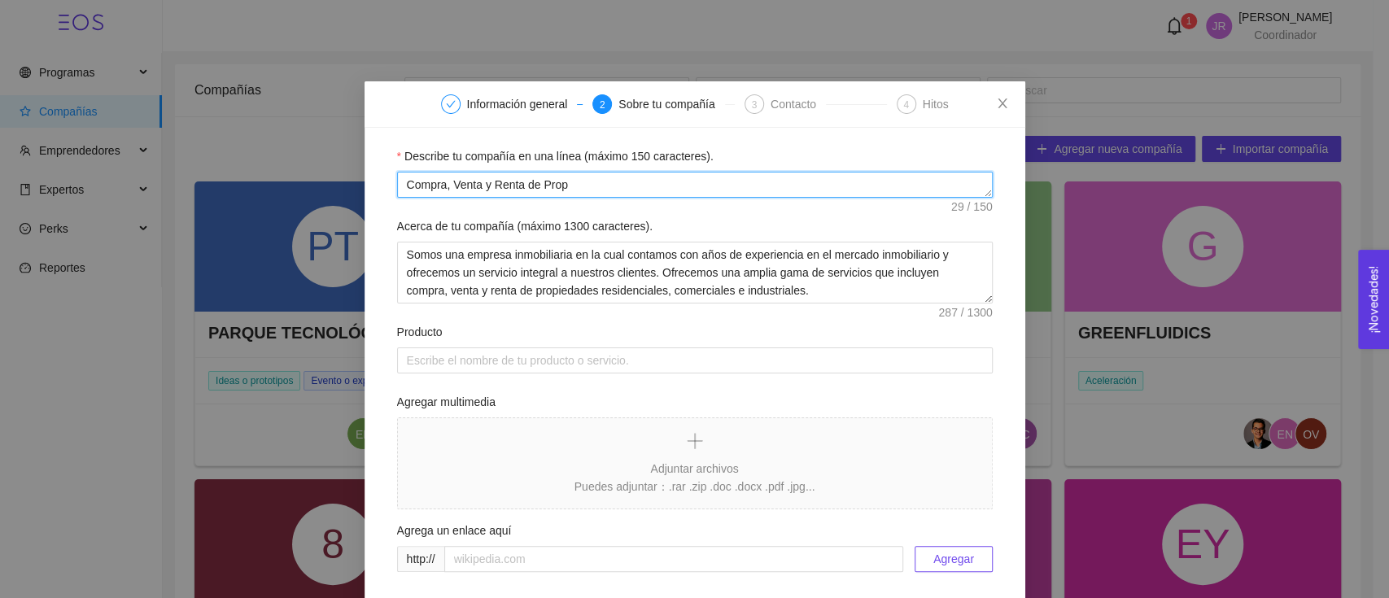
click at [580, 188] on textarea "Compra, Venta y Renta de Prop" at bounding box center [694, 185] width 595 height 26
paste textarea "propiedades residenciales, comerciales e industriales."
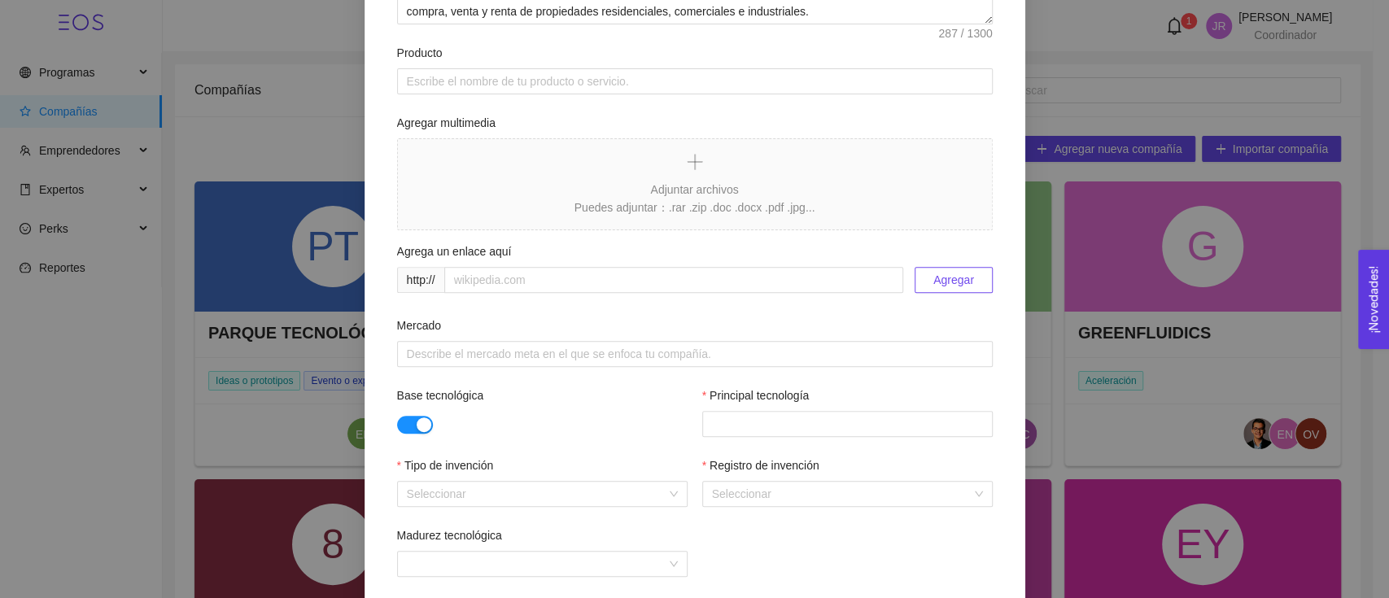
scroll to position [325, 0]
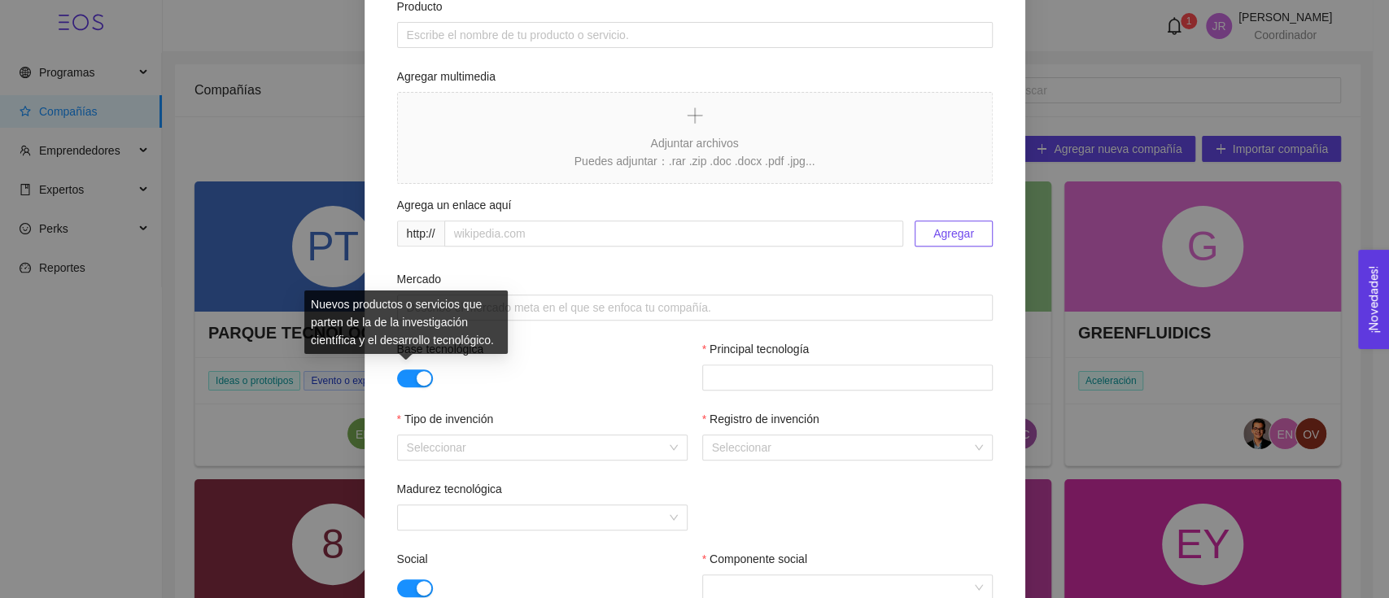
type textarea "Compra, Venta y Renta de propiedades residenciales, comerciales e industriales."
click at [420, 377] on div "button" at bounding box center [423, 378] width 15 height 15
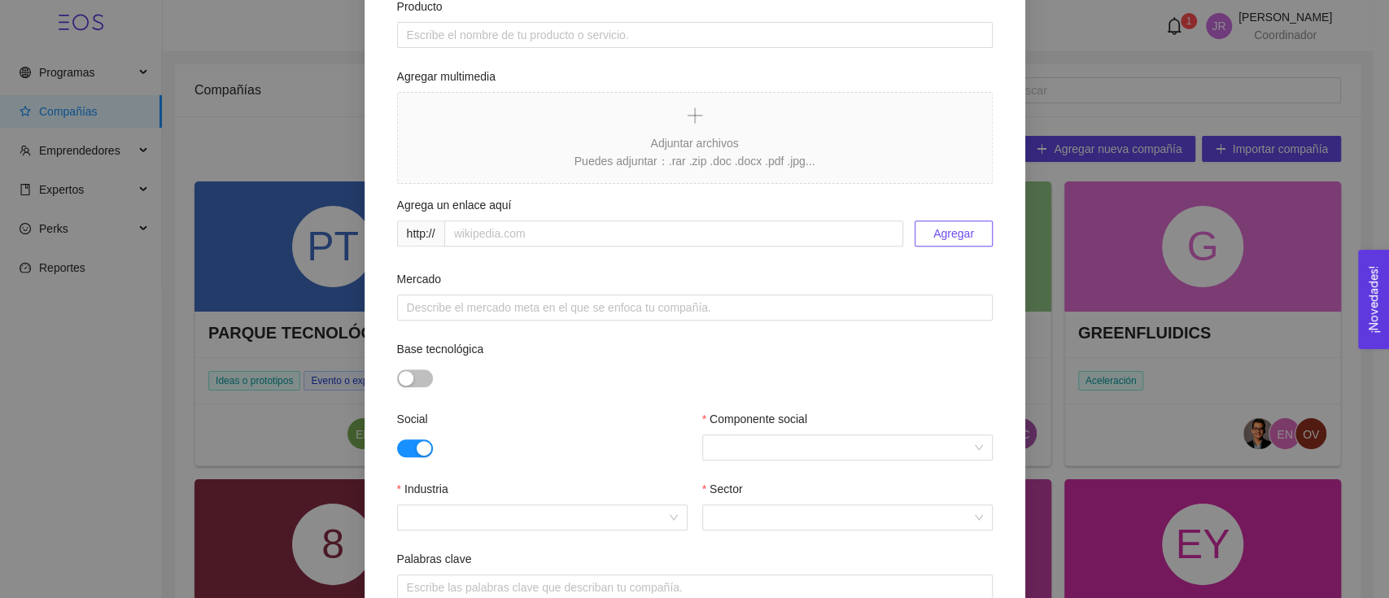
click at [416, 444] on div "button" at bounding box center [423, 448] width 15 height 15
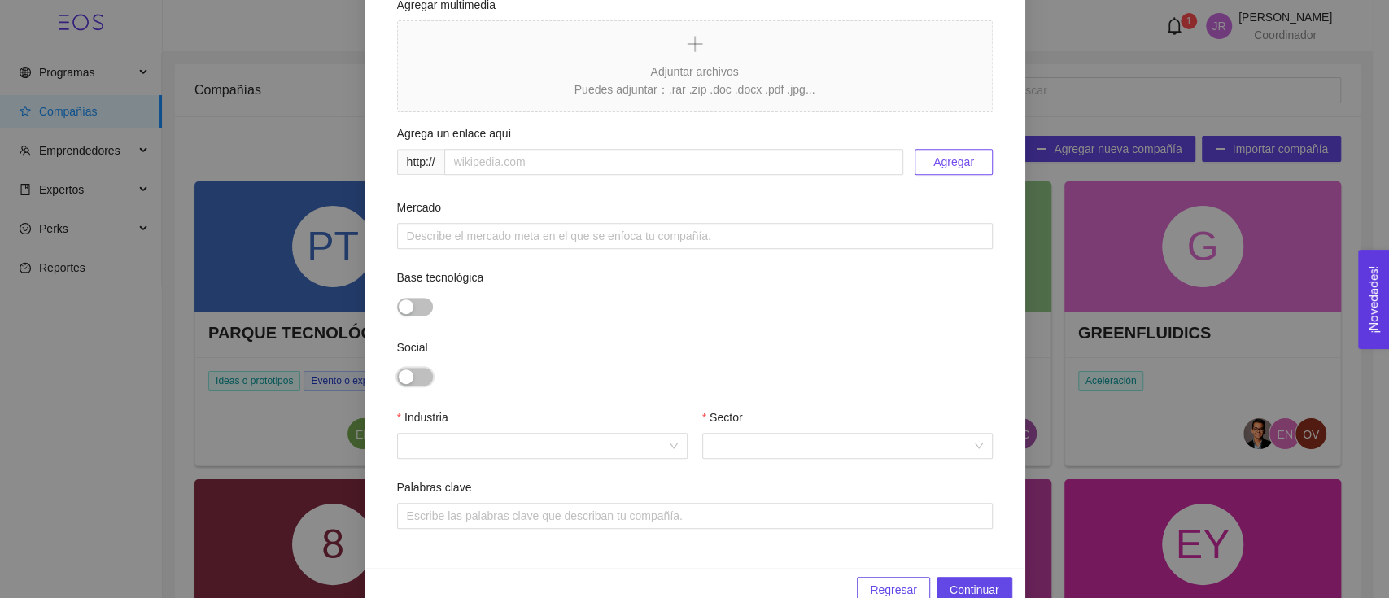
scroll to position [430, 0]
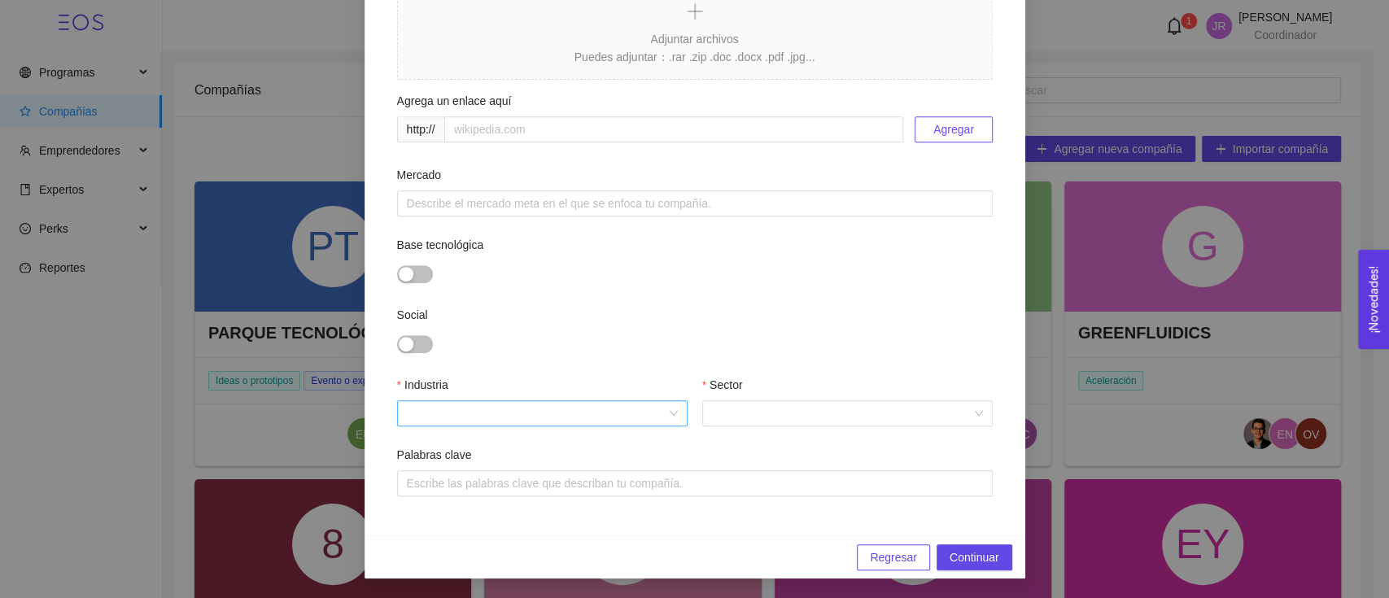
click at [466, 410] on input "Industria" at bounding box center [536, 413] width 259 height 24
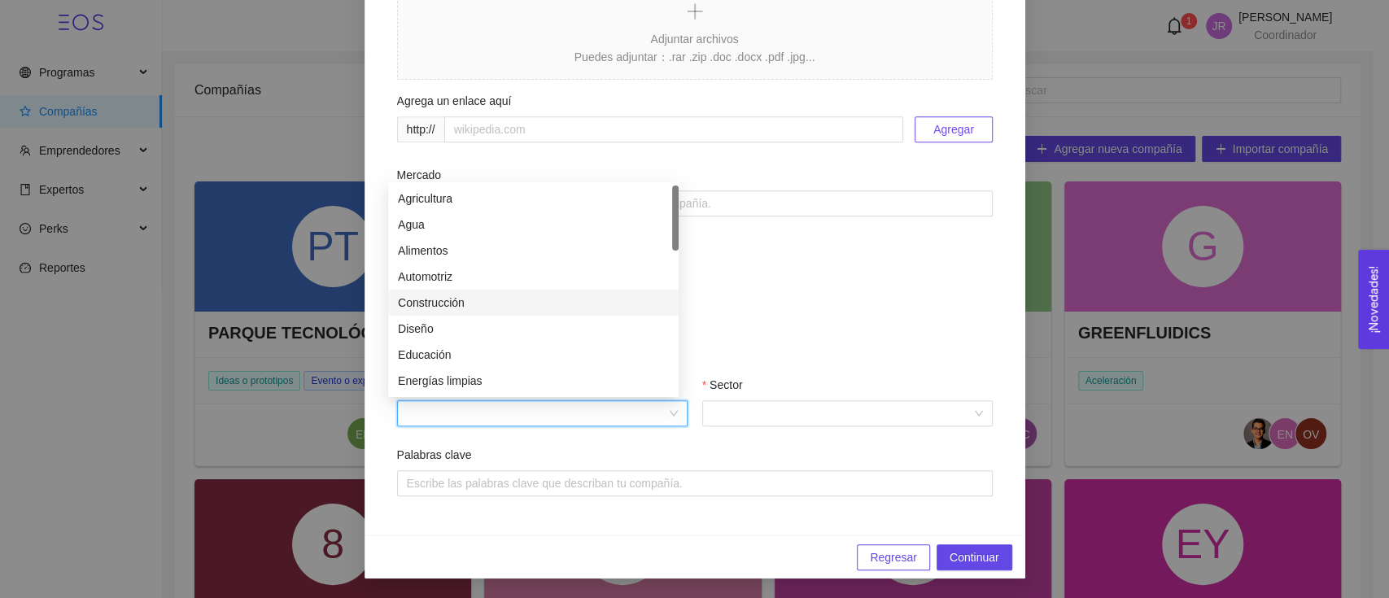
click at [491, 303] on div "Construcción" at bounding box center [533, 303] width 271 height 18
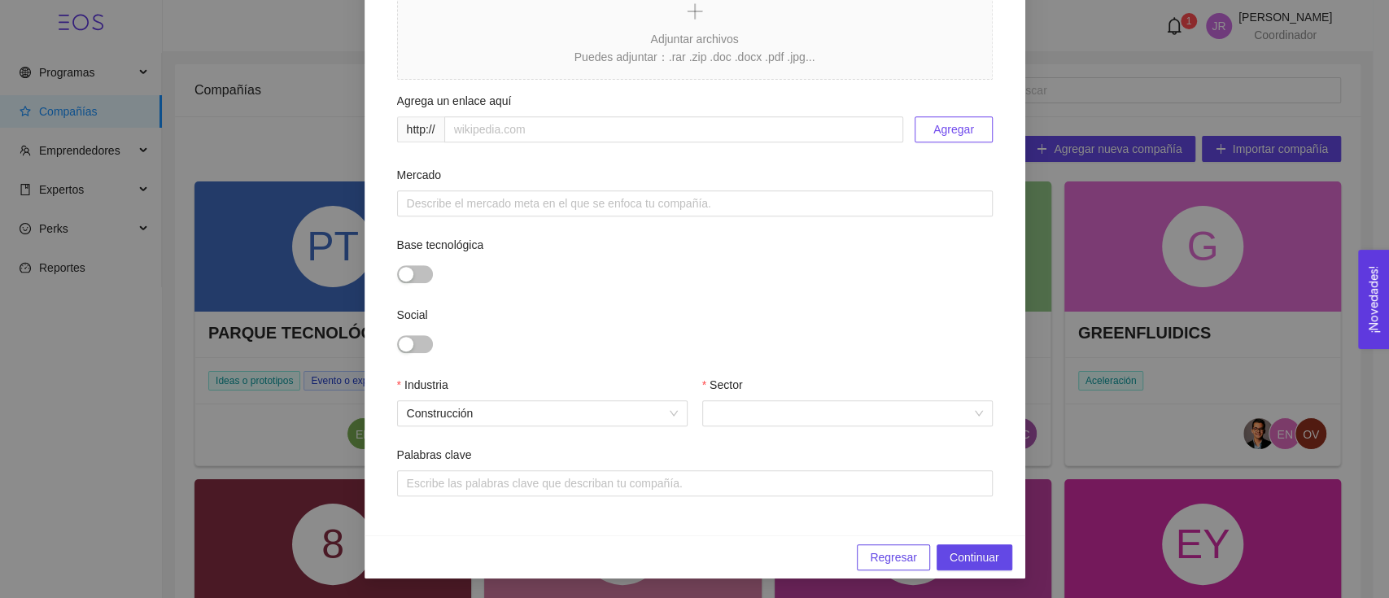
click at [776, 427] on div "Industria Construcción Sector" at bounding box center [694, 411] width 595 height 70
click at [787, 412] on input "Sector" at bounding box center [841, 413] width 259 height 24
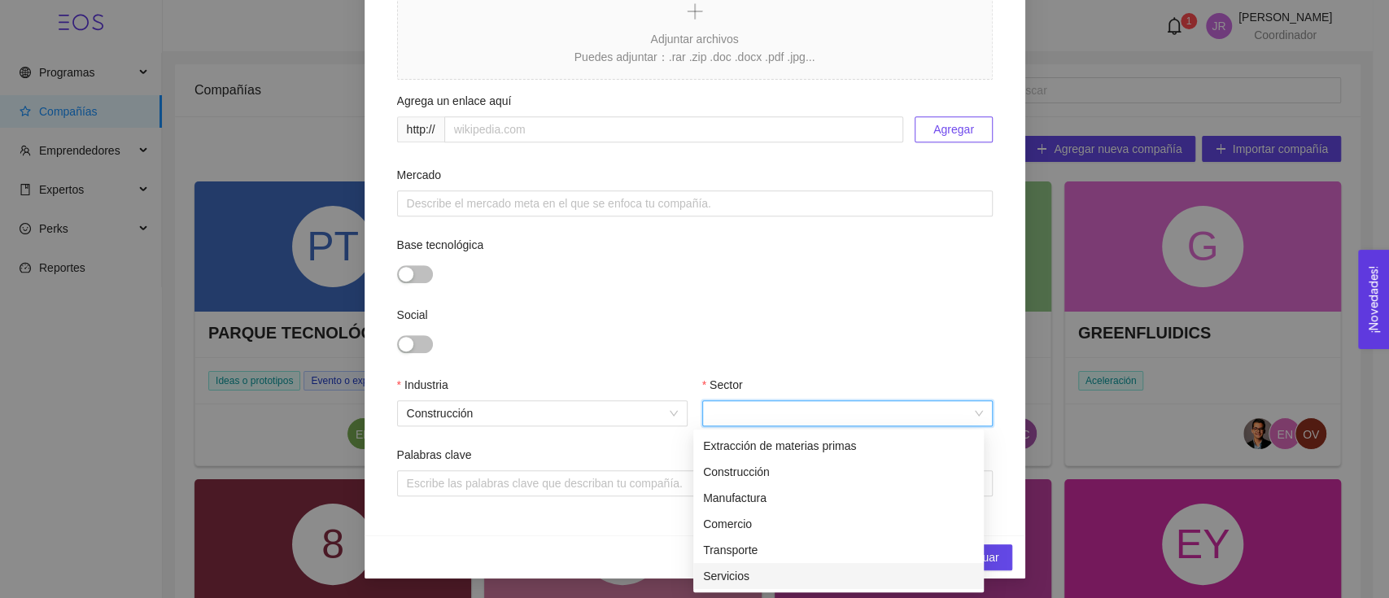
click at [768, 574] on div "Servicios" at bounding box center [838, 576] width 271 height 18
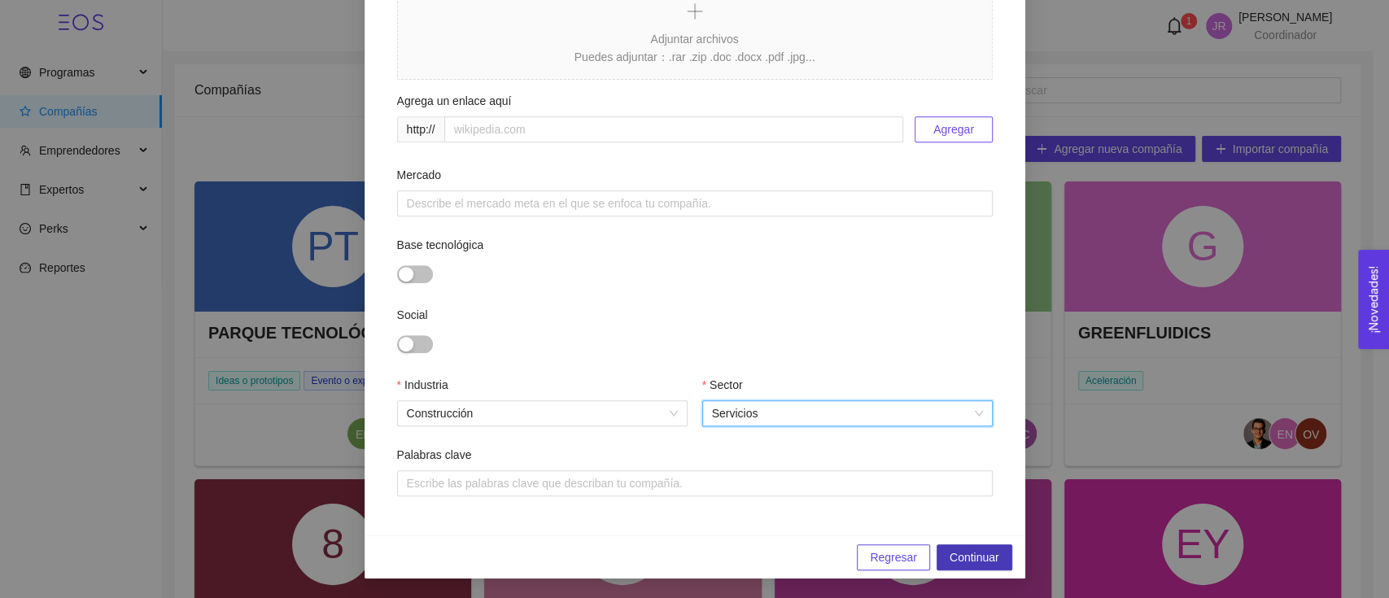
click at [957, 564] on span "Continuar" at bounding box center [974, 557] width 50 height 18
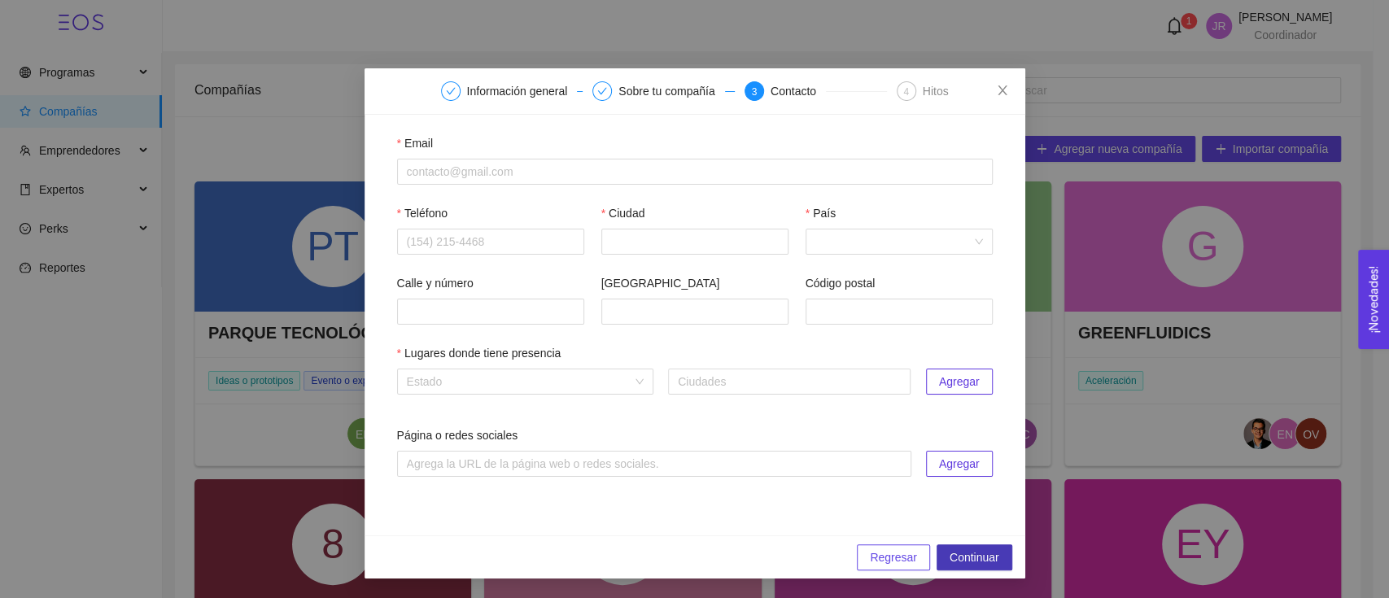
scroll to position [13, 0]
click at [514, 469] on input "text" at bounding box center [654, 464] width 514 height 26
paste input "https://www.broko.mx/"
type input "https://www.broko.mx/"
click at [514, 503] on div "Email Teléfono Ciudad País Calle y número Colonia Código postal Lugares donde t…" at bounding box center [694, 325] width 661 height 421
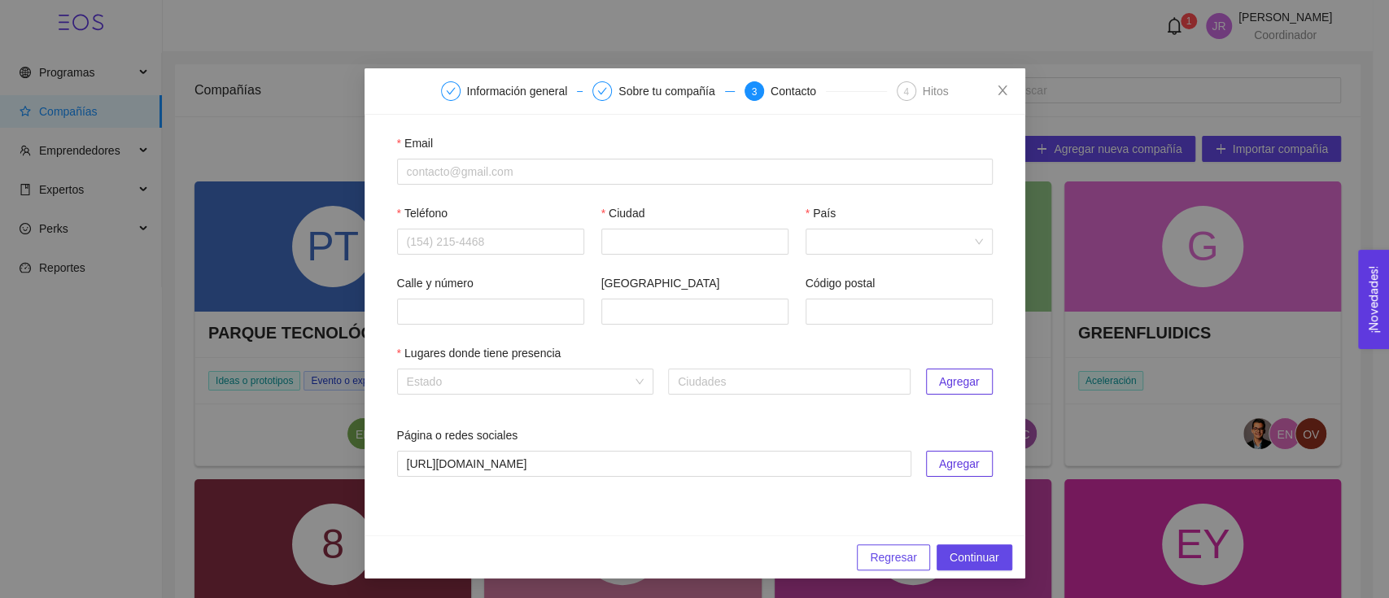
click at [939, 459] on span "Agregar" at bounding box center [959, 464] width 41 height 18
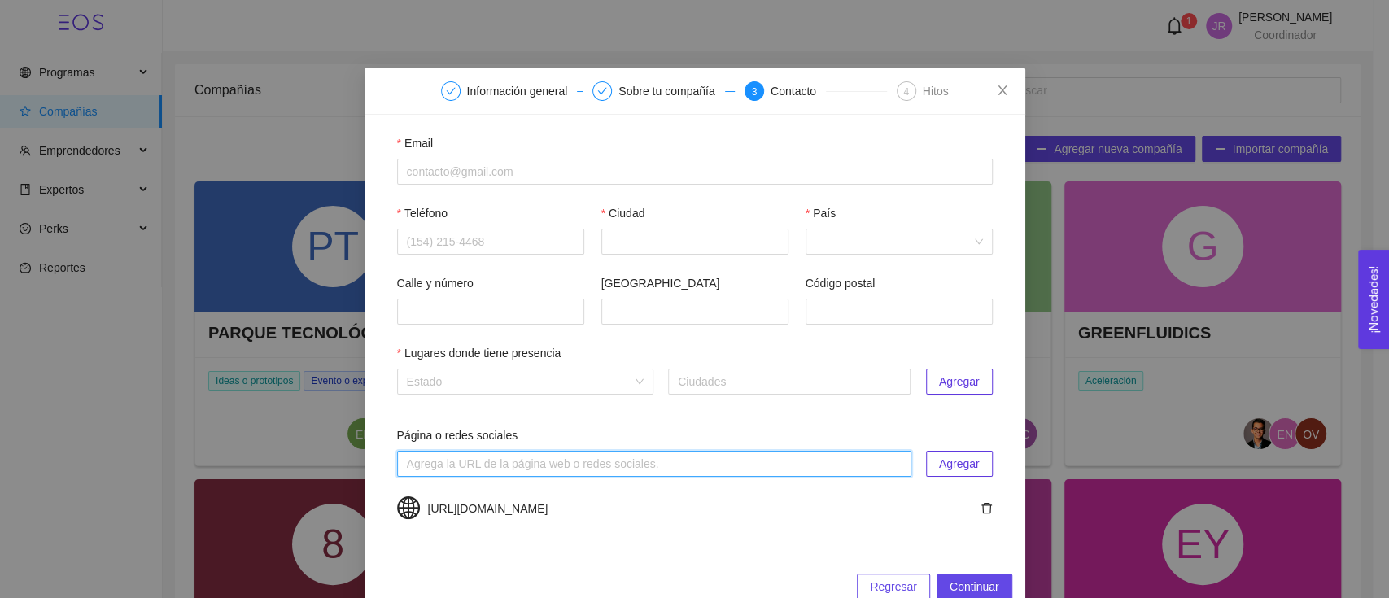
click at [592, 468] on input "text" at bounding box center [654, 464] width 514 height 26
paste input "https://www.facebook.com/broko.mx"
type input "https://www.facebook.com/broko.mx"
click at [953, 462] on span "Agregar" at bounding box center [959, 464] width 41 height 18
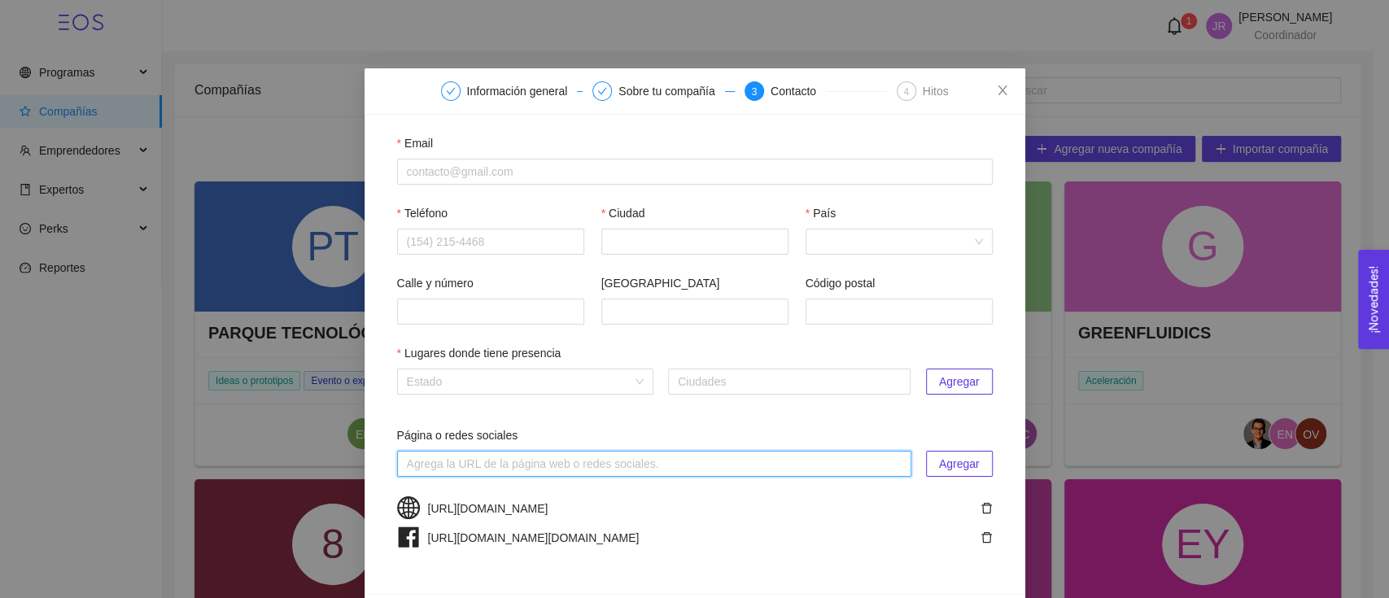
click at [688, 465] on input "text" at bounding box center [654, 464] width 514 height 26
paste input "https://www.instagram.com/broko.mx/"
type input "https://www.instagram.com/broko.mx/"
click at [939, 465] on span "Agregar" at bounding box center [959, 464] width 41 height 18
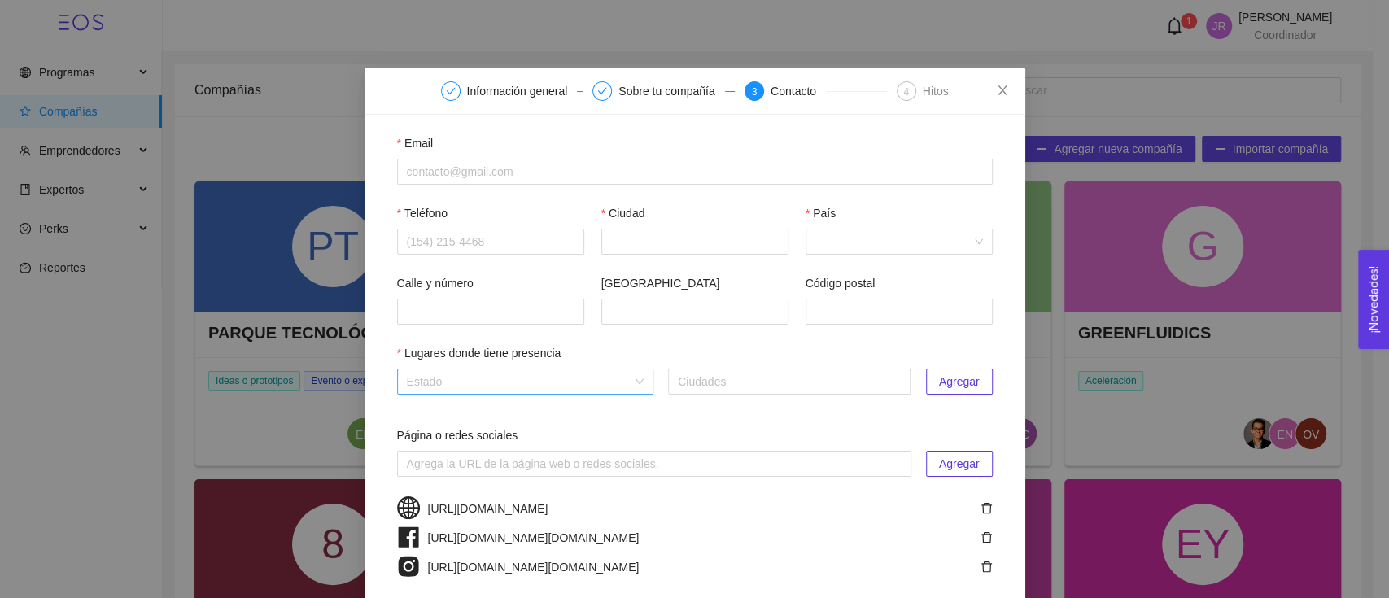
click at [530, 391] on input "search" at bounding box center [519, 381] width 225 height 24
click at [529, 416] on div "Jalisco" at bounding box center [516, 414] width 237 height 18
type input "jal"
click at [692, 395] on div "Jalisco Ciudades Agregar" at bounding box center [694, 388] width 595 height 38
click at [704, 387] on div at bounding box center [789, 382] width 234 height 20
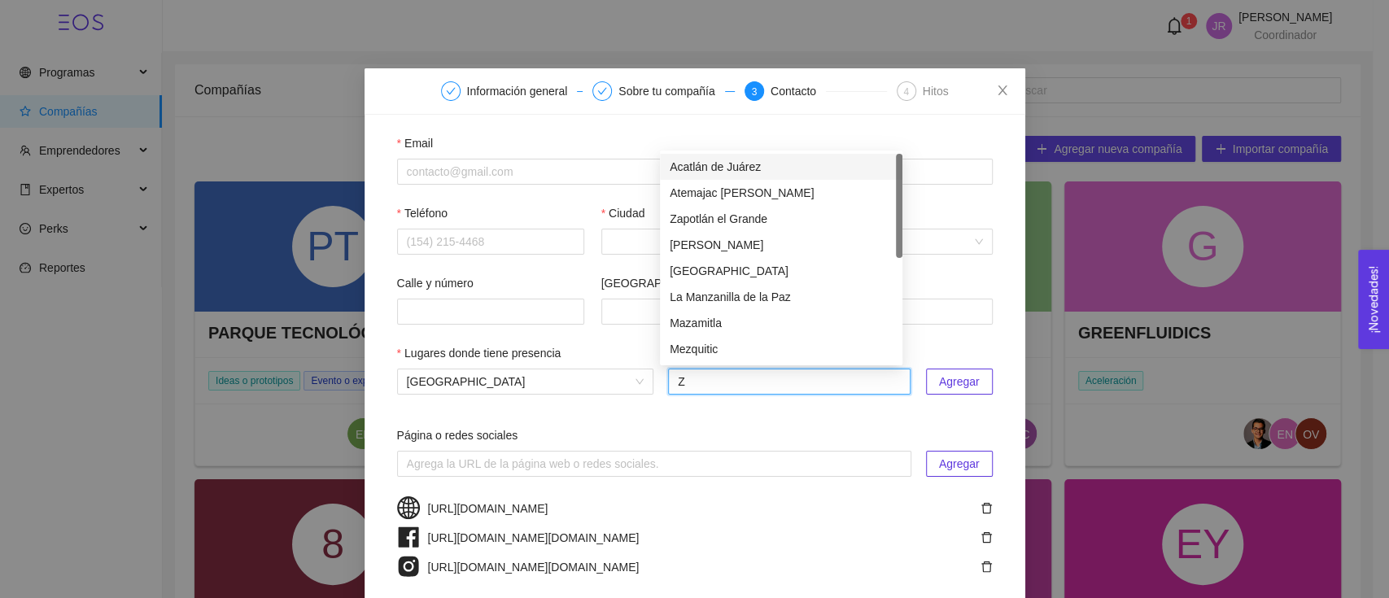
type input "Za"
click at [718, 355] on div "Zapopan" at bounding box center [780, 349] width 223 height 18
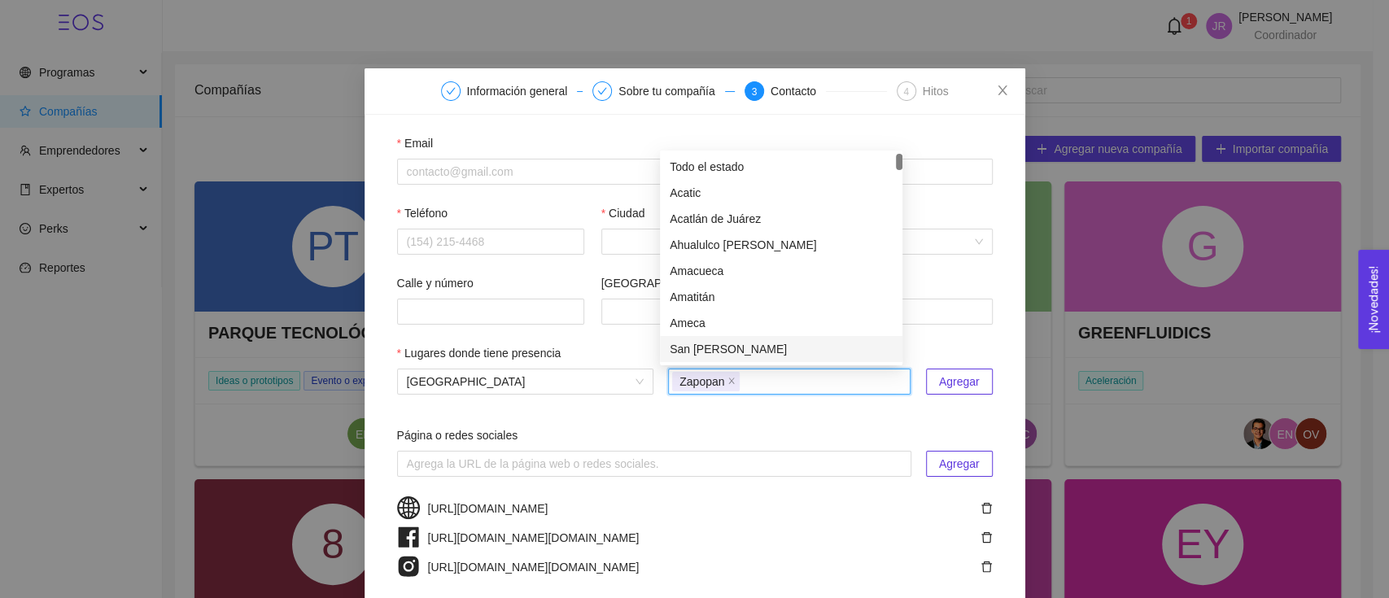
drag, startPoint x: 958, startPoint y: 382, endPoint x: 944, endPoint y: 395, distance: 19.6
click at [960, 383] on span "Agregar" at bounding box center [959, 382] width 41 height 18
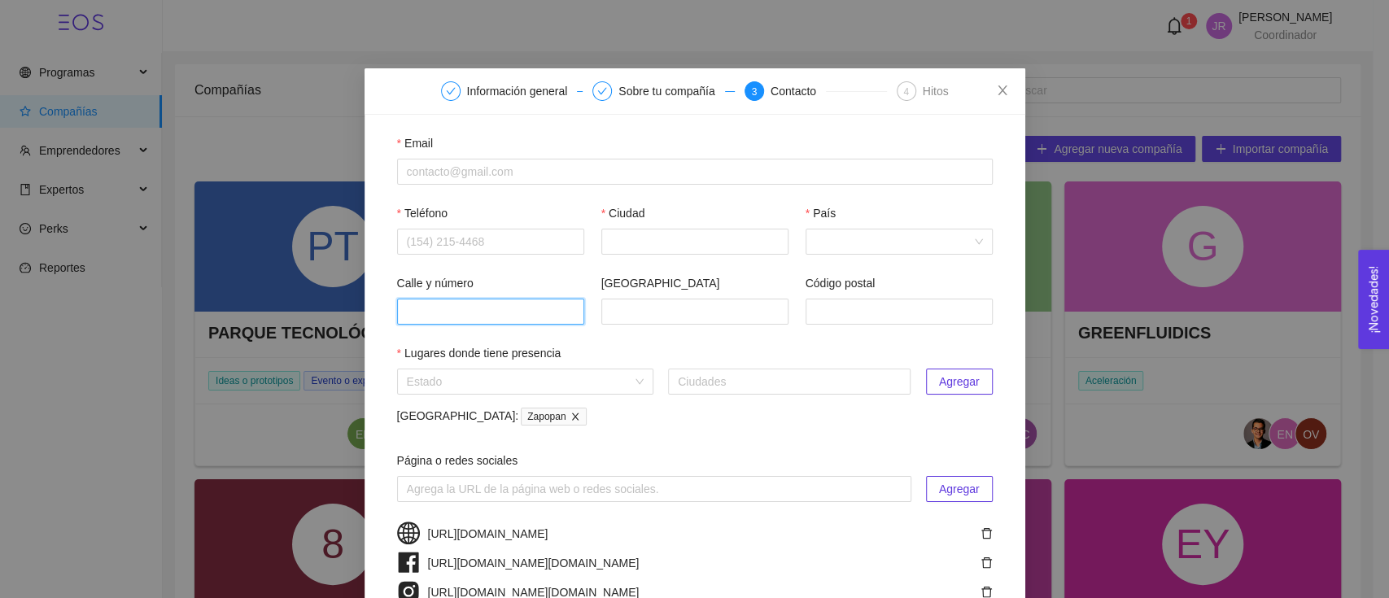
click at [469, 314] on input "Calle y número" at bounding box center [490, 312] width 187 height 26
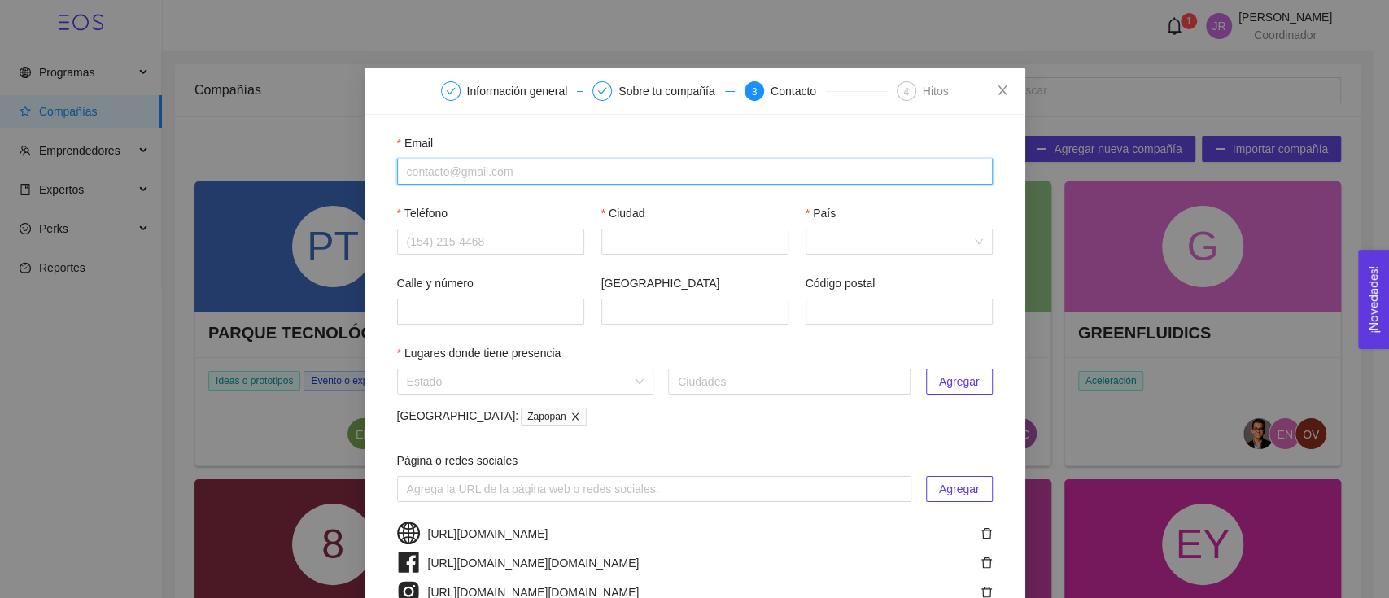
click at [417, 169] on input "Email" at bounding box center [694, 172] width 595 height 26
click at [534, 166] on input "Email" at bounding box center [694, 172] width 595 height 26
paste input "jgodinez@broko.mx"
type input "jgodinez@broko.mx"
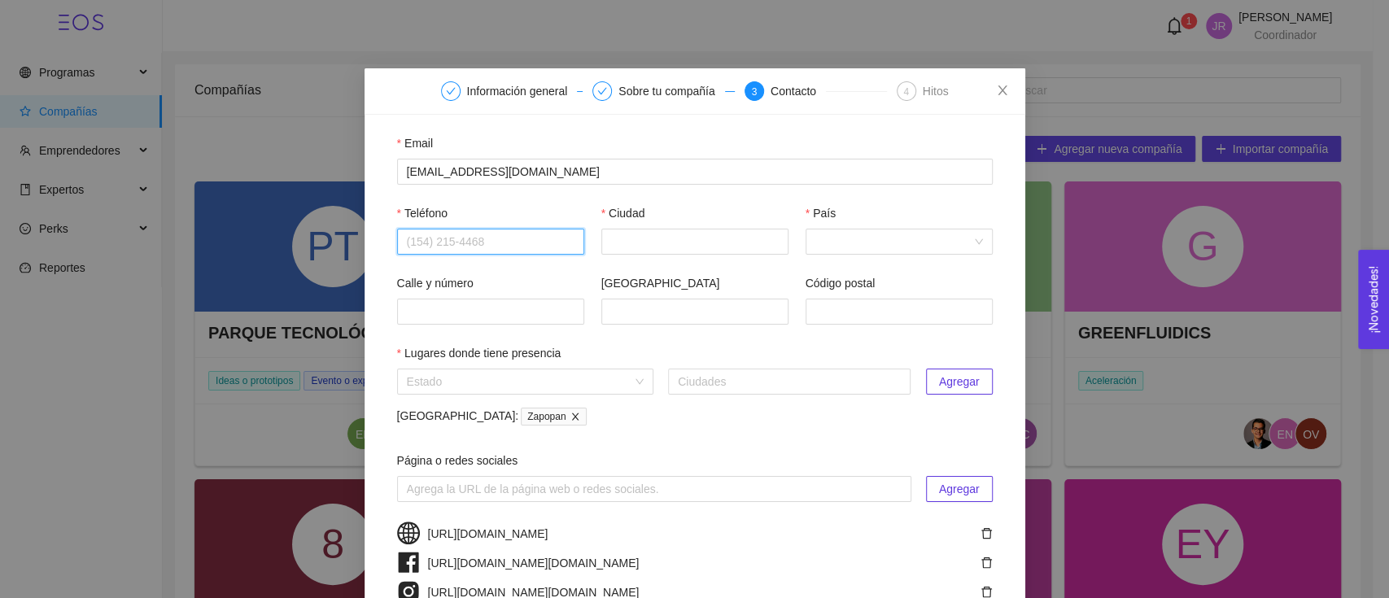
click at [472, 249] on input "Teléfono" at bounding box center [490, 242] width 187 height 26
type input "3314152560"
click at [648, 226] on div "Ciudad" at bounding box center [694, 216] width 187 height 24
click at [639, 238] on input "Ciudad" at bounding box center [694, 242] width 187 height 26
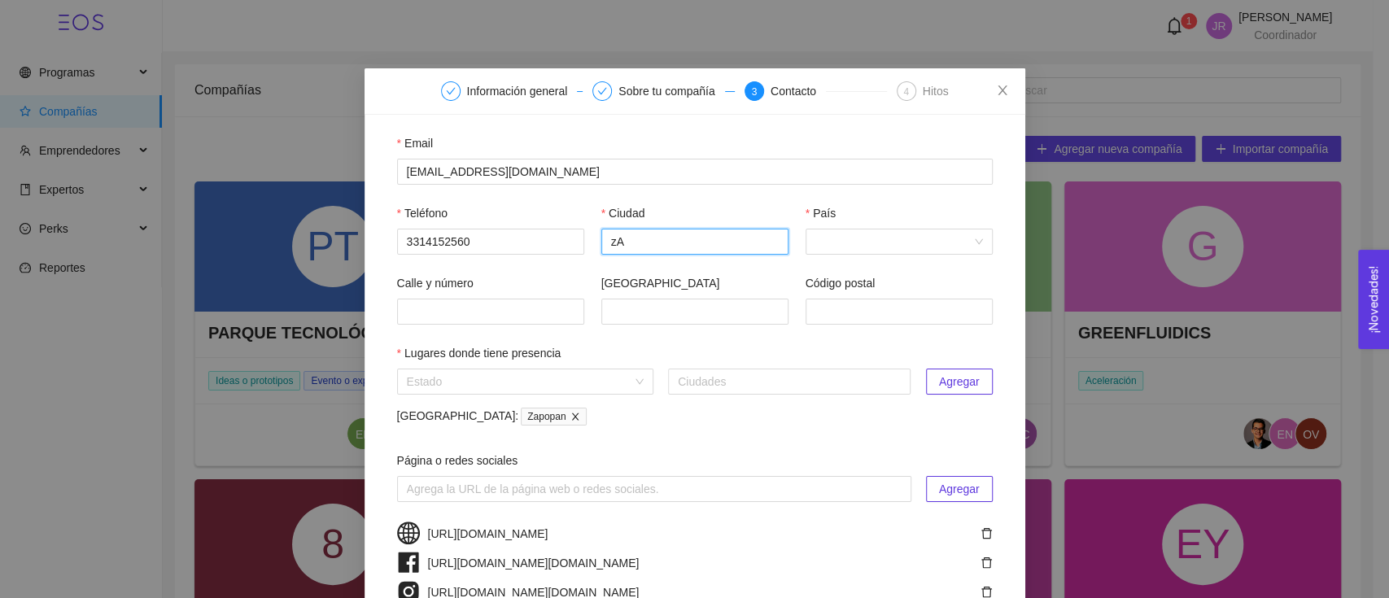
type input "Zapopan"
click at [792, 243] on div "Teléfono 3314152560 Ciudad Zapopan País" at bounding box center [694, 239] width 595 height 70
click at [830, 243] on input "País" at bounding box center [893, 241] width 156 height 24
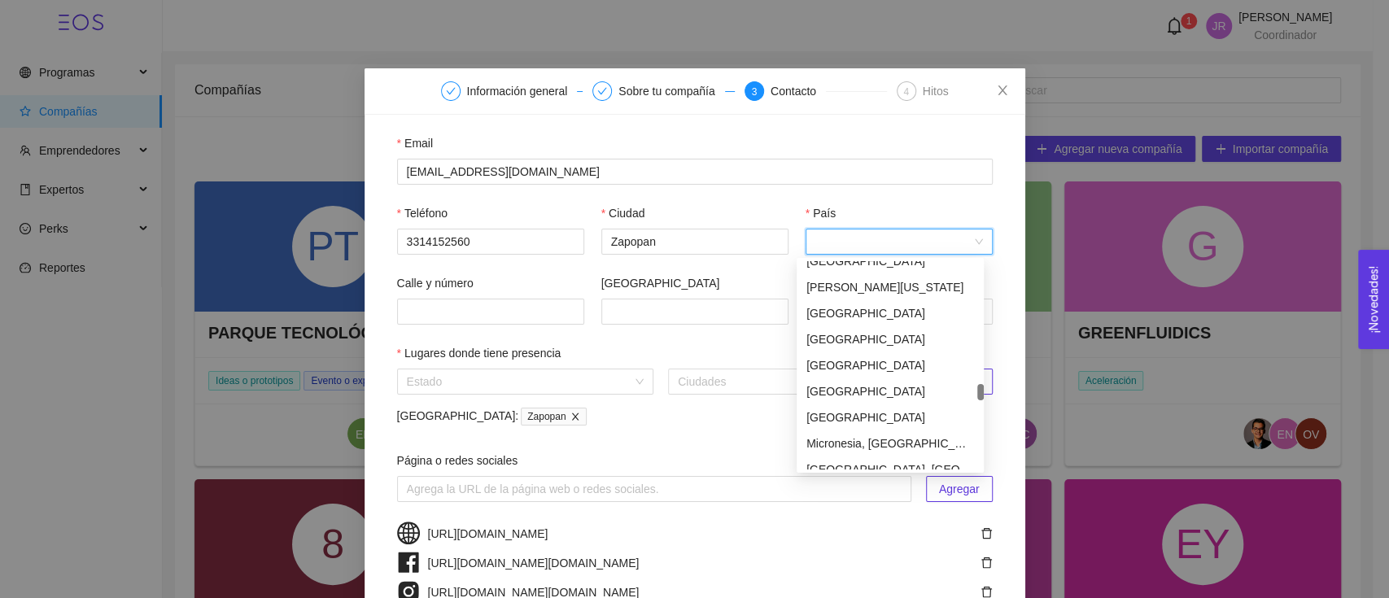
scroll to position [3687, 0]
click at [853, 316] on div "Mexico" at bounding box center [890, 309] width 168 height 18
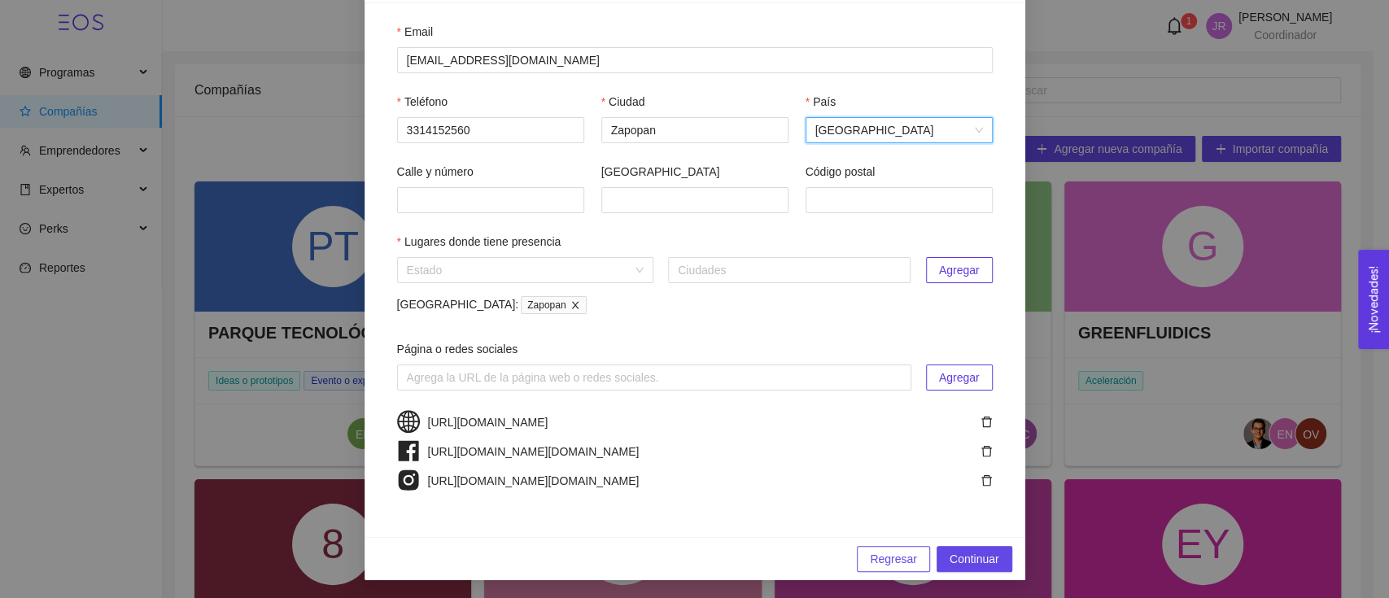
scroll to position [125, 0]
click at [962, 552] on span "Continuar" at bounding box center [974, 558] width 50 height 18
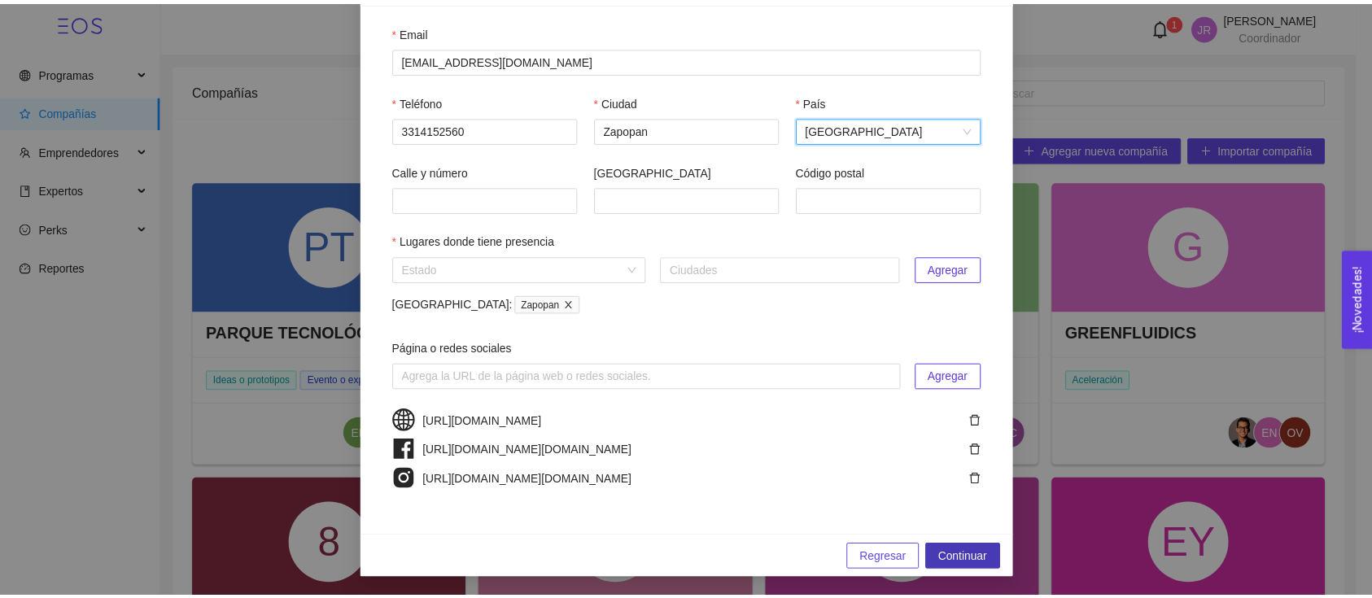
scroll to position [0, 0]
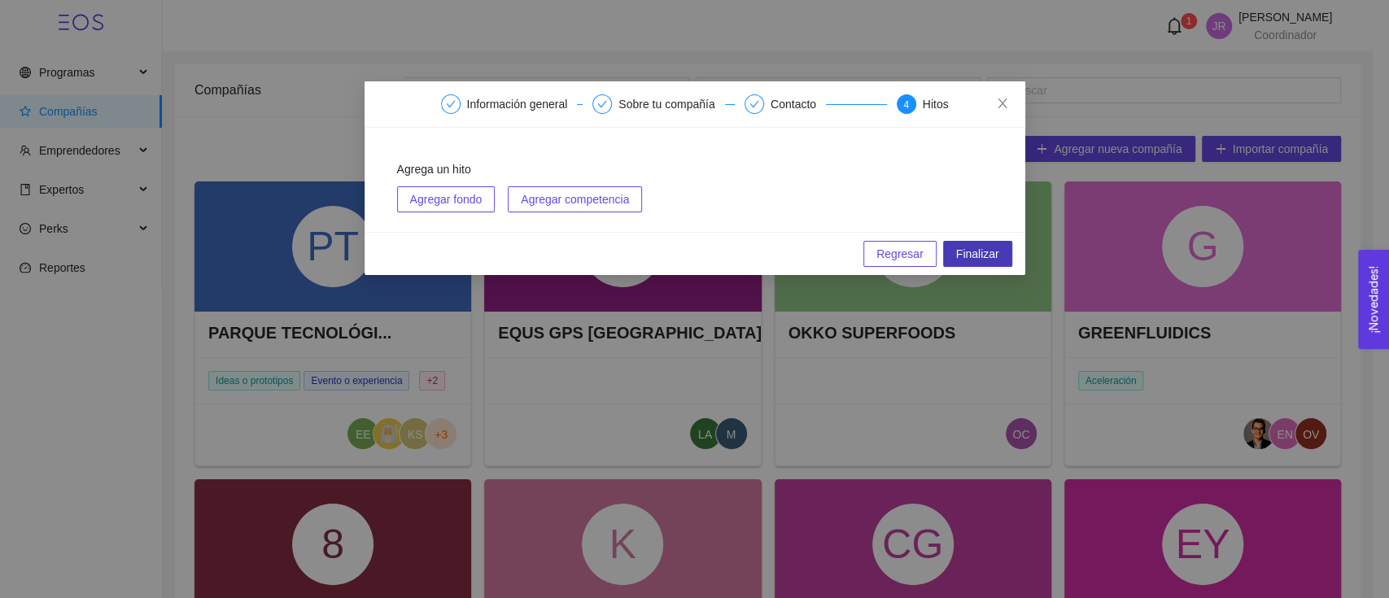
click at [995, 251] on span "Finalizar" at bounding box center [977, 254] width 43 height 18
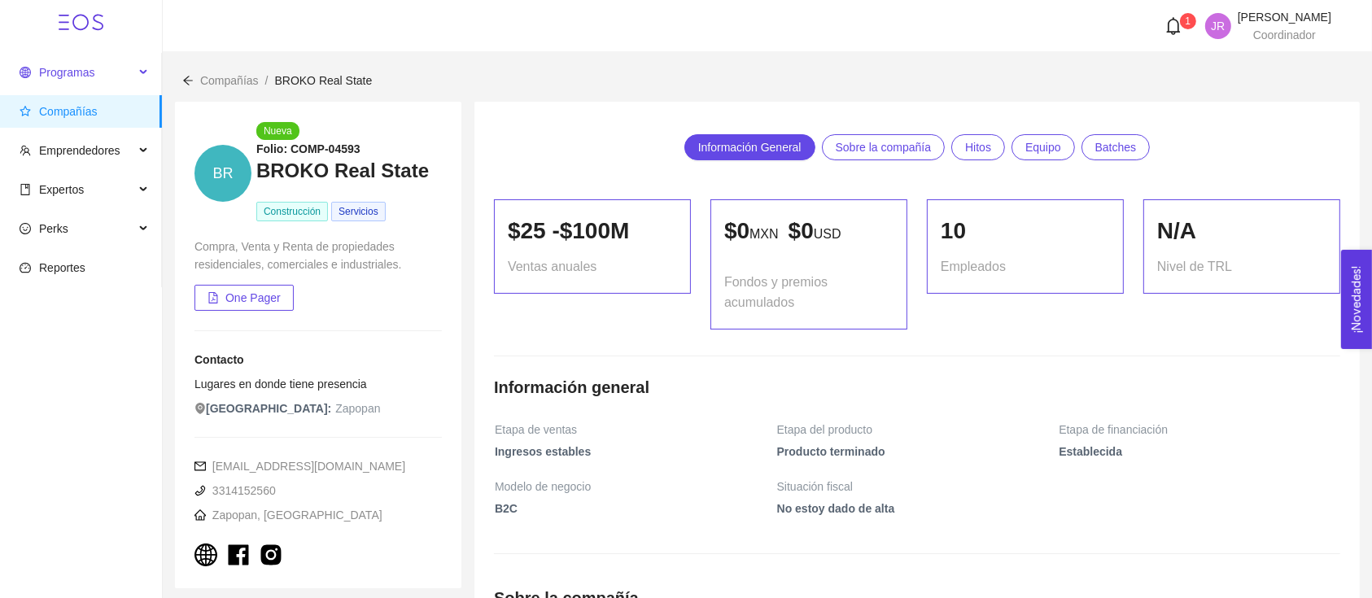
click at [105, 81] on span "Programas" at bounding box center [77, 72] width 115 height 33
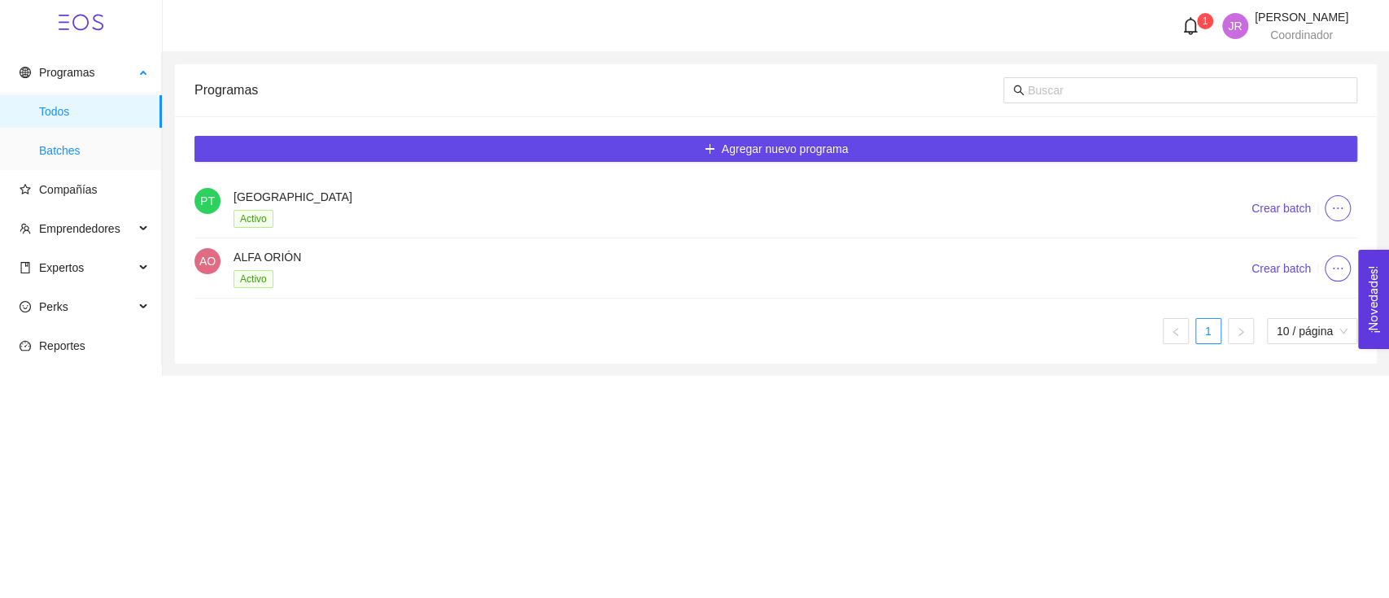
click at [111, 156] on span "Batches" at bounding box center [94, 150] width 110 height 33
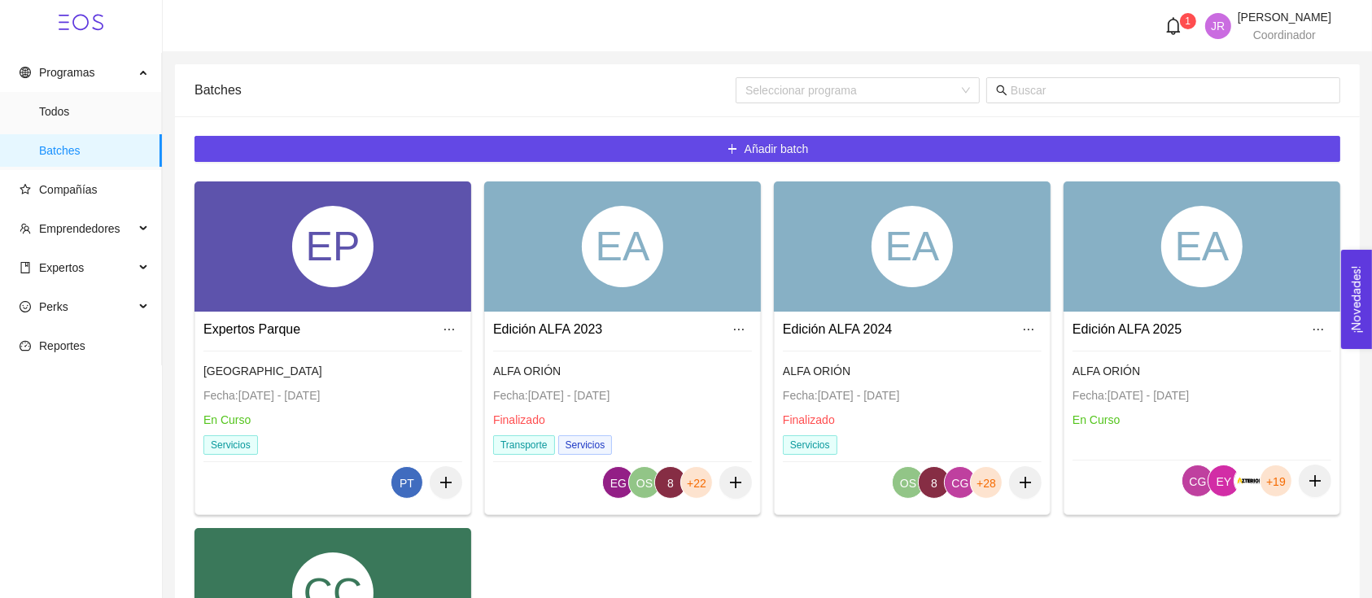
scroll to position [108, 0]
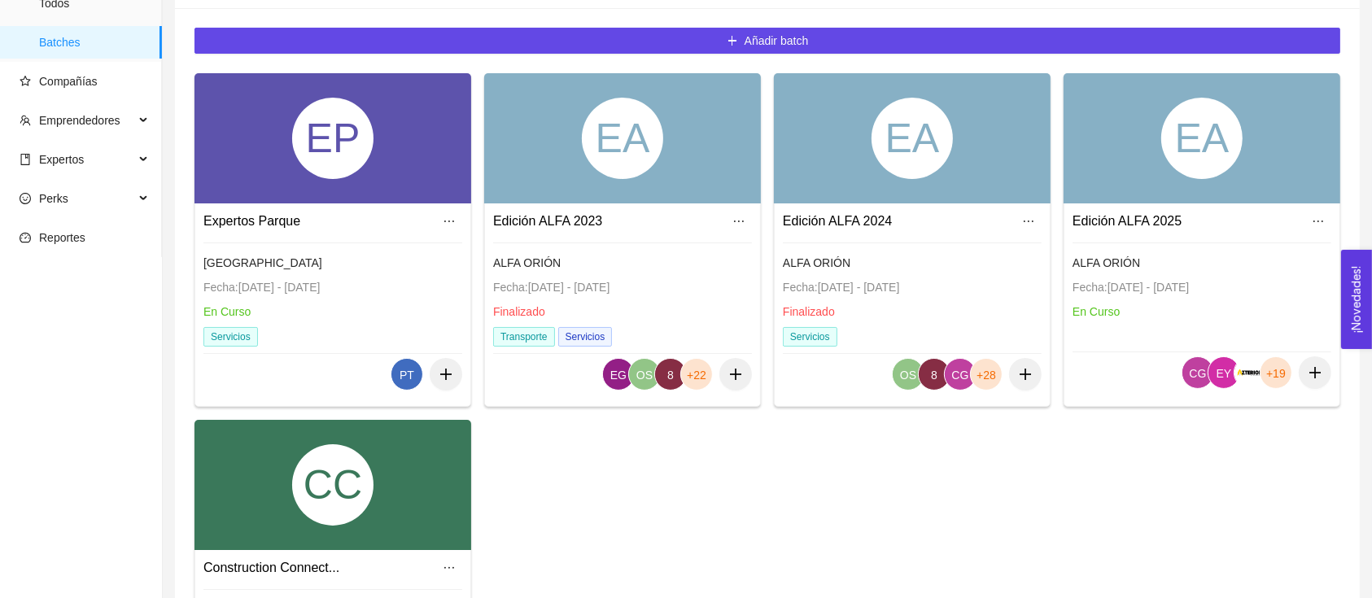
click at [1168, 218] on link "Edición ALFA 2025" at bounding box center [1126, 221] width 109 height 14
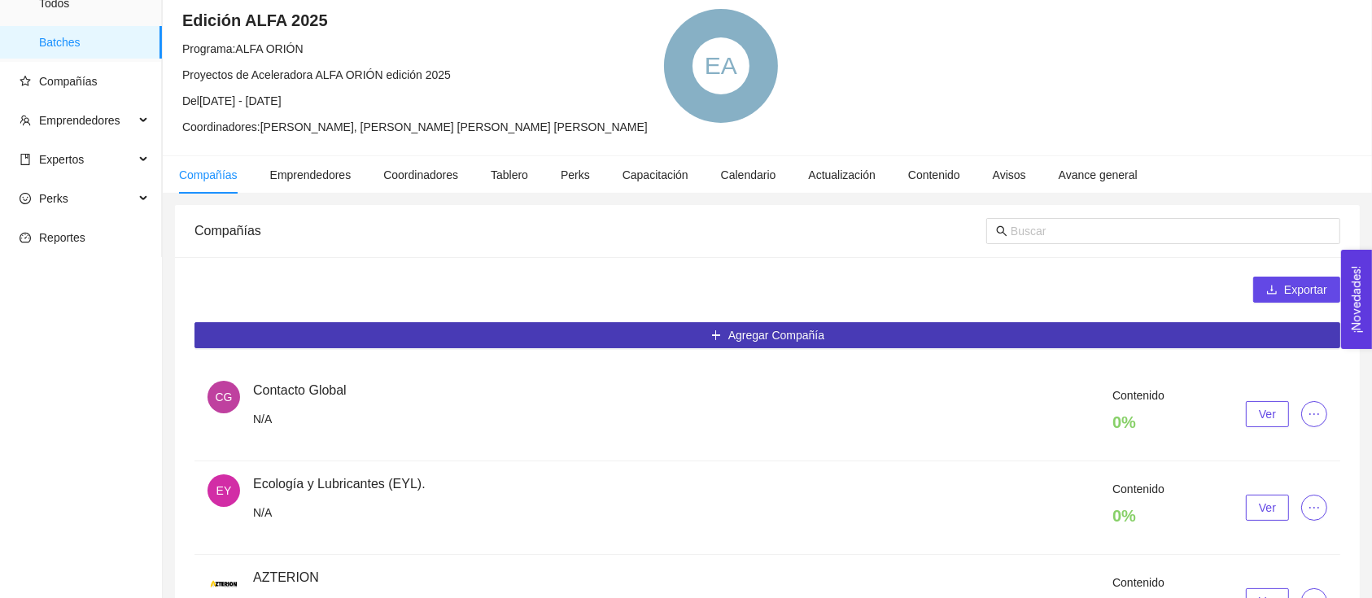
click at [833, 337] on button "Agregar Compañía" at bounding box center [766, 335] width 1145 height 26
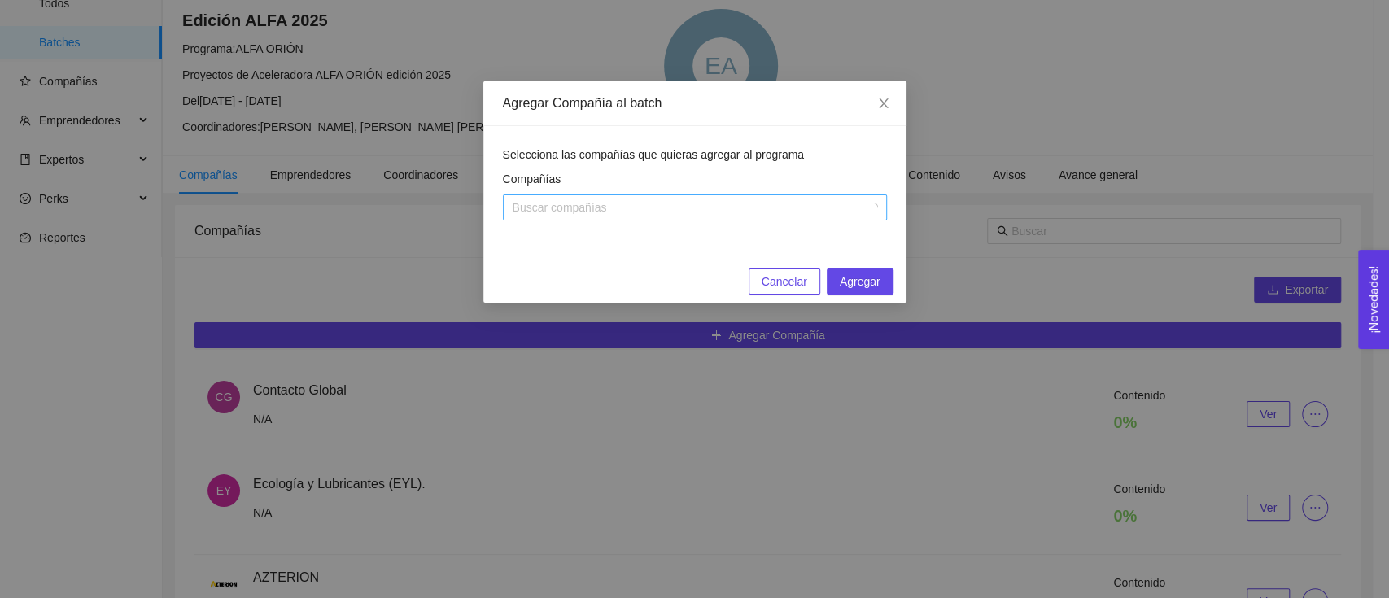
click at [784, 212] on div at bounding box center [687, 208] width 360 height 20
type input "BROKO"
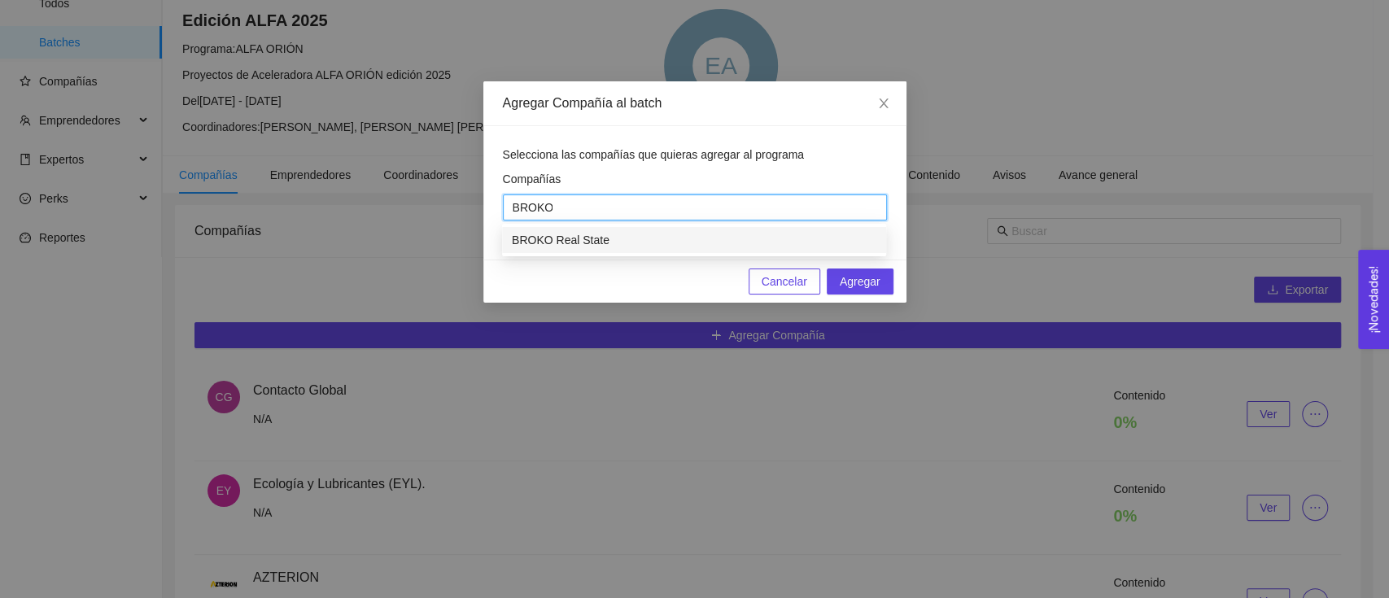
click at [766, 232] on div "BROKO Real State" at bounding box center [694, 240] width 364 height 18
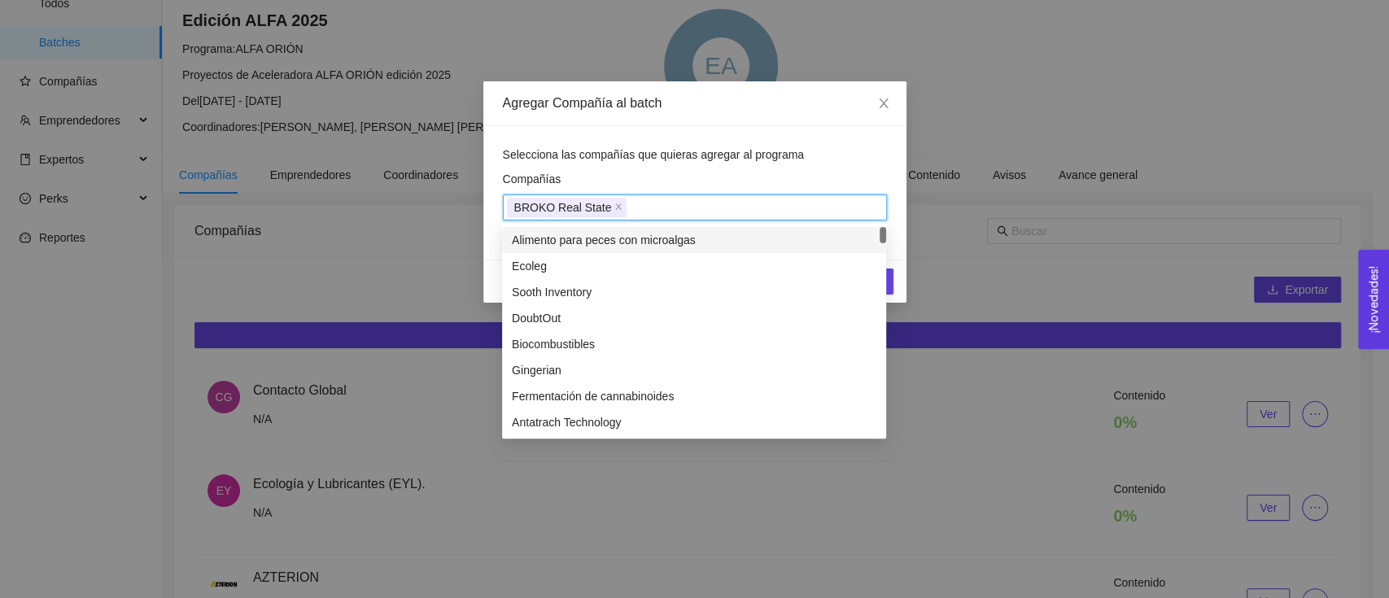
click at [885, 161] on div "Selecciona las compañías que quieras agregar al programa" at bounding box center [695, 155] width 384 height 18
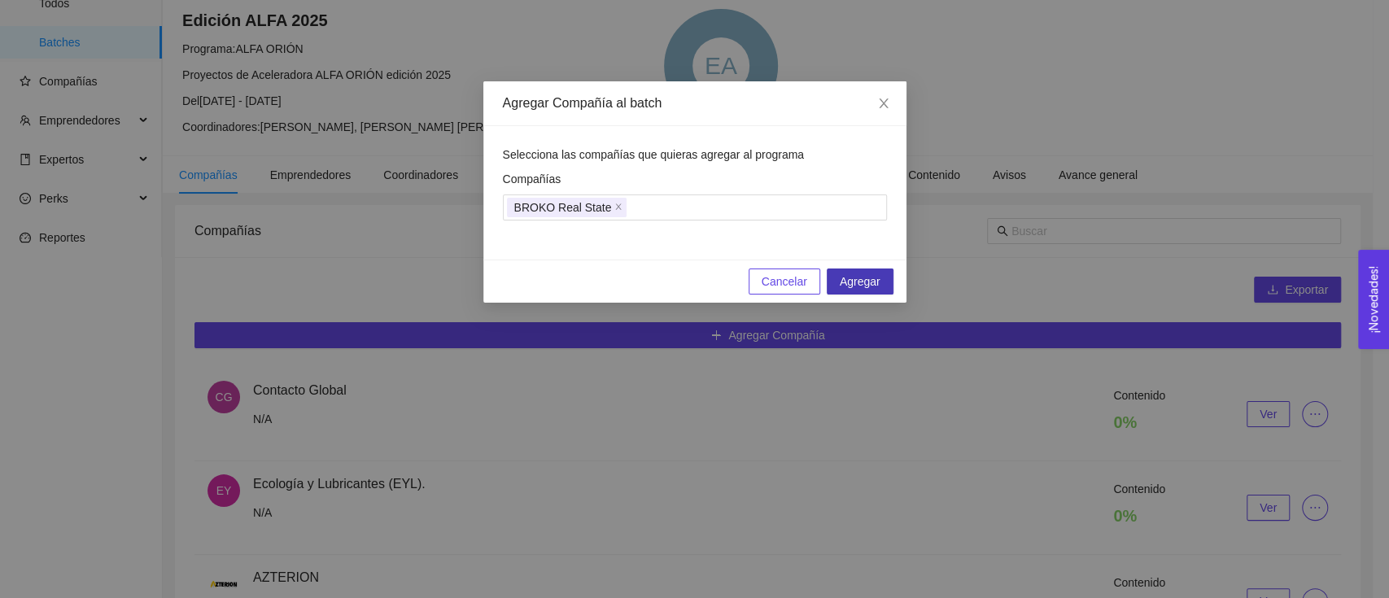
click at [886, 274] on button "Agregar" at bounding box center [859, 281] width 67 height 26
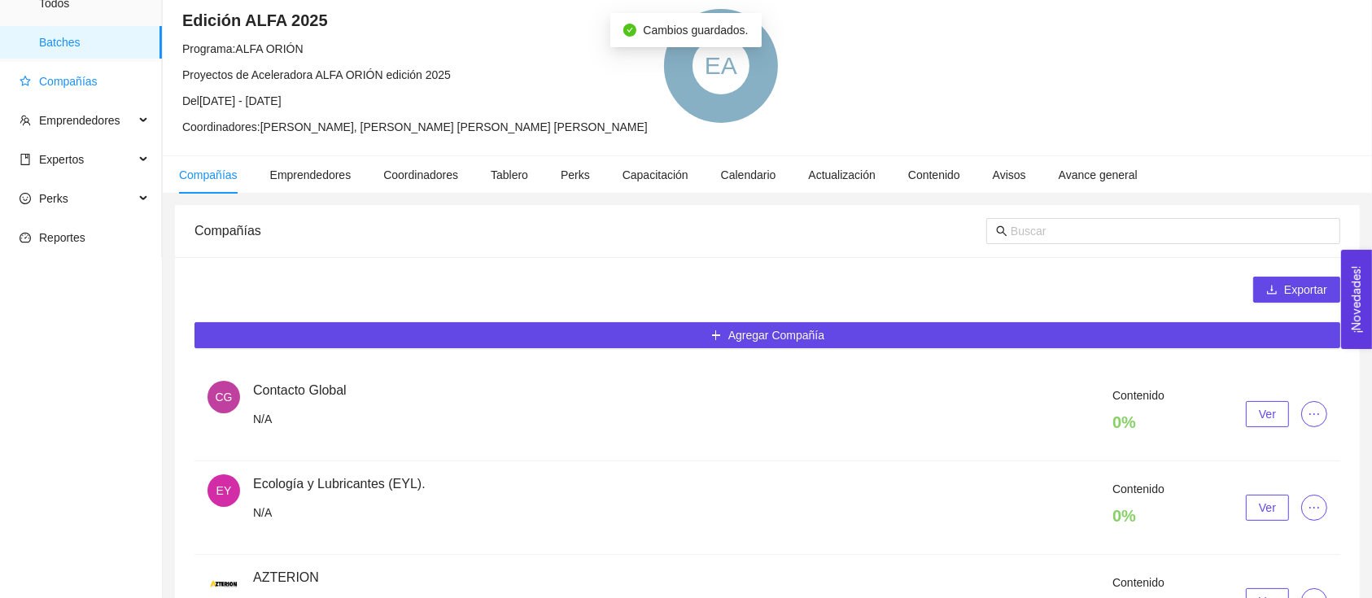
click at [95, 97] on span "Compañías" at bounding box center [84, 81] width 129 height 33
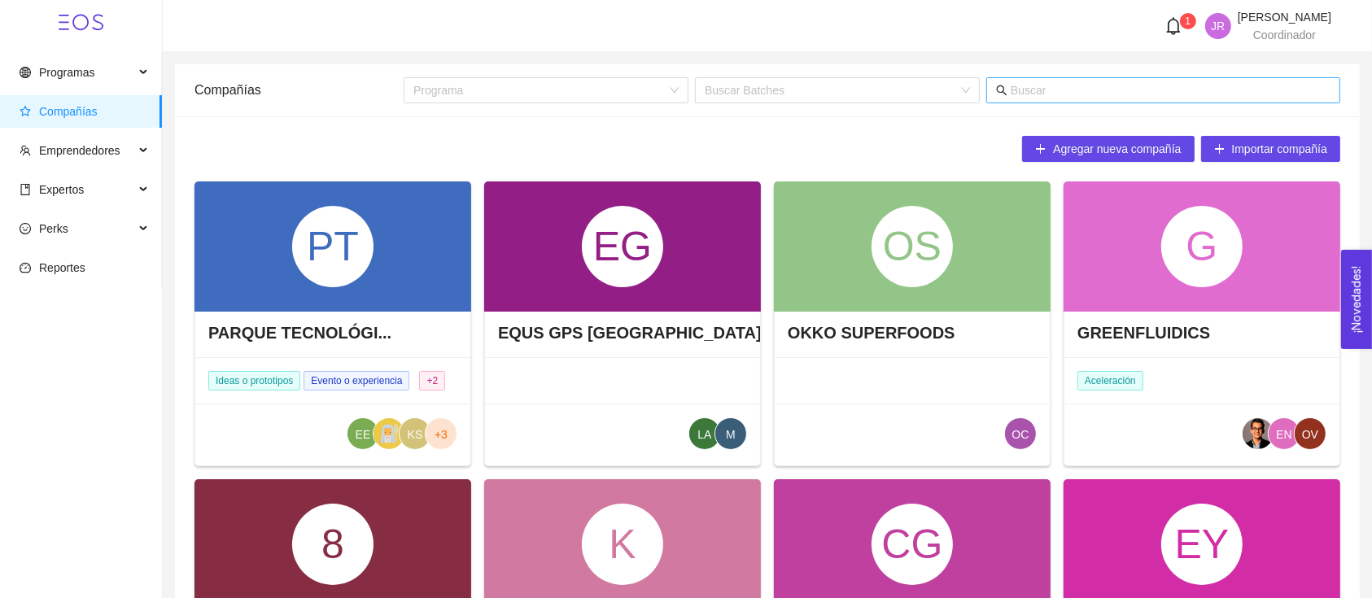
click at [1041, 98] on input "text" at bounding box center [1170, 90] width 320 height 18
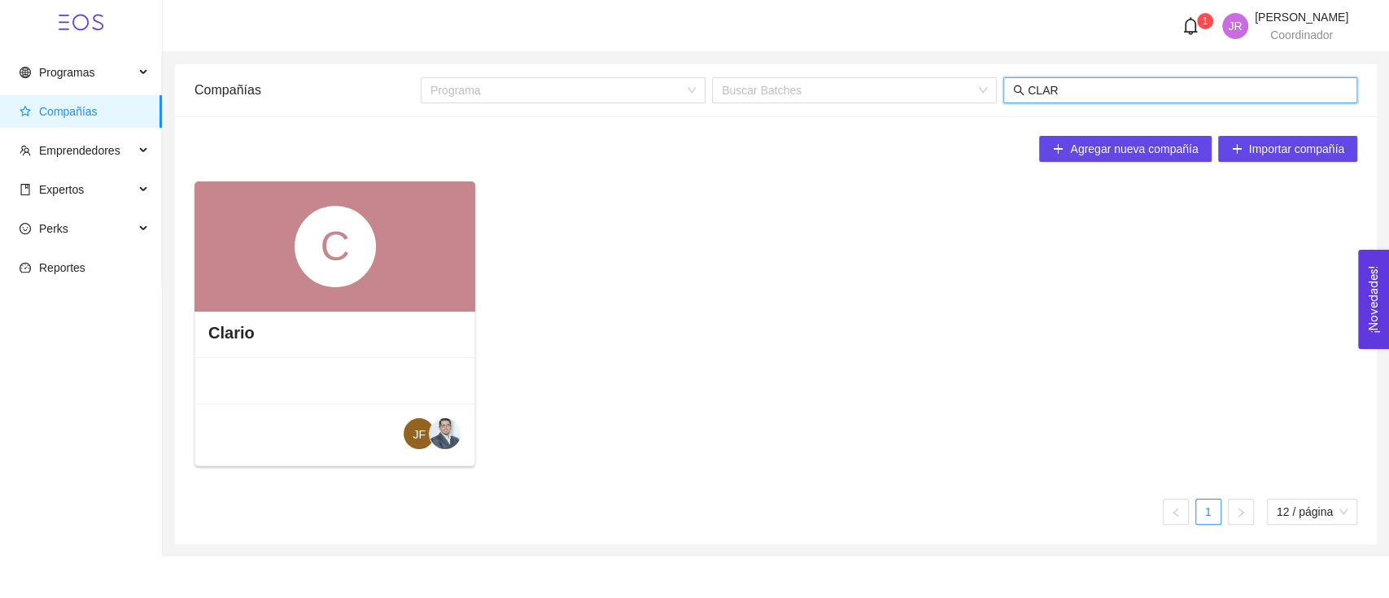
type input "CLAR"
click at [211, 334] on h4 "Clario" at bounding box center [231, 332] width 46 height 23
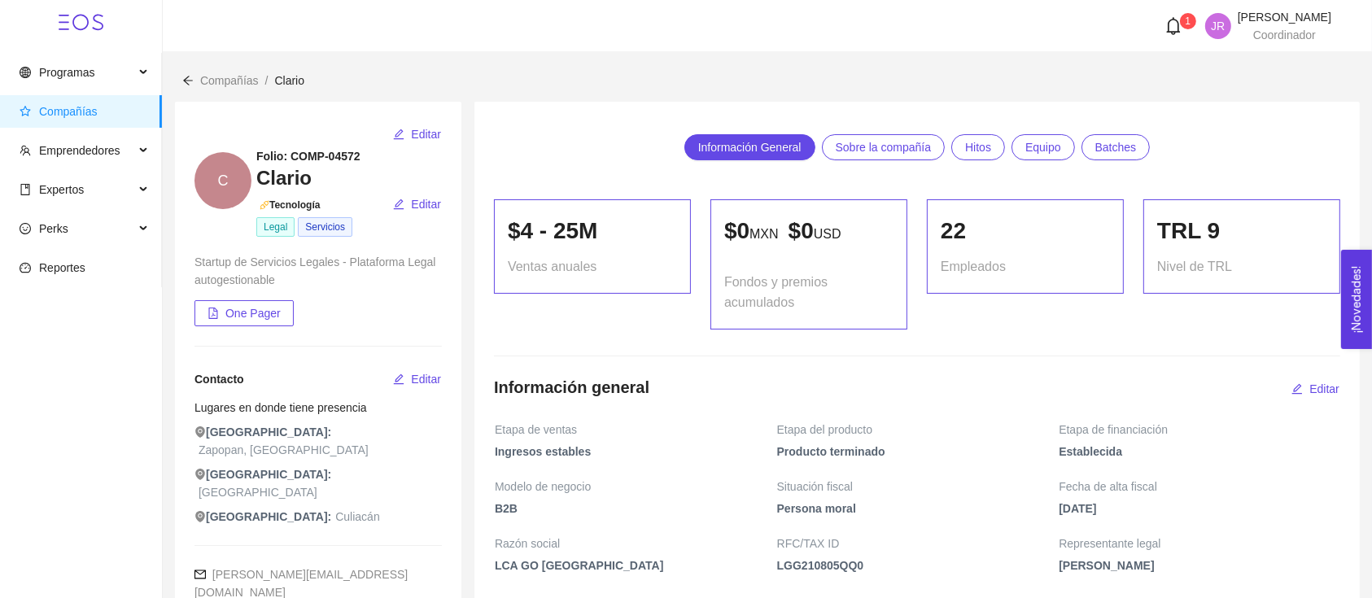
drag, startPoint x: 983, startPoint y: 151, endPoint x: 967, endPoint y: 181, distance: 33.8
click at [983, 151] on span "Hitos" at bounding box center [978, 147] width 26 height 24
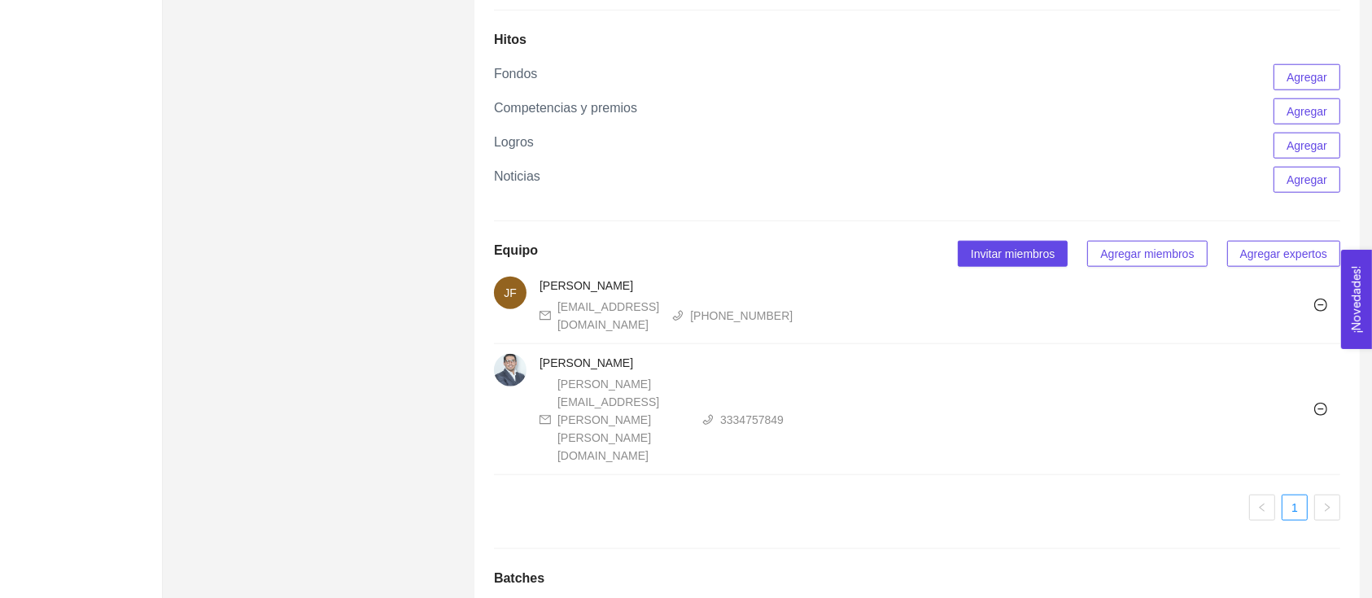
click at [1291, 86] on span "Agregar" at bounding box center [1306, 77] width 41 height 18
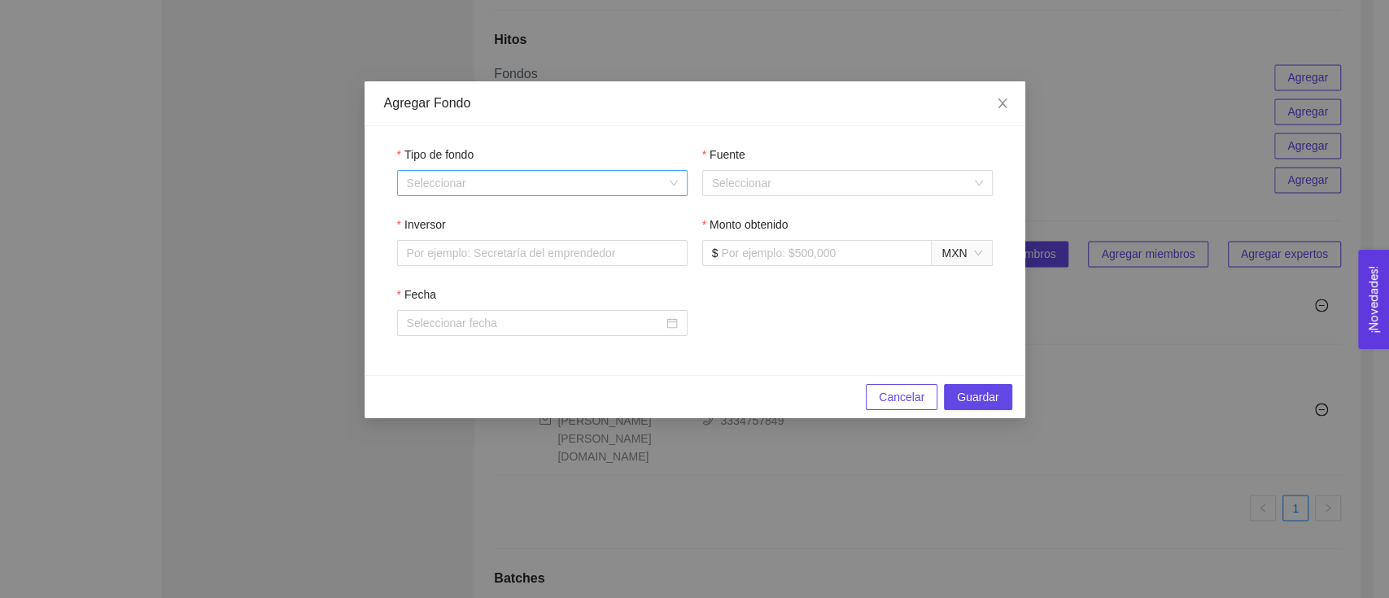
click at [462, 175] on input "Tipo de fondo" at bounding box center [536, 183] width 259 height 24
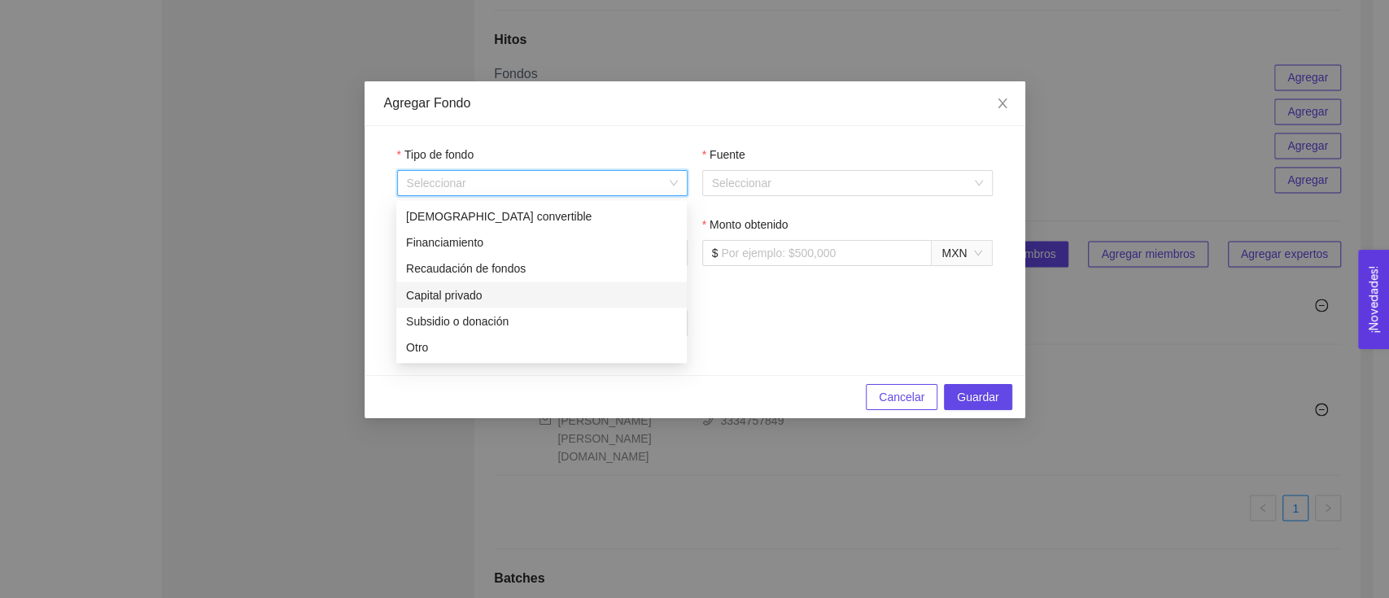
click at [534, 303] on div "Capital privado" at bounding box center [541, 294] width 290 height 26
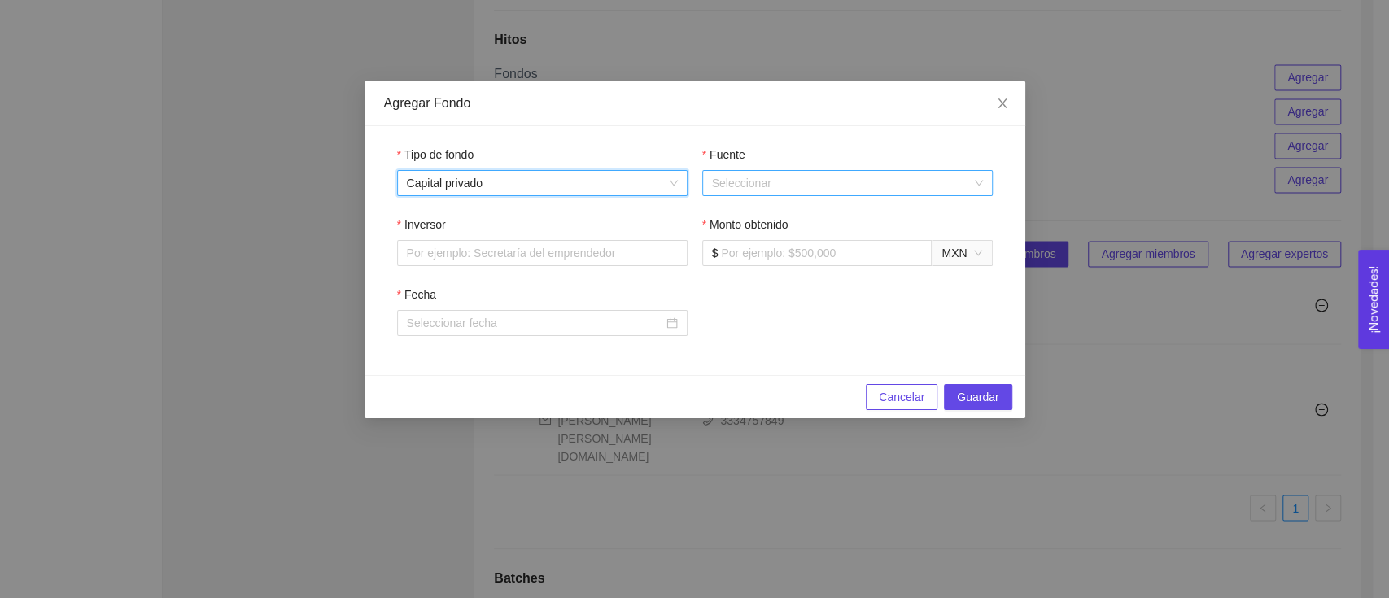
click at [809, 183] on input "Fuente" at bounding box center [841, 183] width 259 height 24
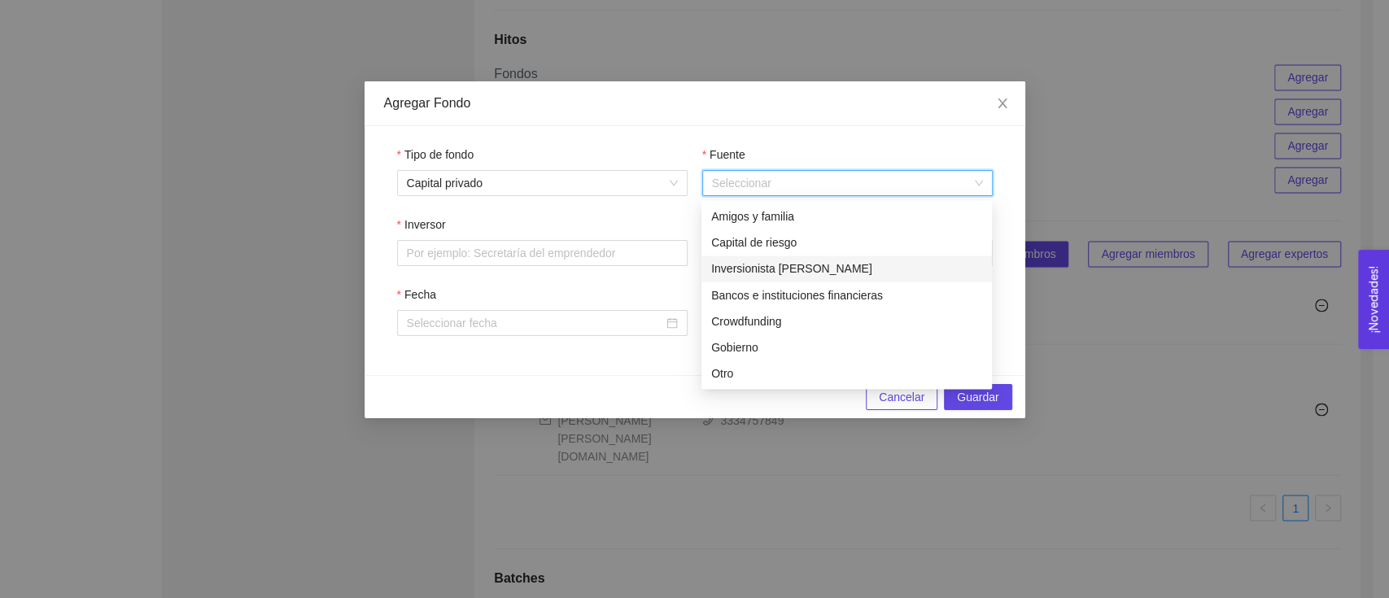
click at [805, 257] on div "Inversionista Ángel" at bounding box center [846, 268] width 290 height 26
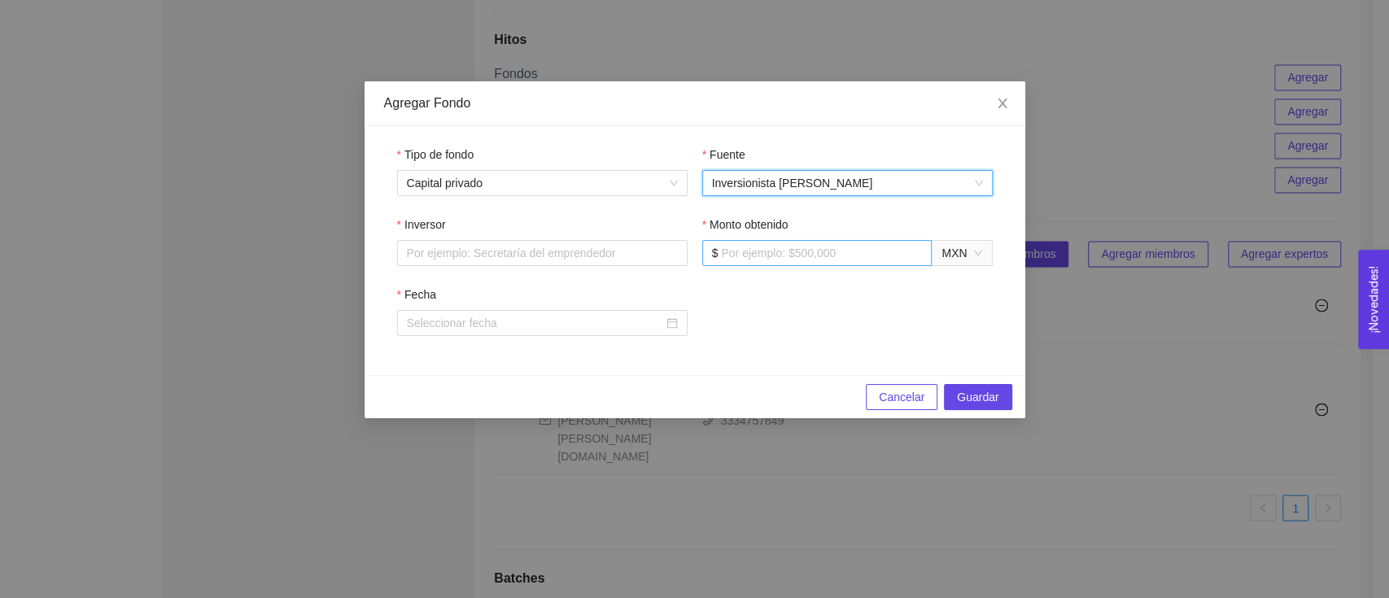
click at [754, 251] on input "Monto obtenido" at bounding box center [821, 253] width 201 height 18
type input "500000"
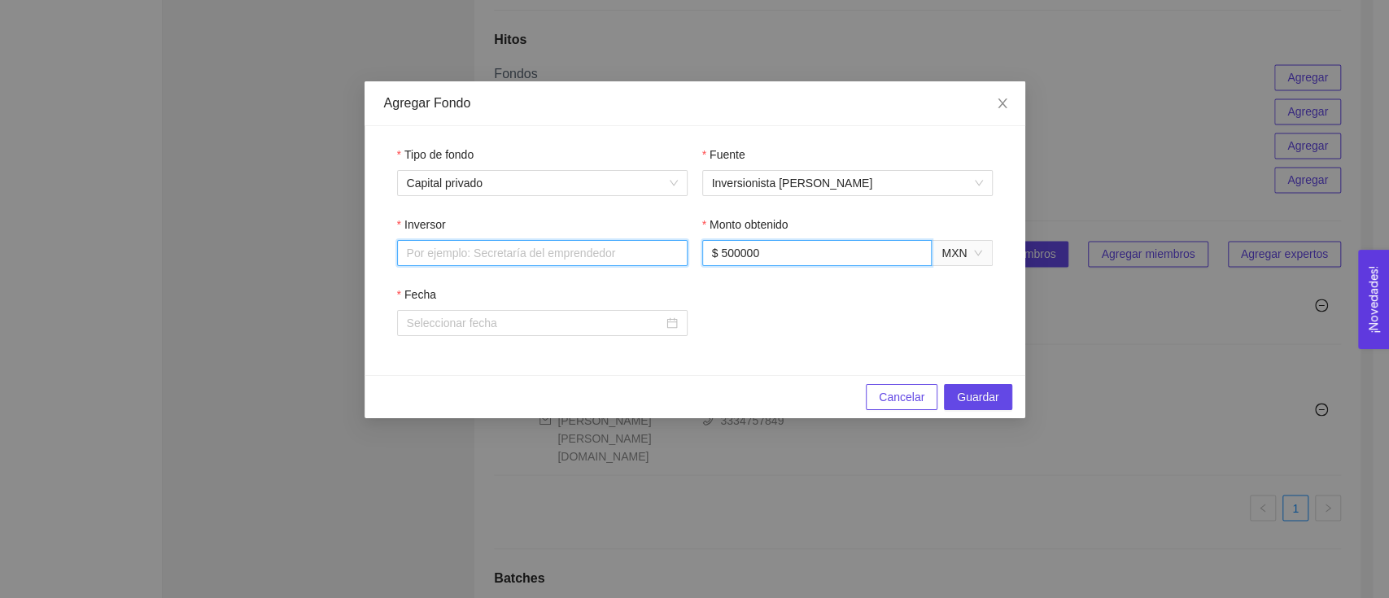
click at [644, 261] on input "Inversor" at bounding box center [542, 253] width 290 height 26
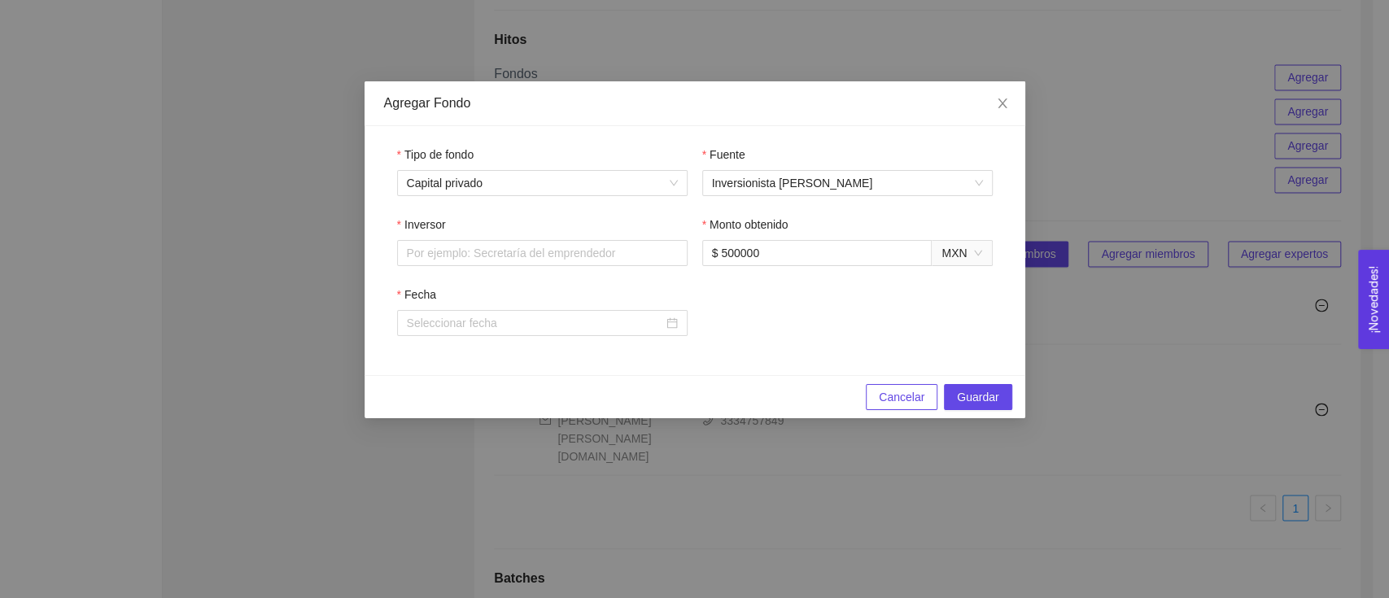
click at [743, 296] on div "Fecha" at bounding box center [694, 298] width 595 height 24
click at [891, 402] on span "Cancelar" at bounding box center [902, 397] width 46 height 18
